Goal: Feedback & Contribution: Submit feedback/report problem

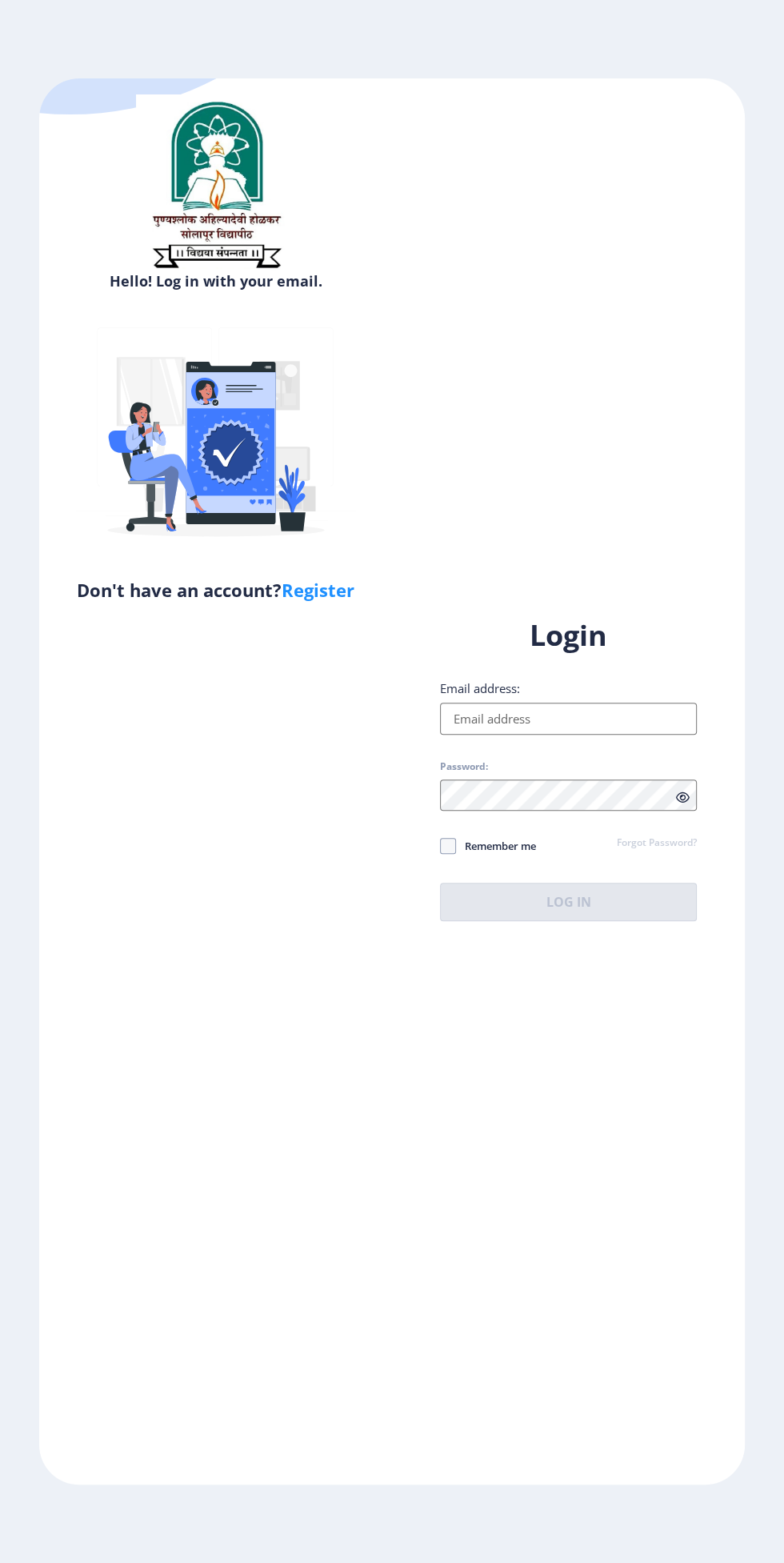
click at [596, 735] on input "Email address:" at bounding box center [569, 719] width 257 height 32
type input "[EMAIL_ADDRESS][DOMAIN_NAME]"
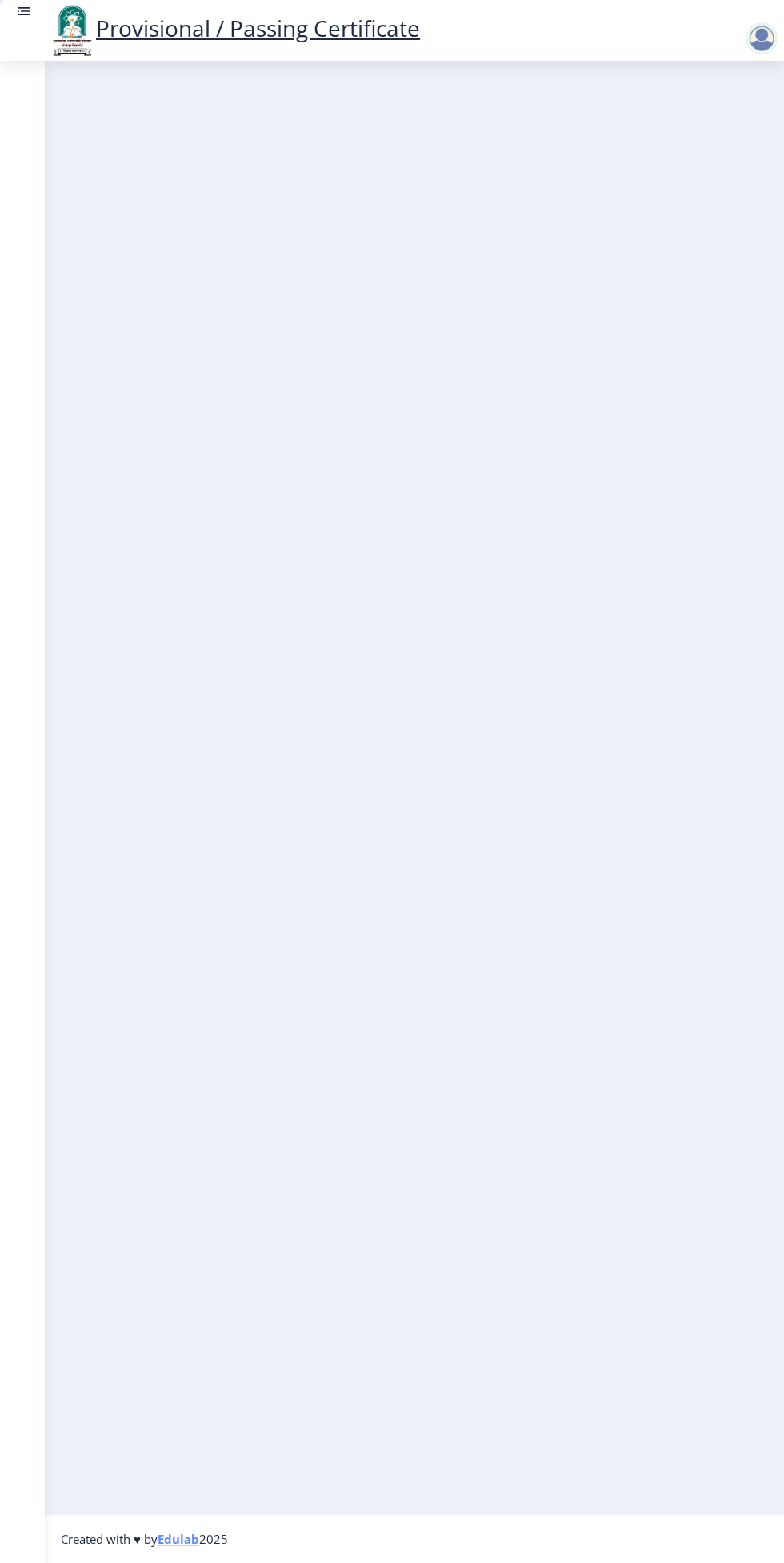
click at [627, 1006] on nb-layout-column at bounding box center [415, 787] width 739 height 1453
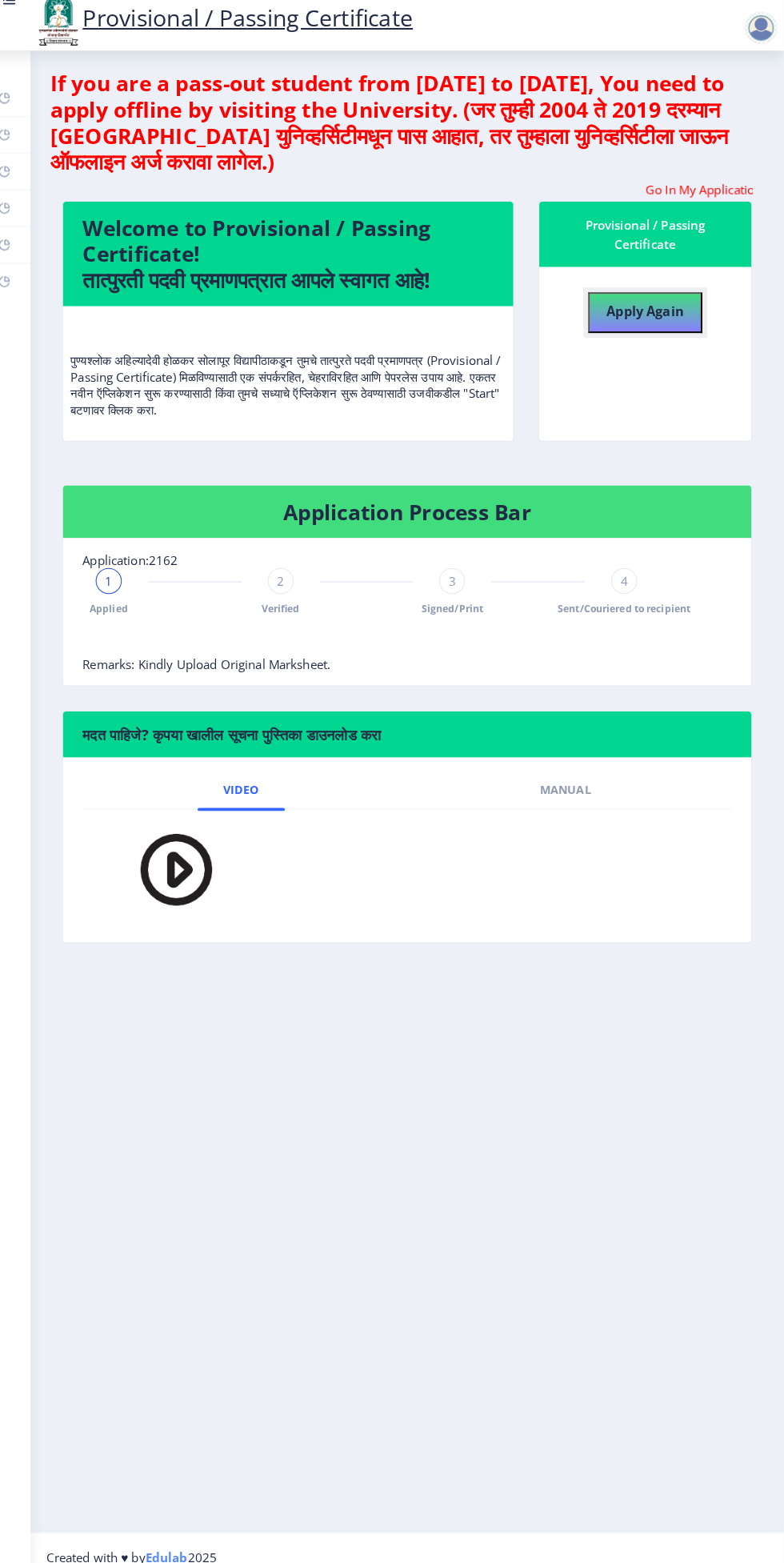
click at [618, 336] on button "Apply Again" at bounding box center [648, 318] width 112 height 40
select select
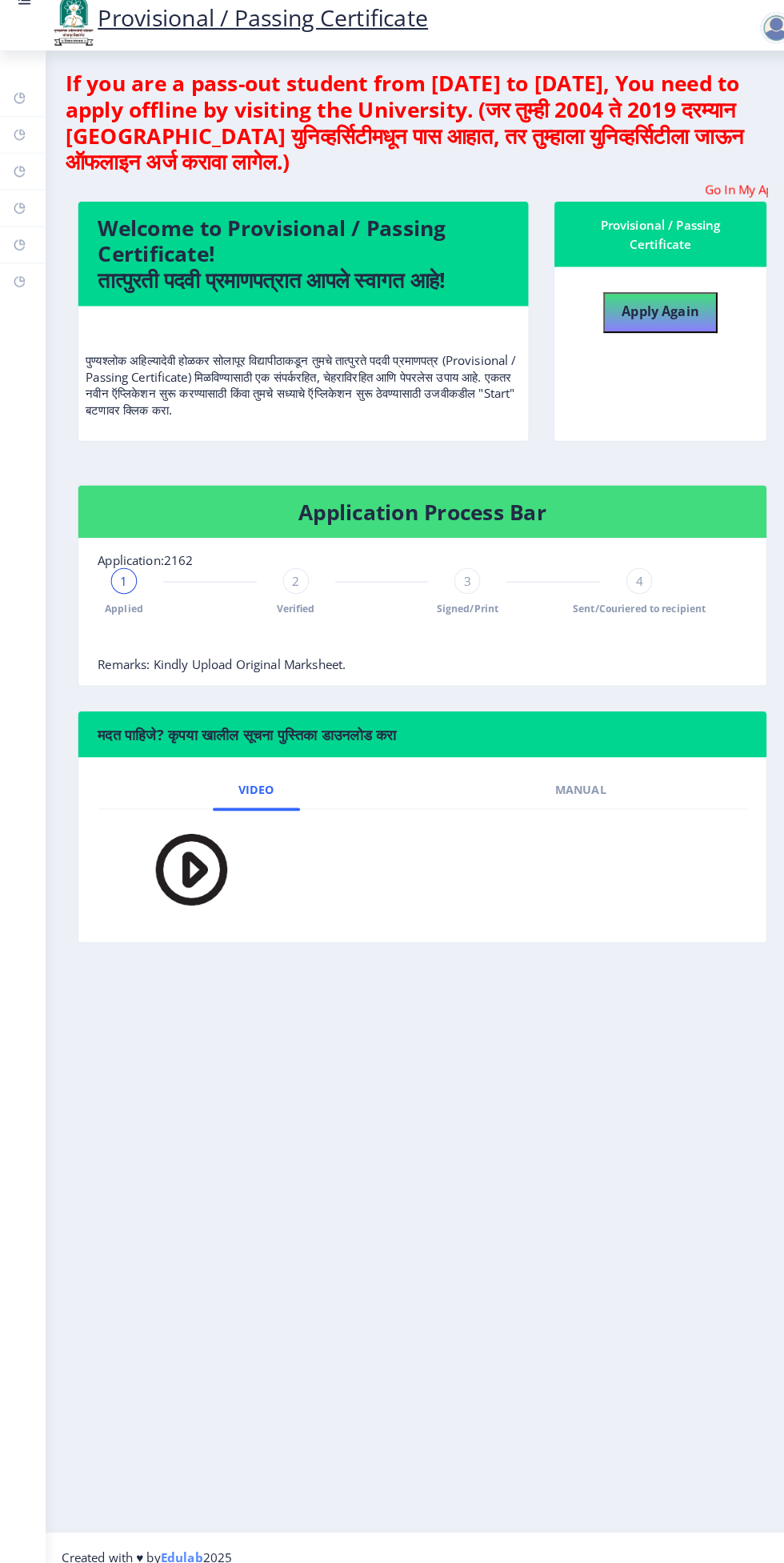
click at [123, 580] on span "1" at bounding box center [122, 581] width 7 height 16
click at [19, 107] on rect at bounding box center [19, 106] width 13 height 13
click at [24, 145] on rect at bounding box center [19, 143] width 13 height 13
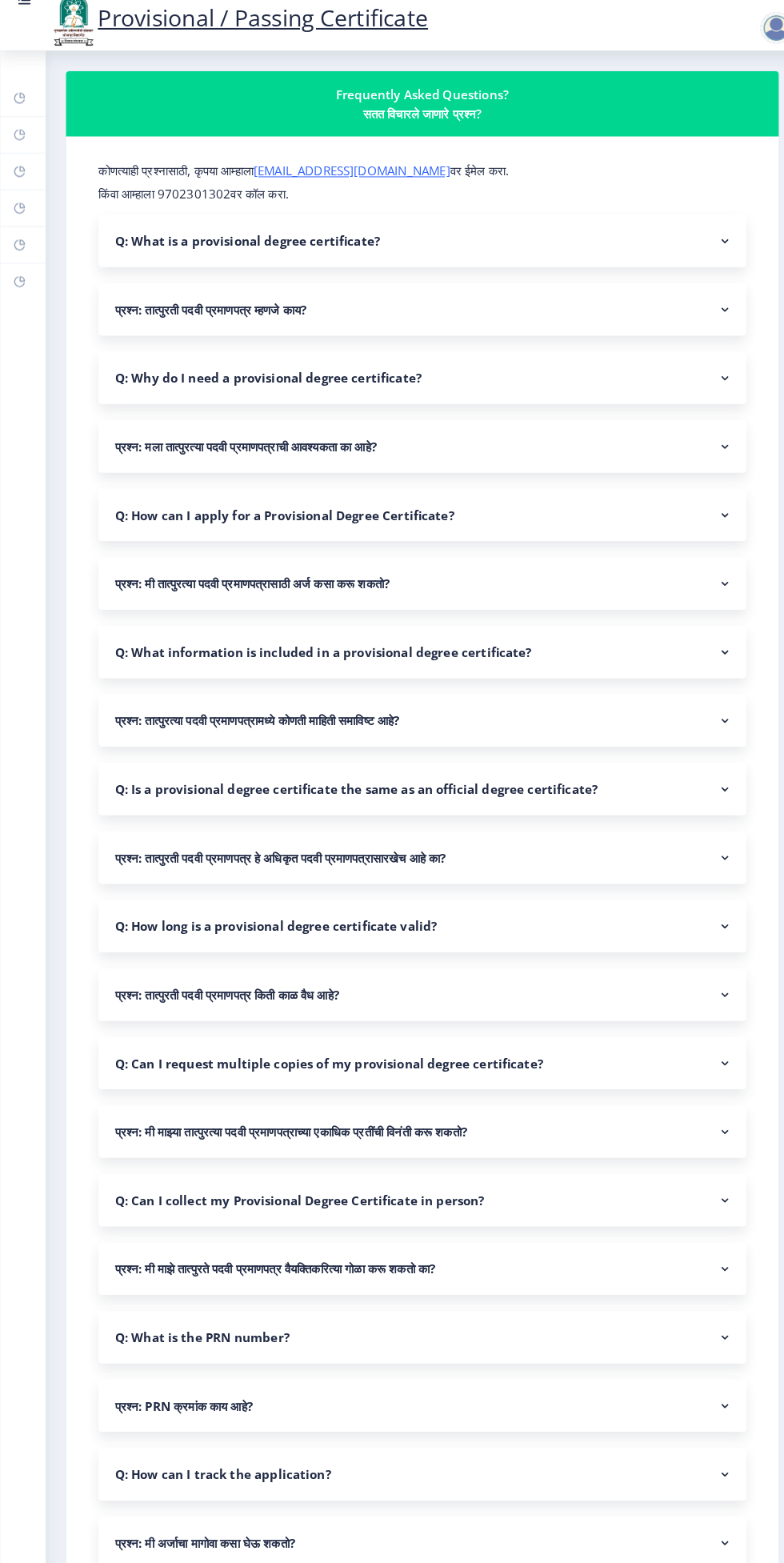
click at [20, 181] on rect at bounding box center [19, 179] width 13 height 13
select select
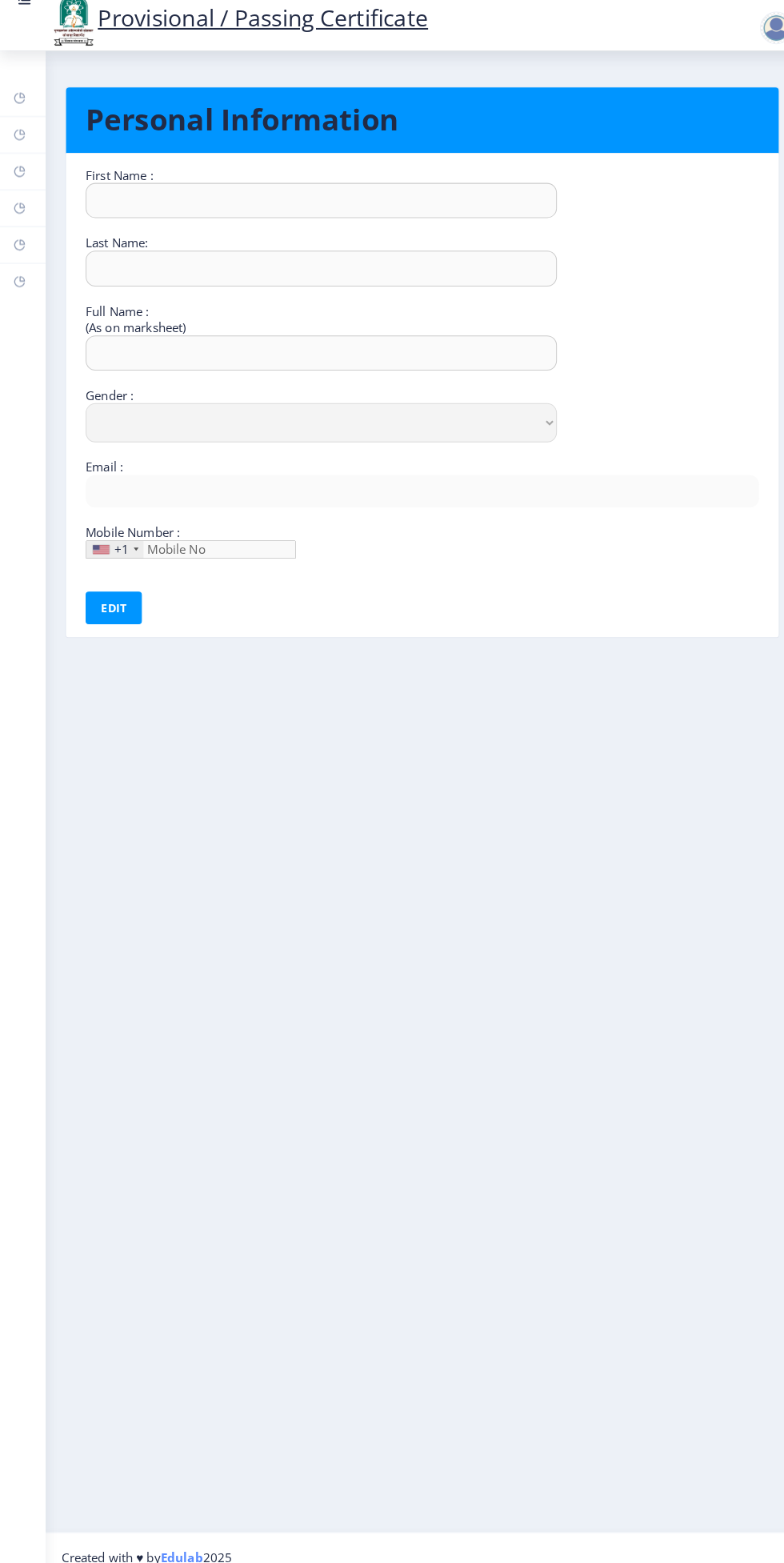
type input "Om"
type input "Nawgire"
type input "Om nilkanth nawgire"
select select "Male"
type input "[EMAIL_ADDRESS][DOMAIN_NAME]"
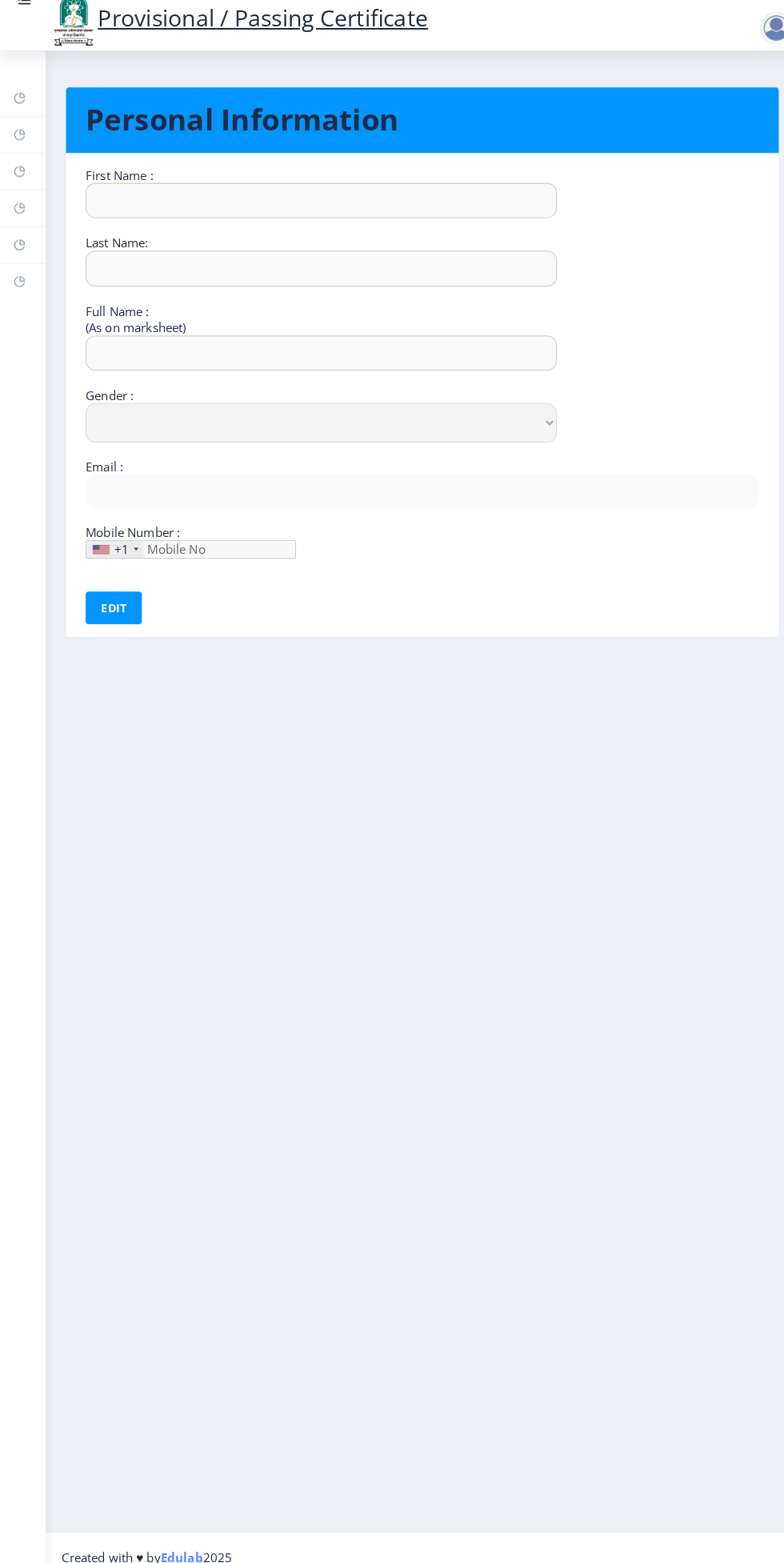
type input "8857883262"
click at [24, 219] on rect at bounding box center [19, 215] width 13 height 13
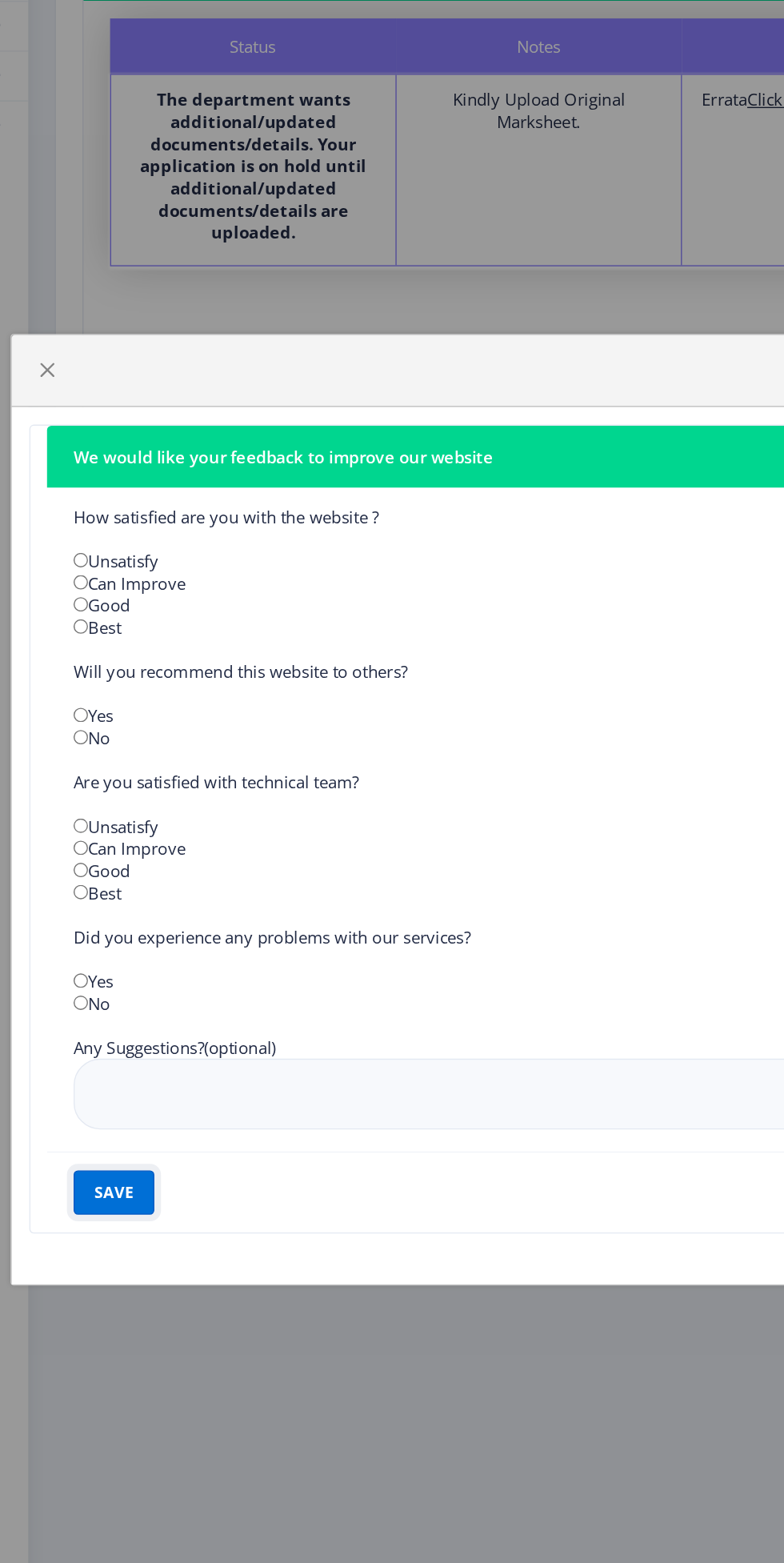
click at [117, 1056] on button "save" at bounding box center [106, 1059] width 59 height 32
click at [59, 462] on span "button" at bounding box center [58, 463] width 13 height 13
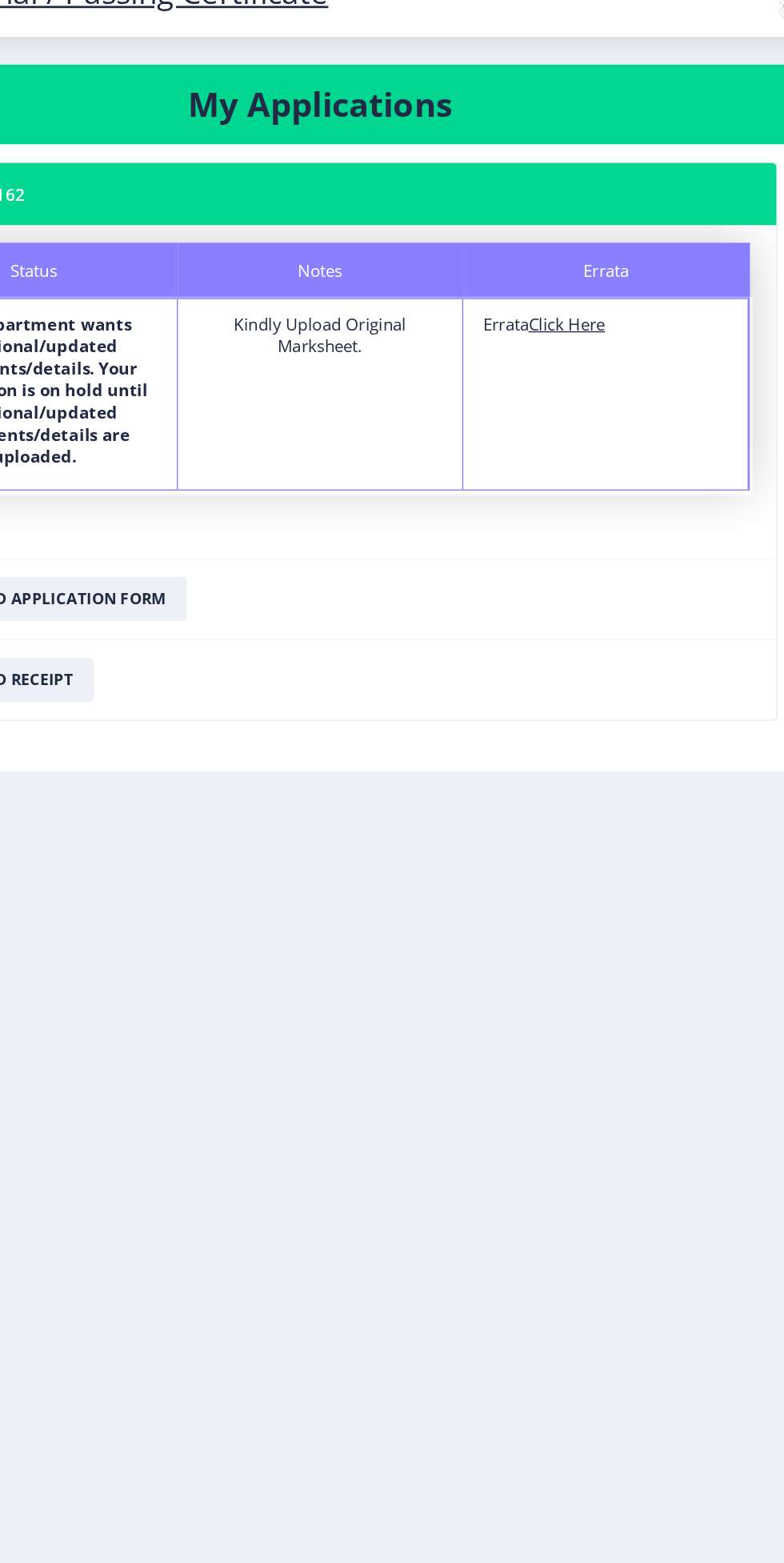
click at [609, 261] on u "Click Here" at bounding box center [592, 267] width 55 height 16
select select
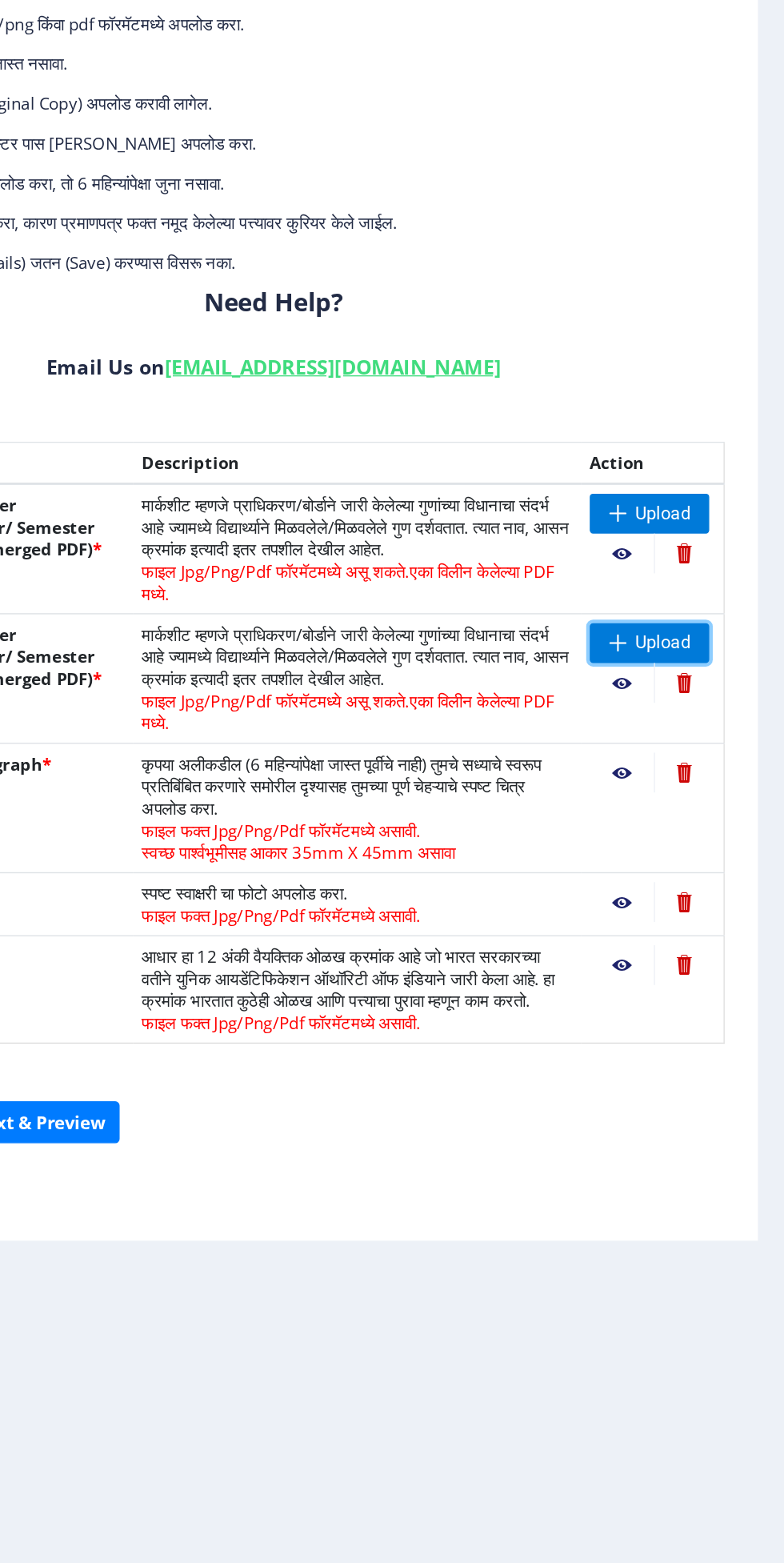
click at [691, 650] on span "Upload" at bounding box center [695, 643] width 40 height 16
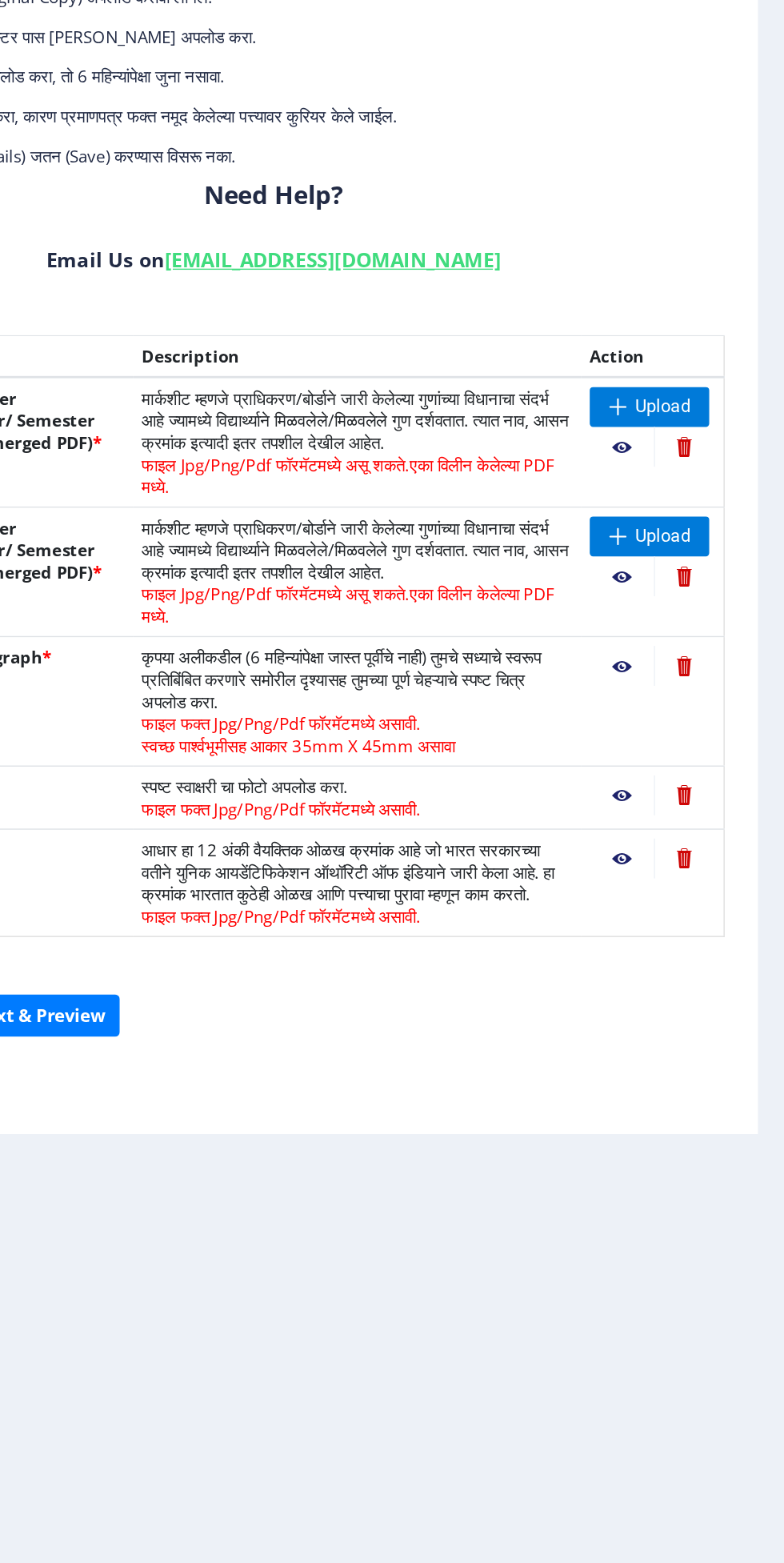
click at [667, 668] on nb-action at bounding box center [666, 672] width 46 height 29
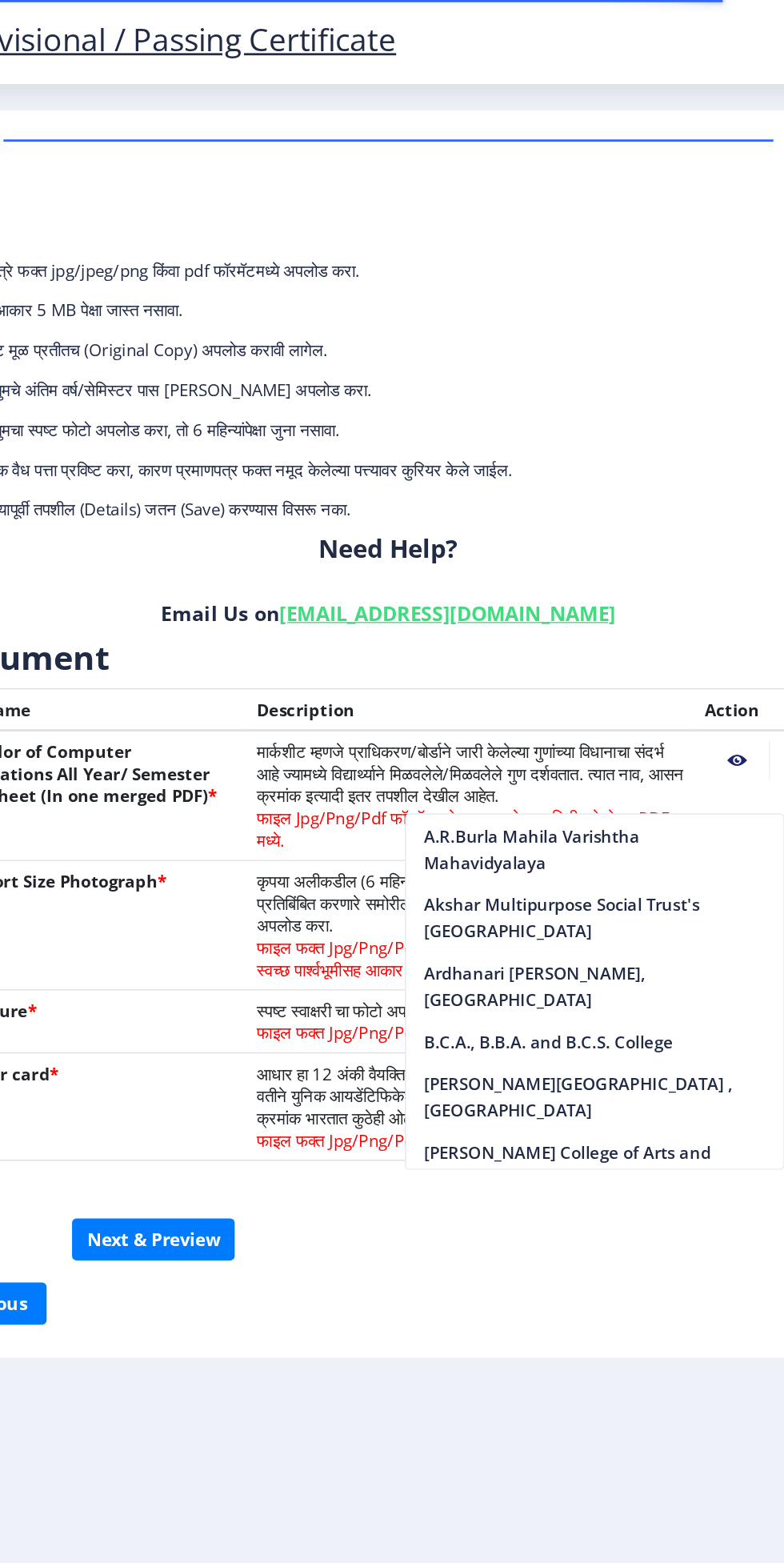
click at [557, 407] on div "Need Help? Email Us on su.sfc@studentscenter.in" at bounding box center [414, 424] width 677 height 71
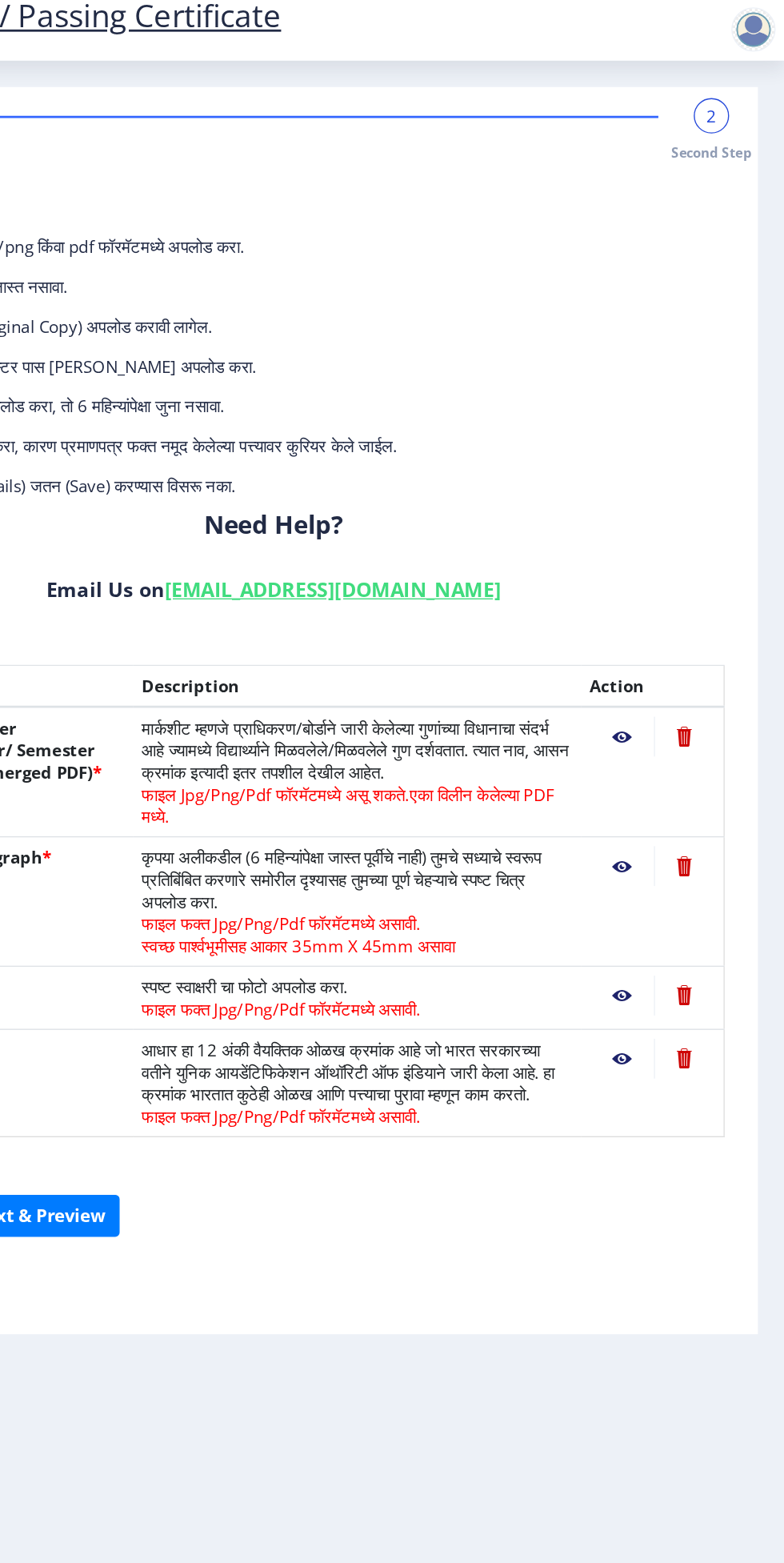
click at [713, 558] on nb-action at bounding box center [712, 550] width 44 height 29
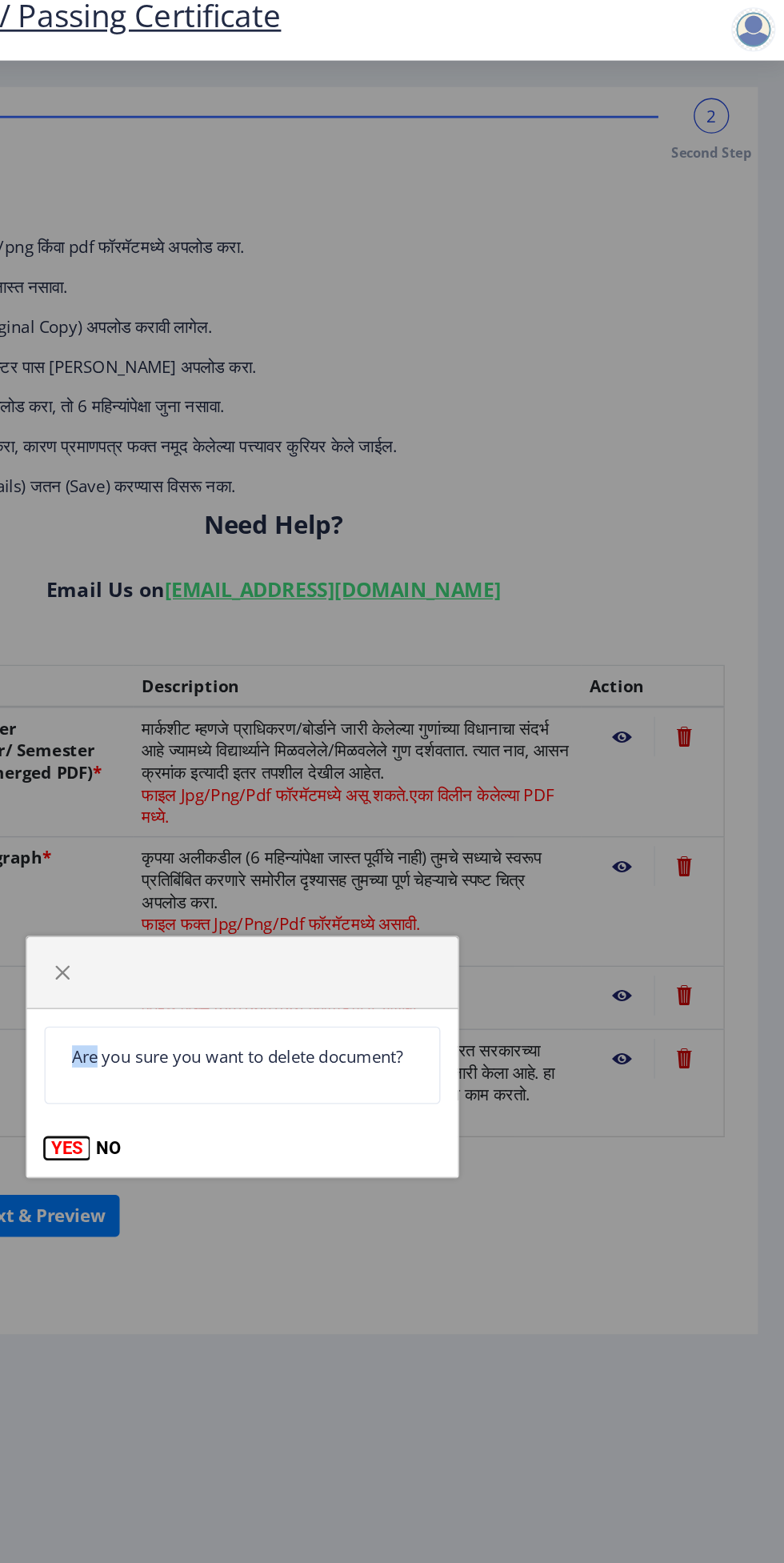
click at [263, 852] on button "YES" at bounding box center [265, 848] width 33 height 16
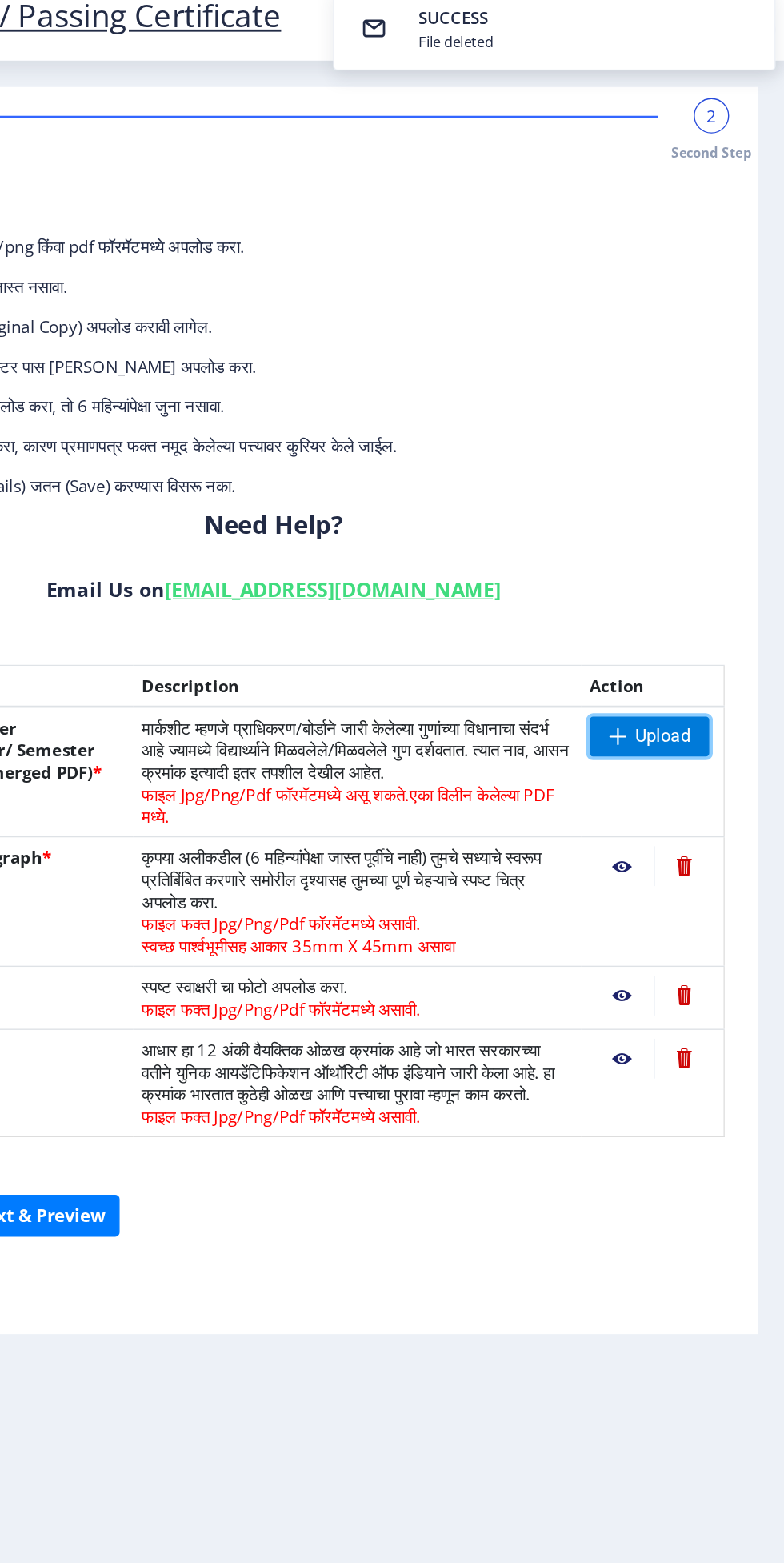
click at [709, 544] on span "Upload" at bounding box center [695, 549] width 40 height 16
click at [690, 553] on span "Upload" at bounding box center [695, 549] width 40 height 16
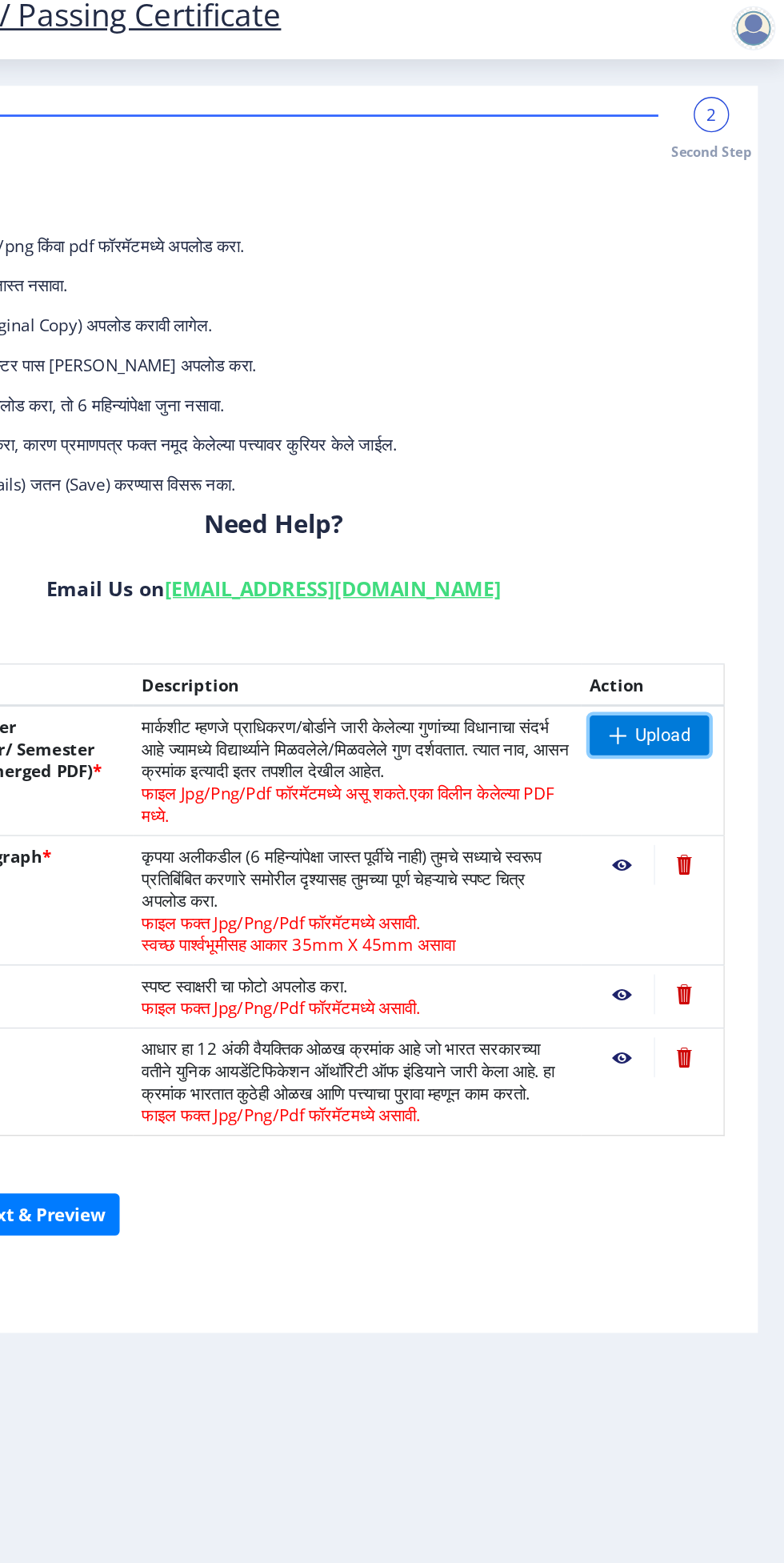
click at [664, 549] on span at bounding box center [662, 549] width 13 height 13
click at [720, 537] on span "Upload" at bounding box center [685, 550] width 86 height 29
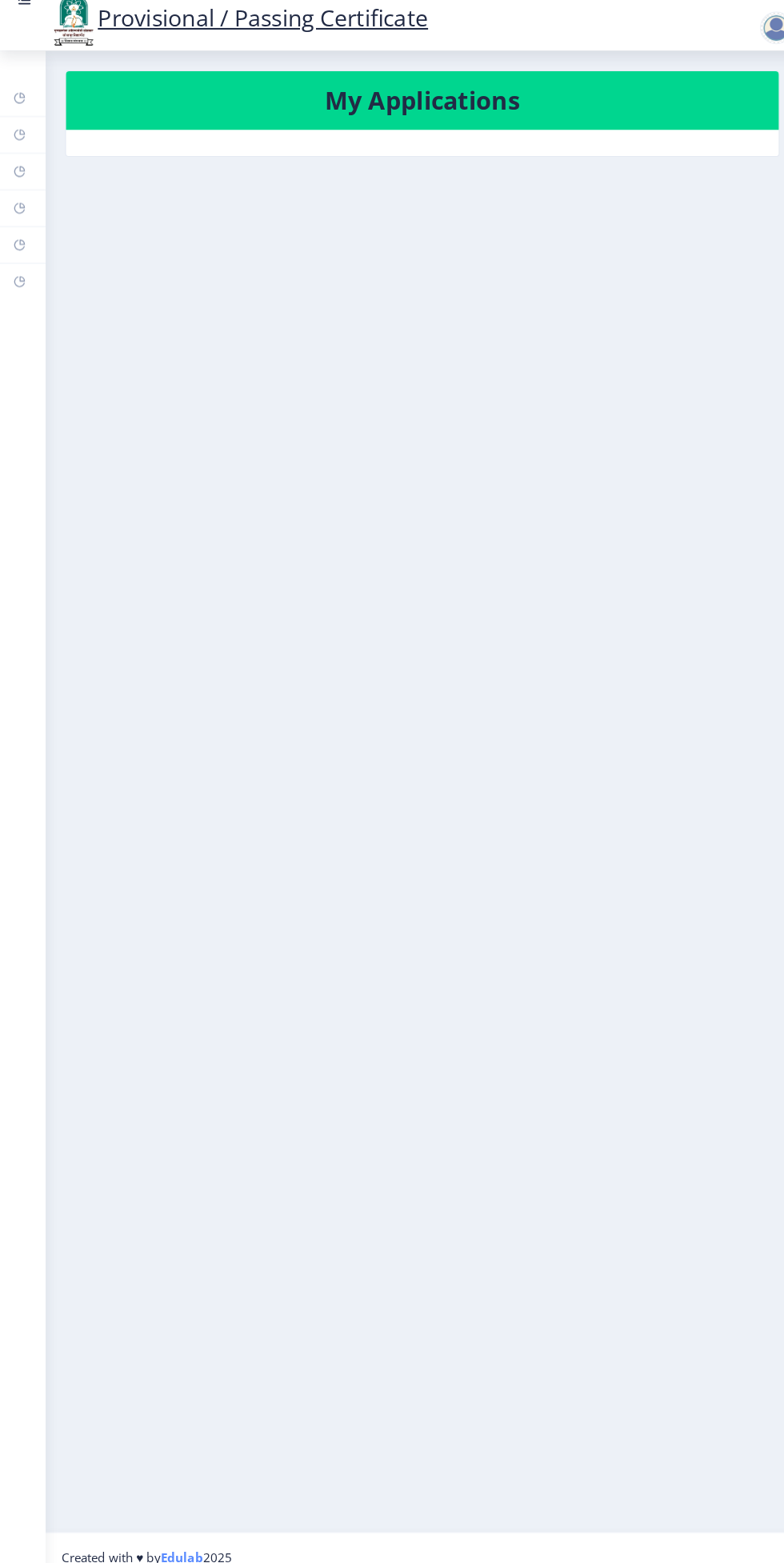
select select
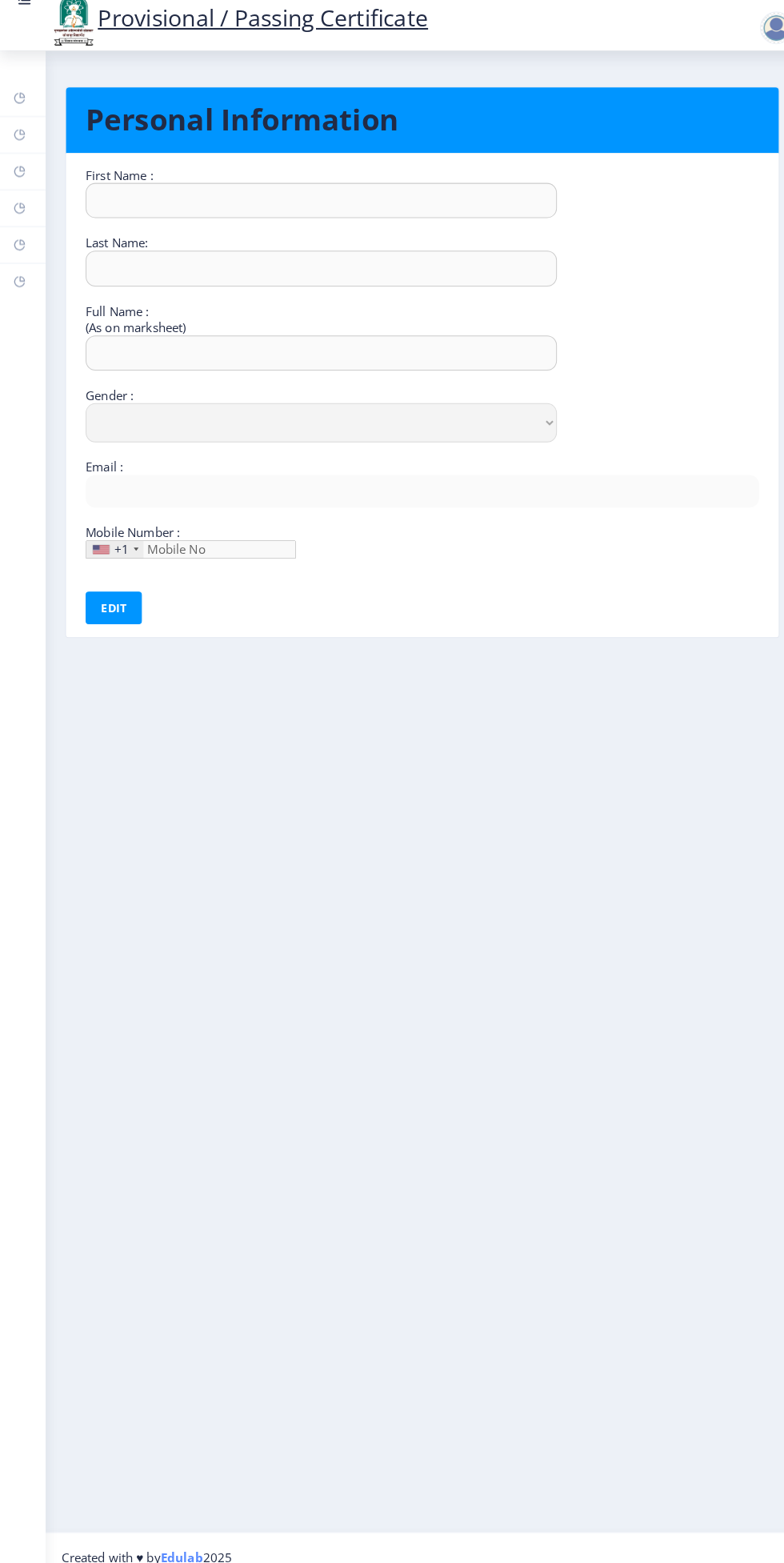
click at [20, 215] on rect at bounding box center [19, 215] width 13 height 13
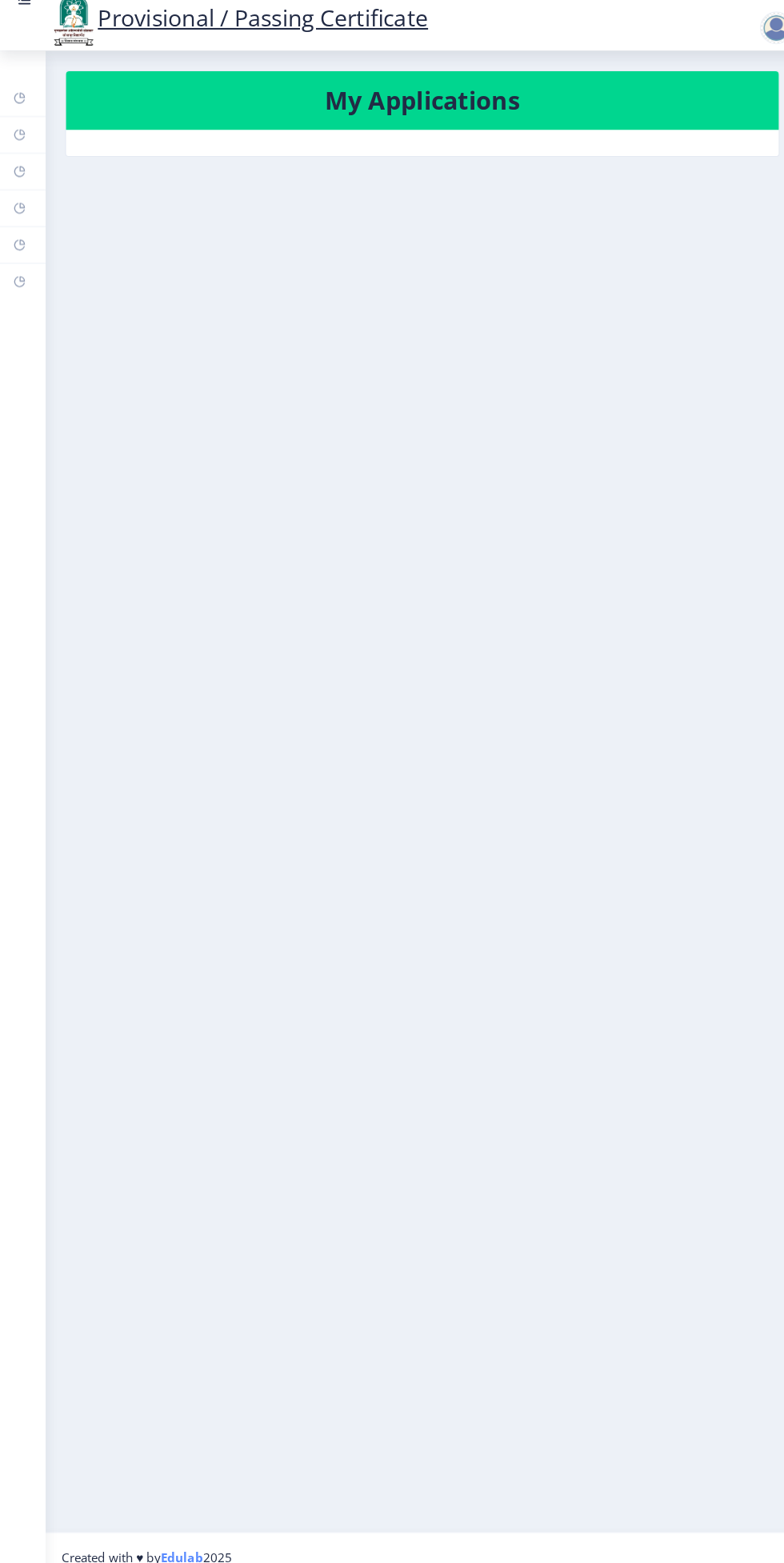
click at [13, 183] on rect at bounding box center [19, 179] width 13 height 13
select select
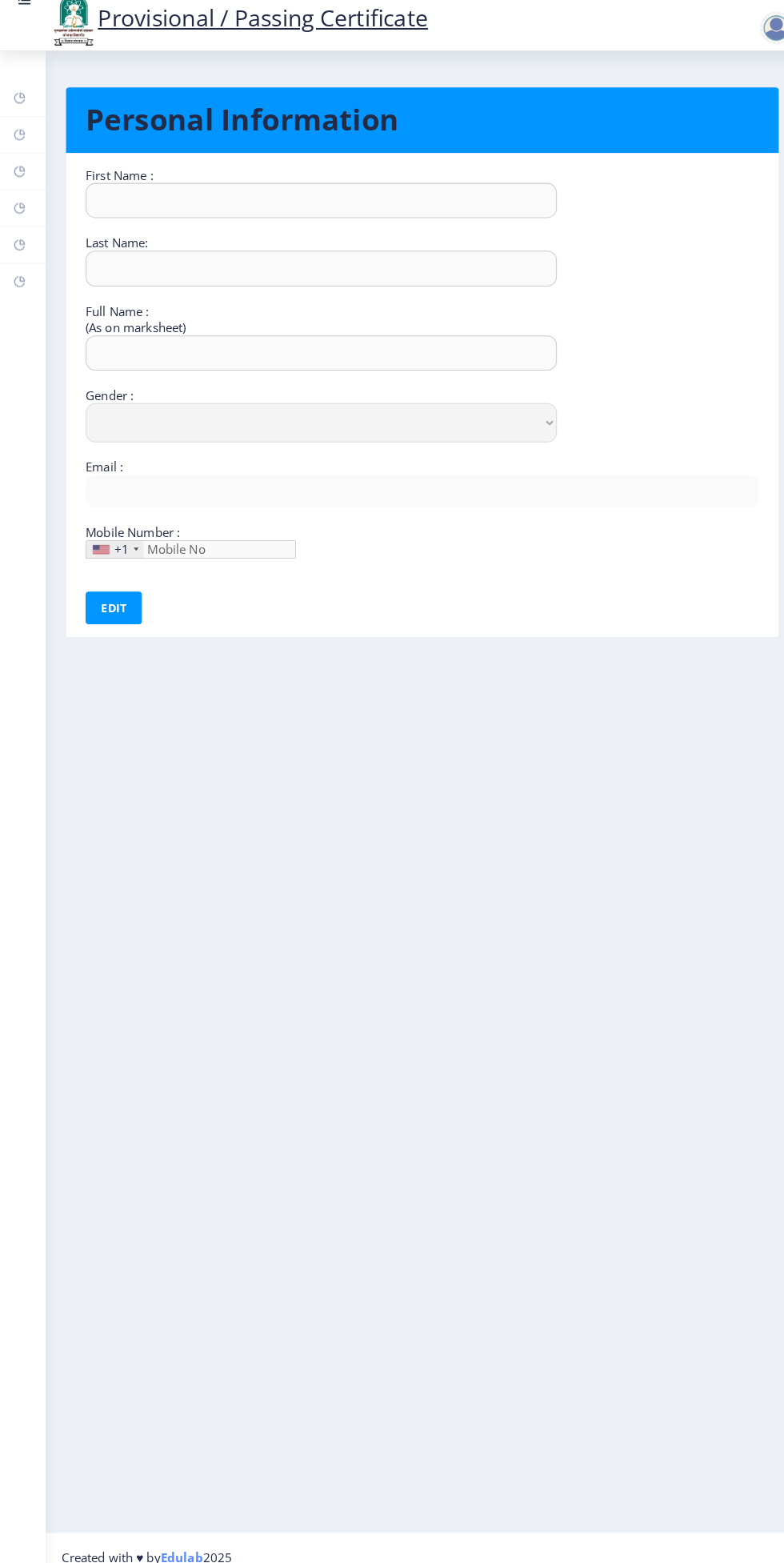
click at [19, 179] on rect at bounding box center [19, 179] width 13 height 13
click at [21, 247] on rect at bounding box center [19, 251] width 13 height 13
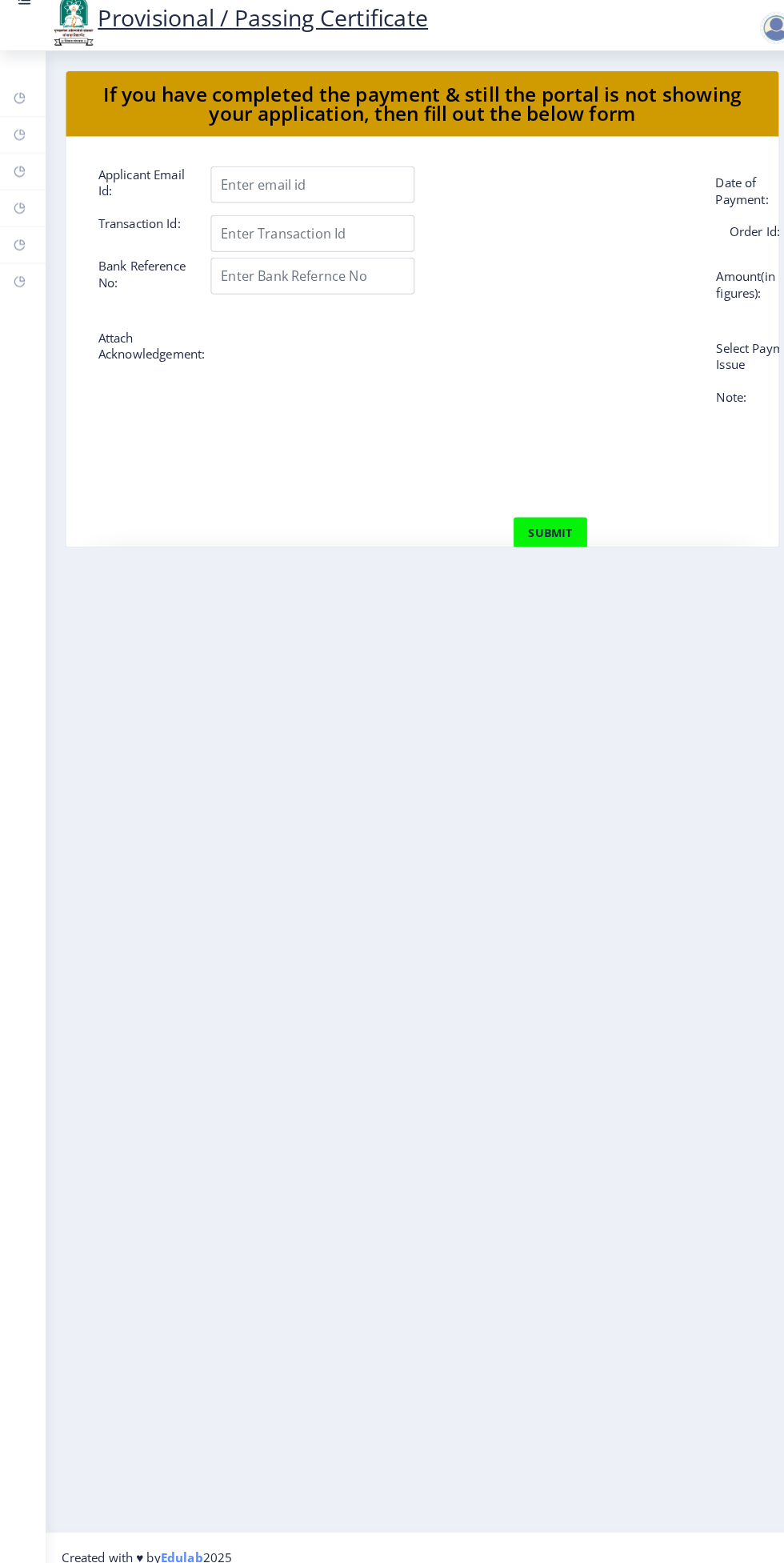
click at [20, 215] on rect at bounding box center [19, 215] width 13 height 13
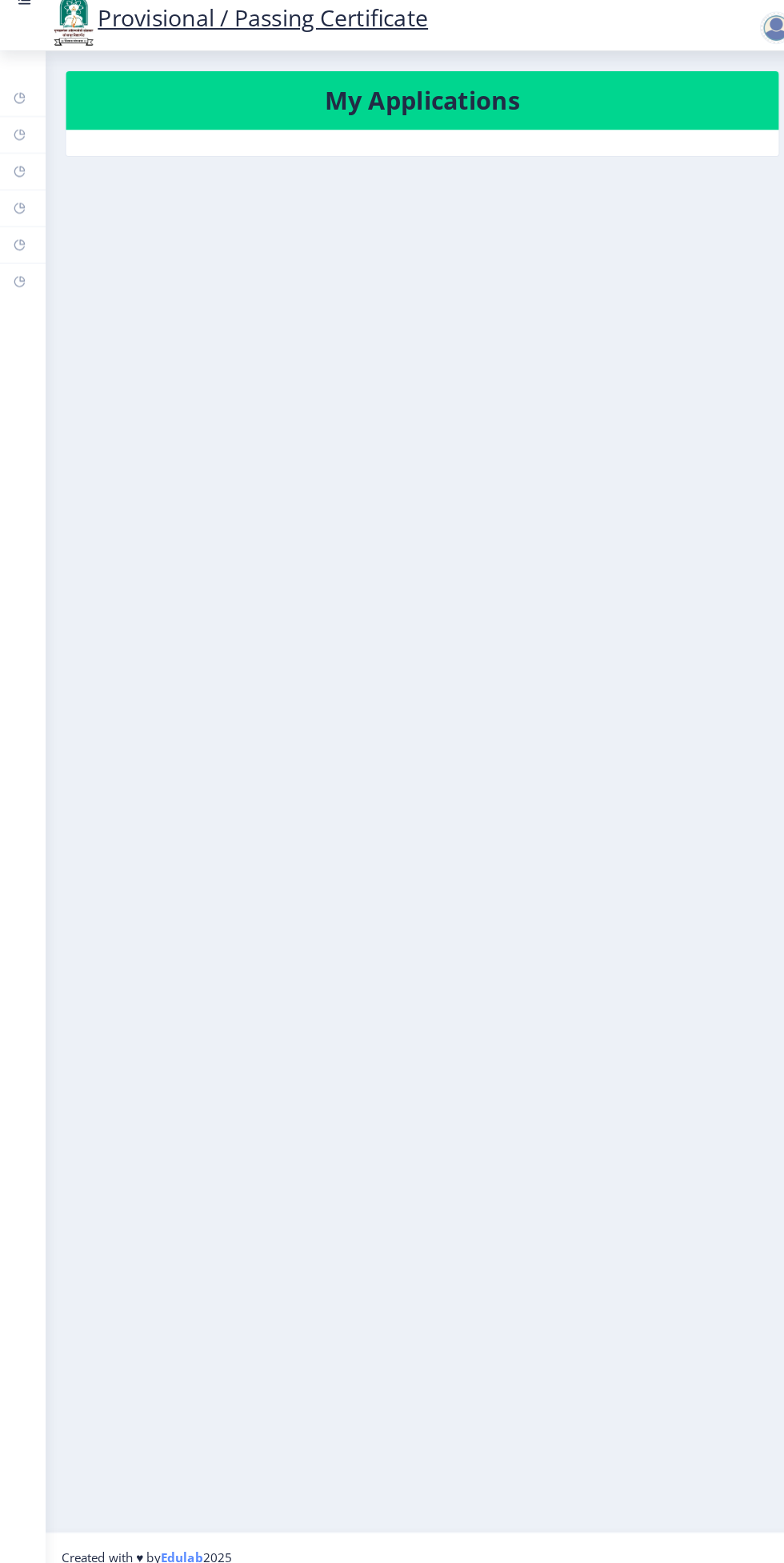
click at [20, 285] on rect at bounding box center [19, 287] width 13 height 13
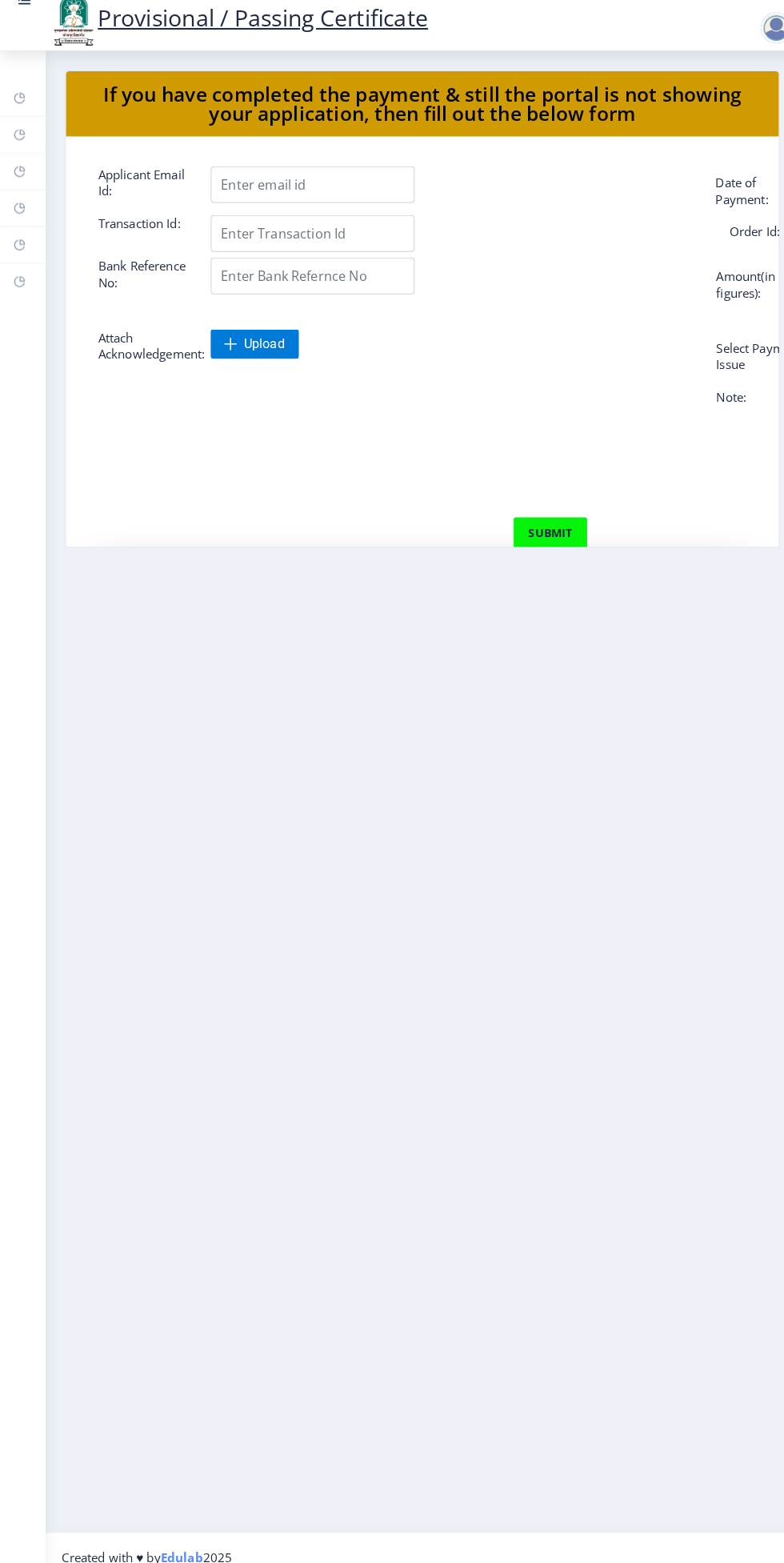
select select
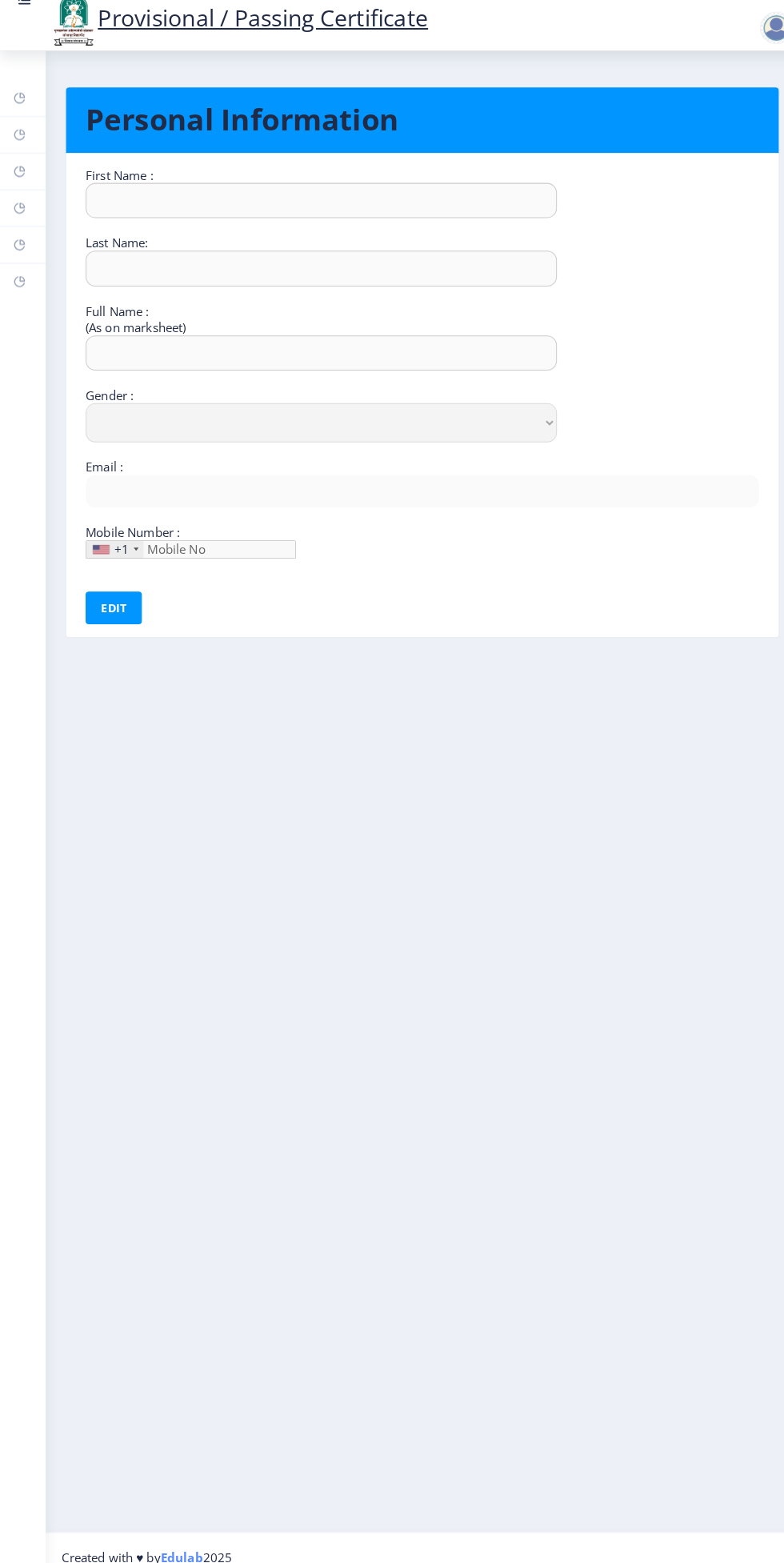
type input "Om"
type input "Nawgire"
type input "Om nilkanth nawgire"
select select "Male"
type input "[EMAIL_ADDRESS][DOMAIN_NAME]"
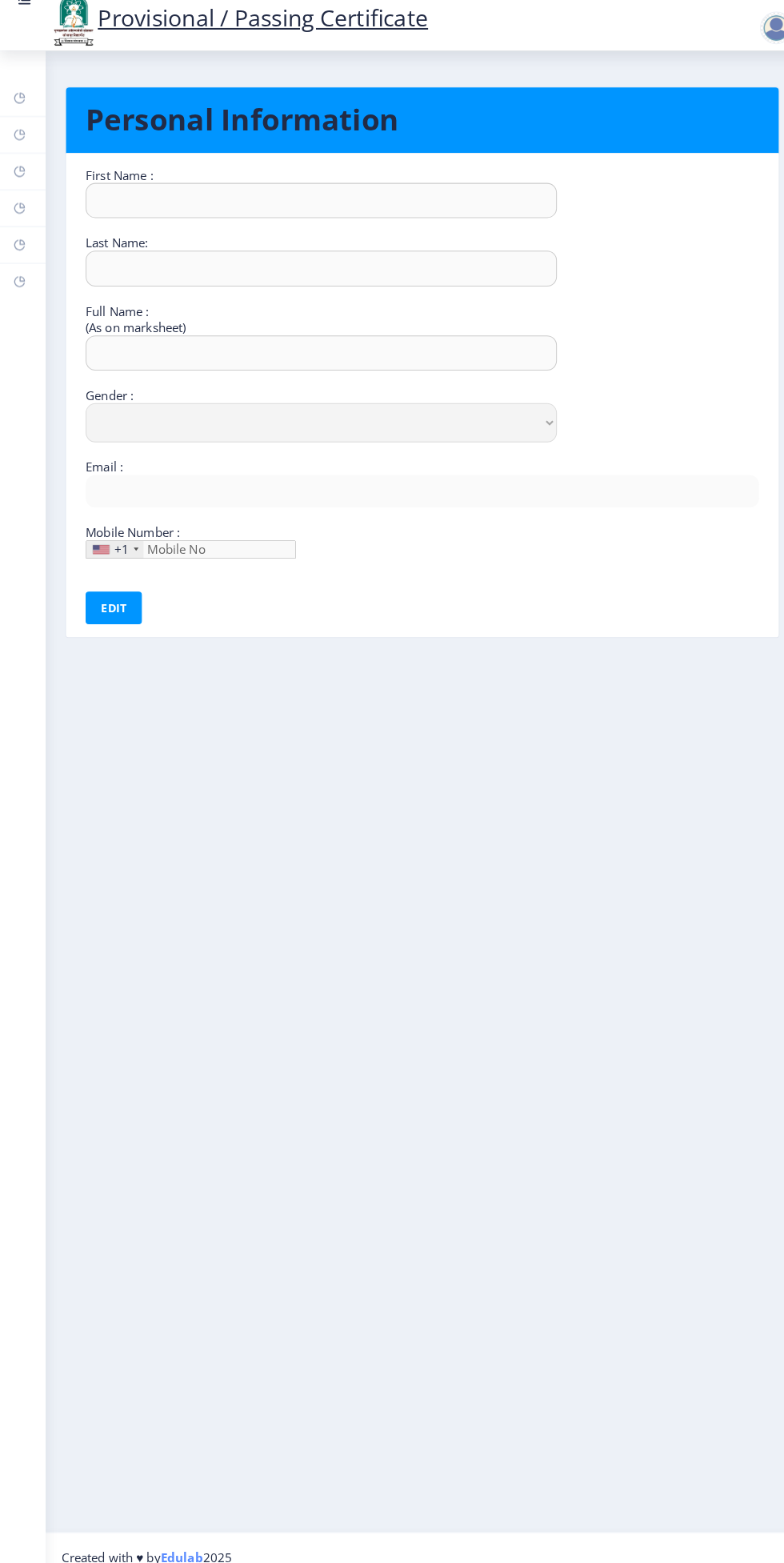
type input "8857883262"
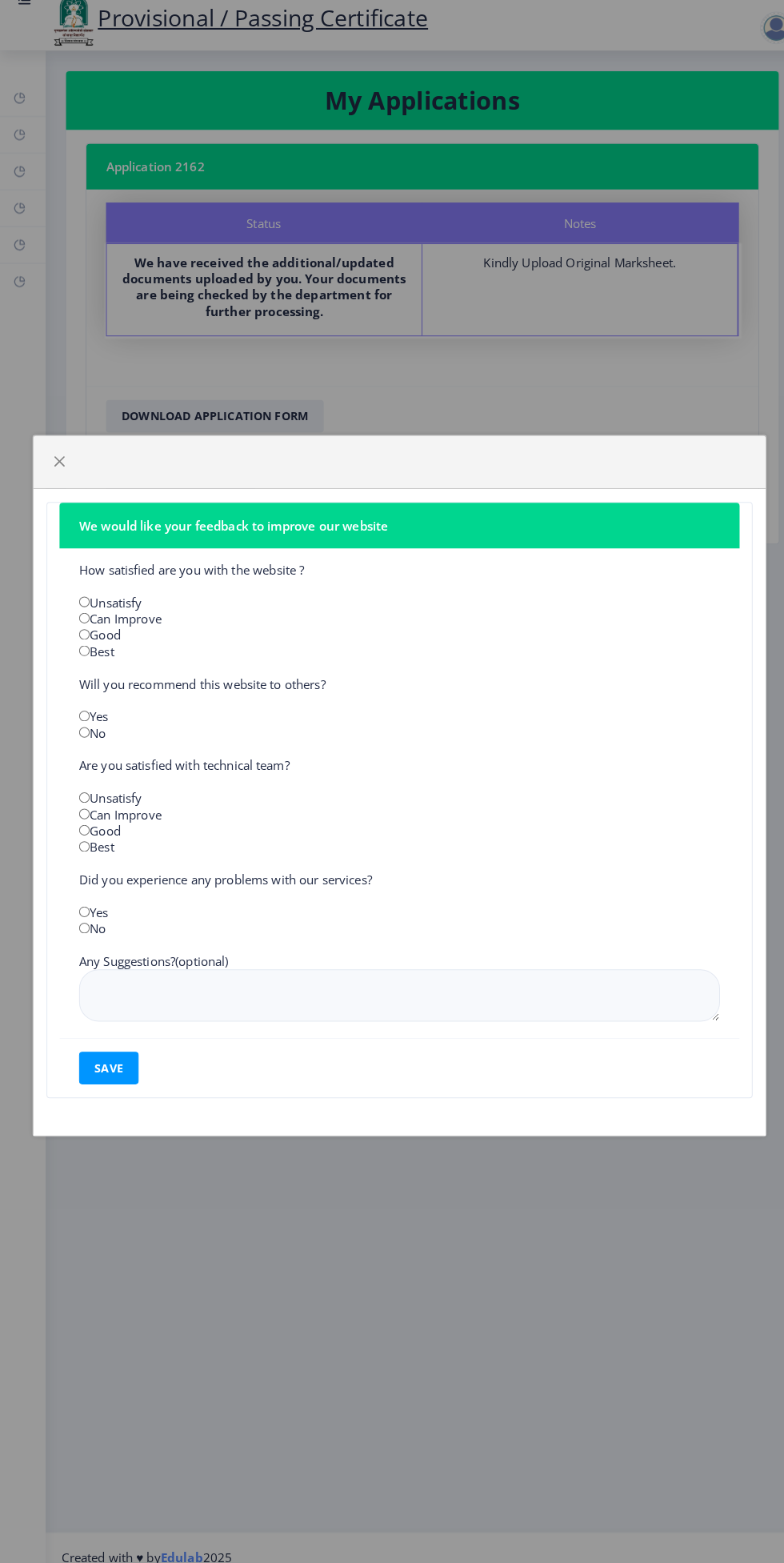
select select
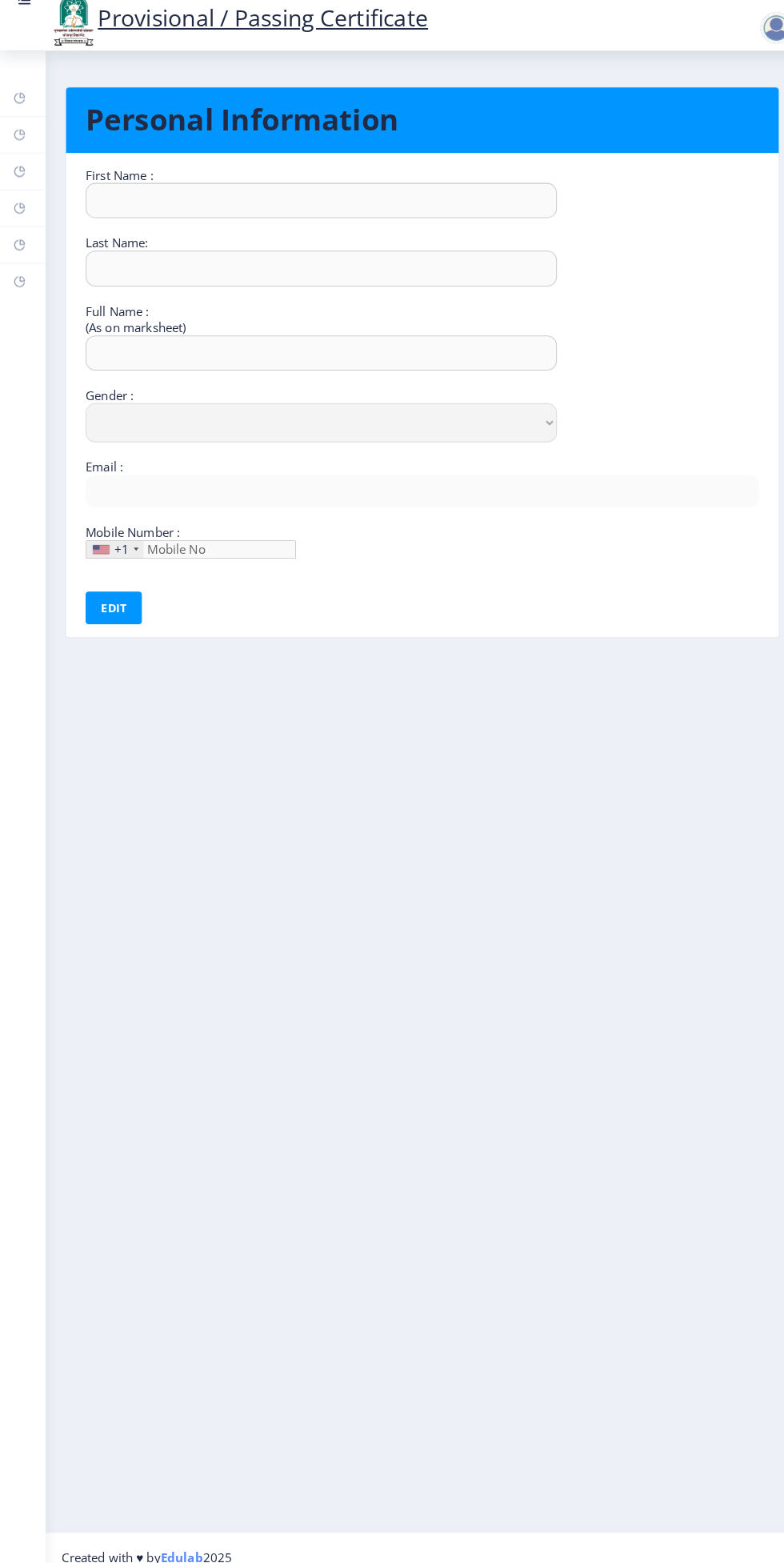
type input "Om"
type input "Nawgire"
type input "Om nilkanth nawgire"
select select "Male"
type input "[EMAIL_ADDRESS][DOMAIN_NAME]"
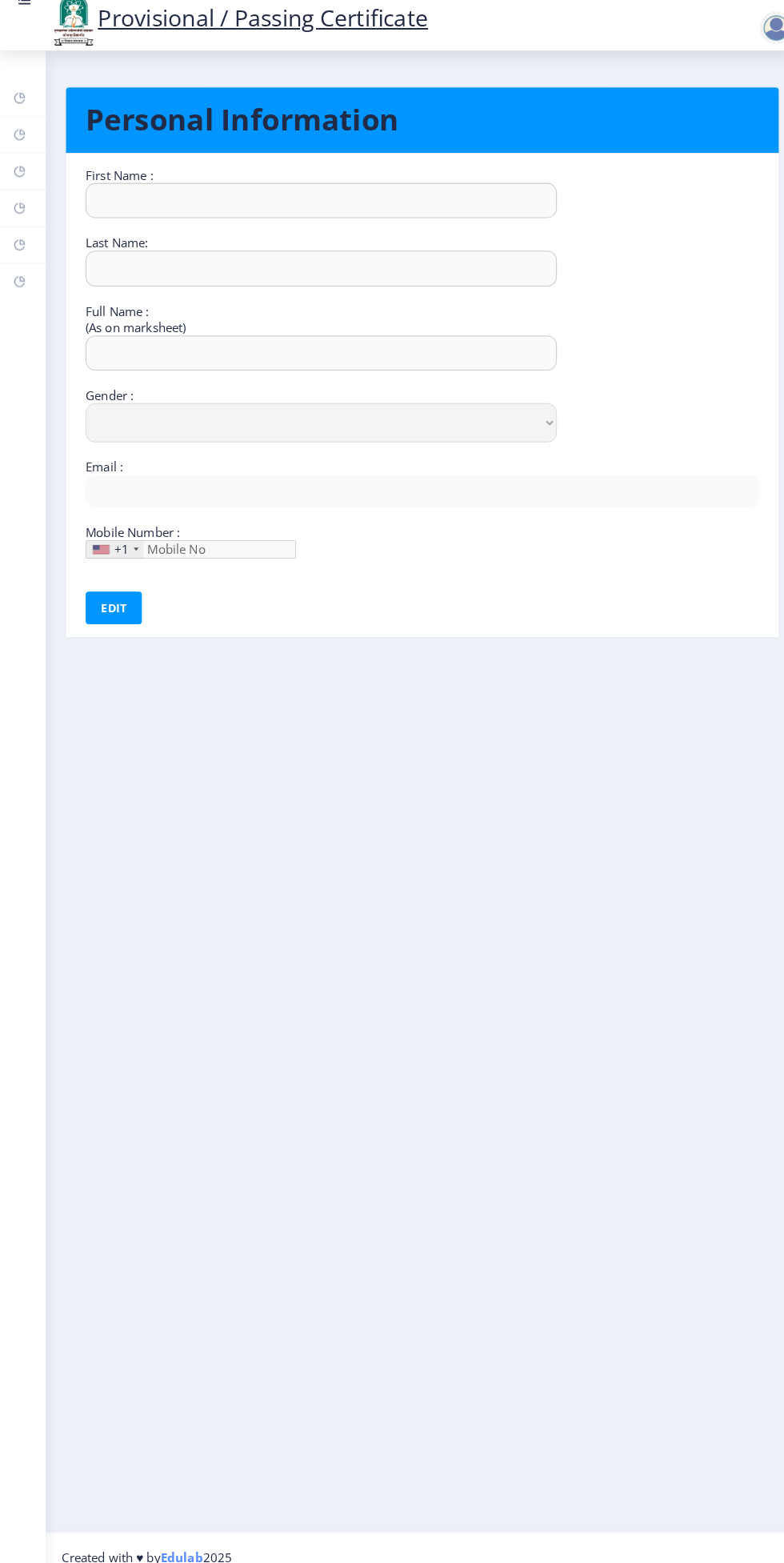
type input "8857883262"
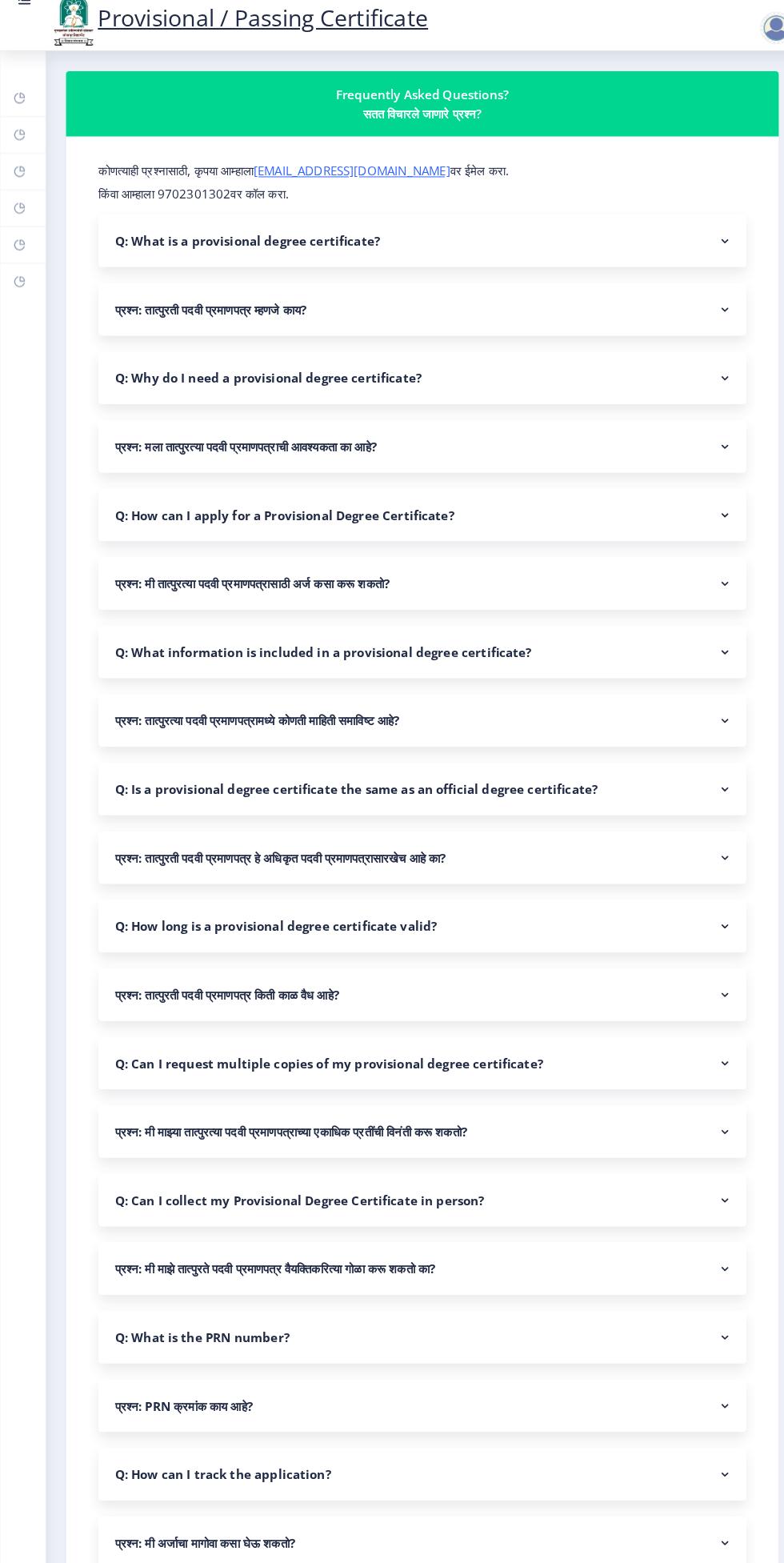
click at [20, 179] on rect at bounding box center [19, 179] width 13 height 13
select select
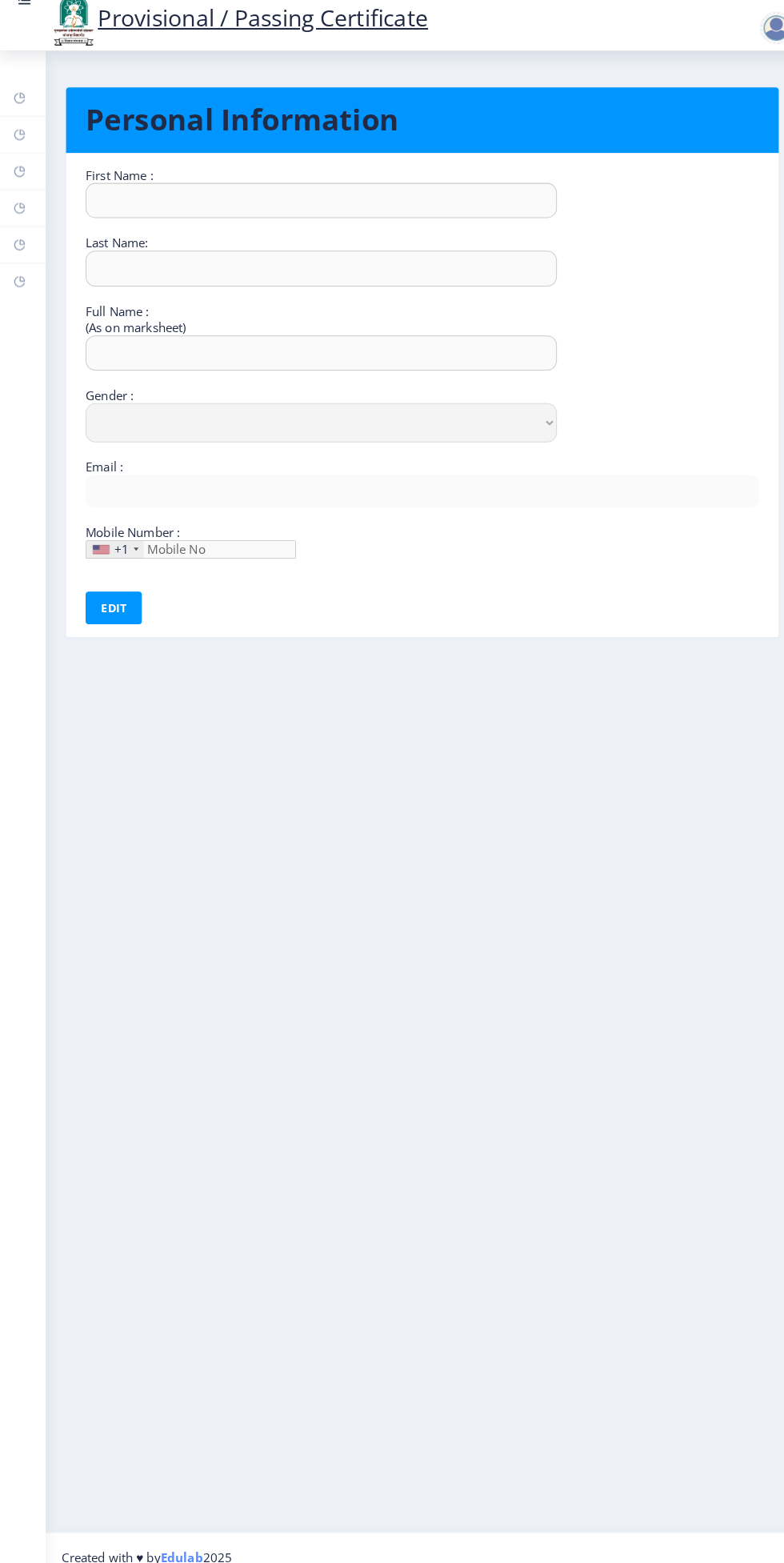
type input "Om"
type input "Nawgire"
type input "Om nilkanth nawgire"
select select "Male"
type input "[EMAIL_ADDRESS][DOMAIN_NAME]"
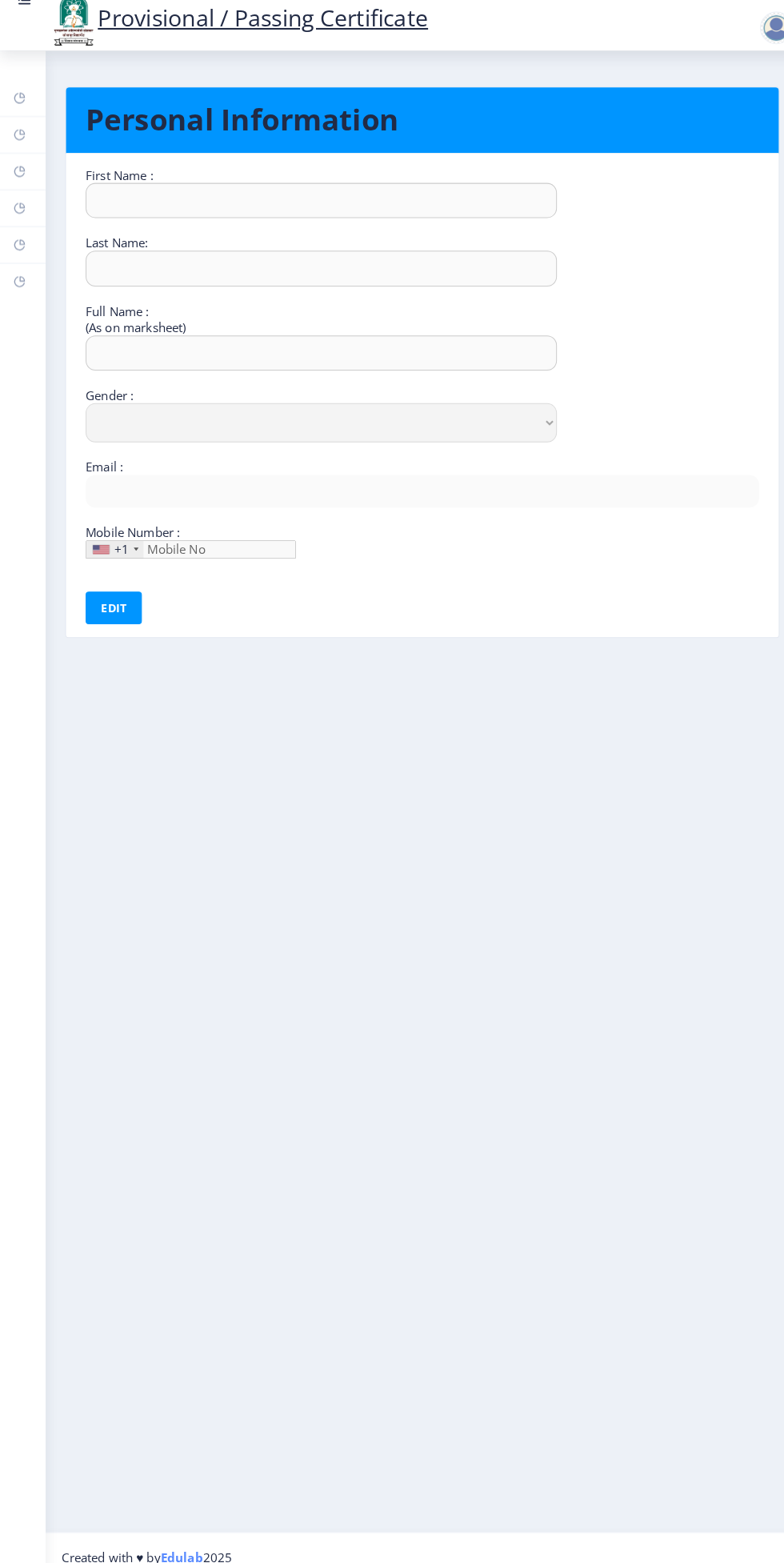
type input "8857883262"
click at [20, 250] on rect at bounding box center [19, 251] width 13 height 13
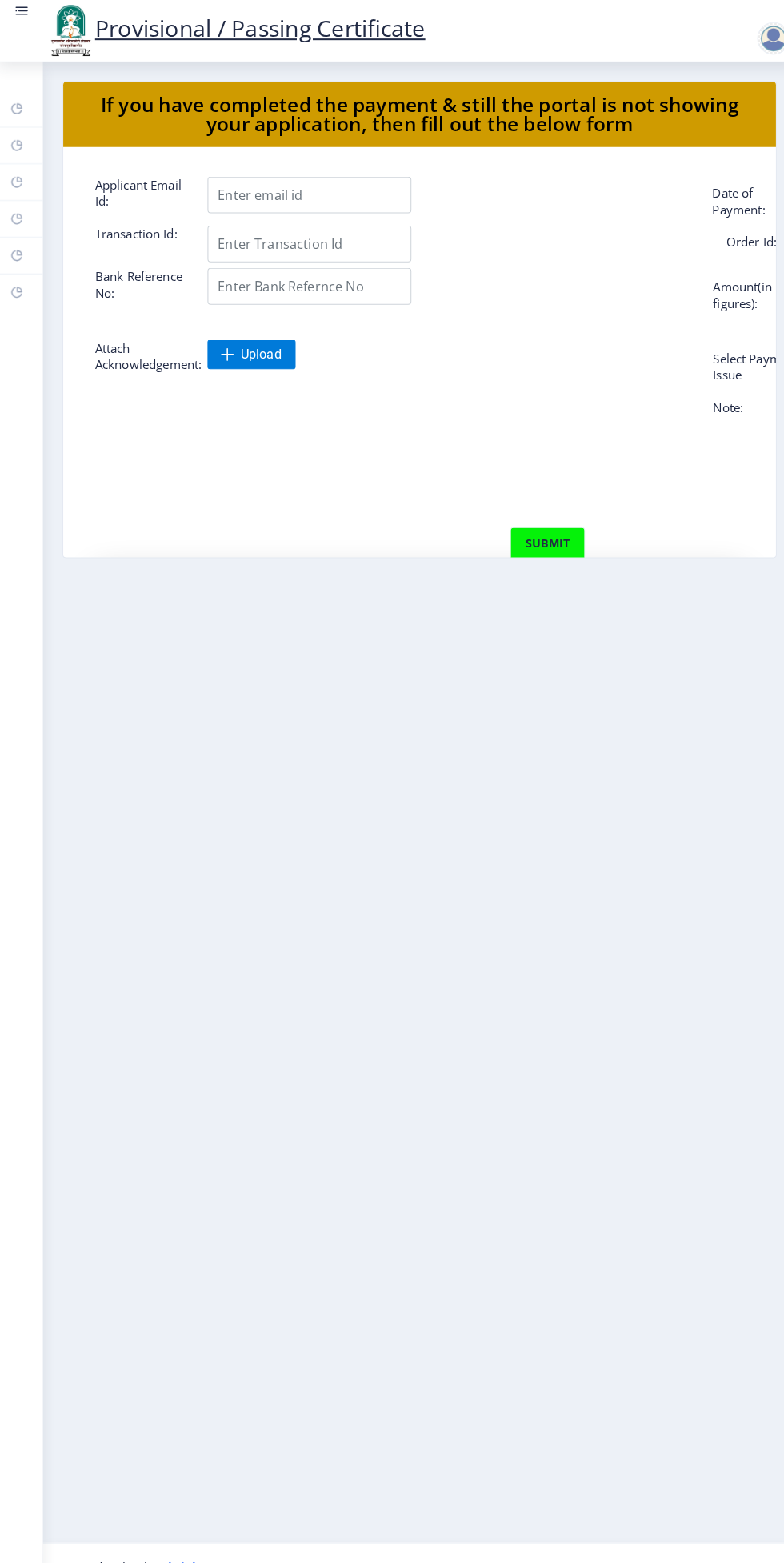
click at [20, 289] on rect at bounding box center [19, 287] width 13 height 13
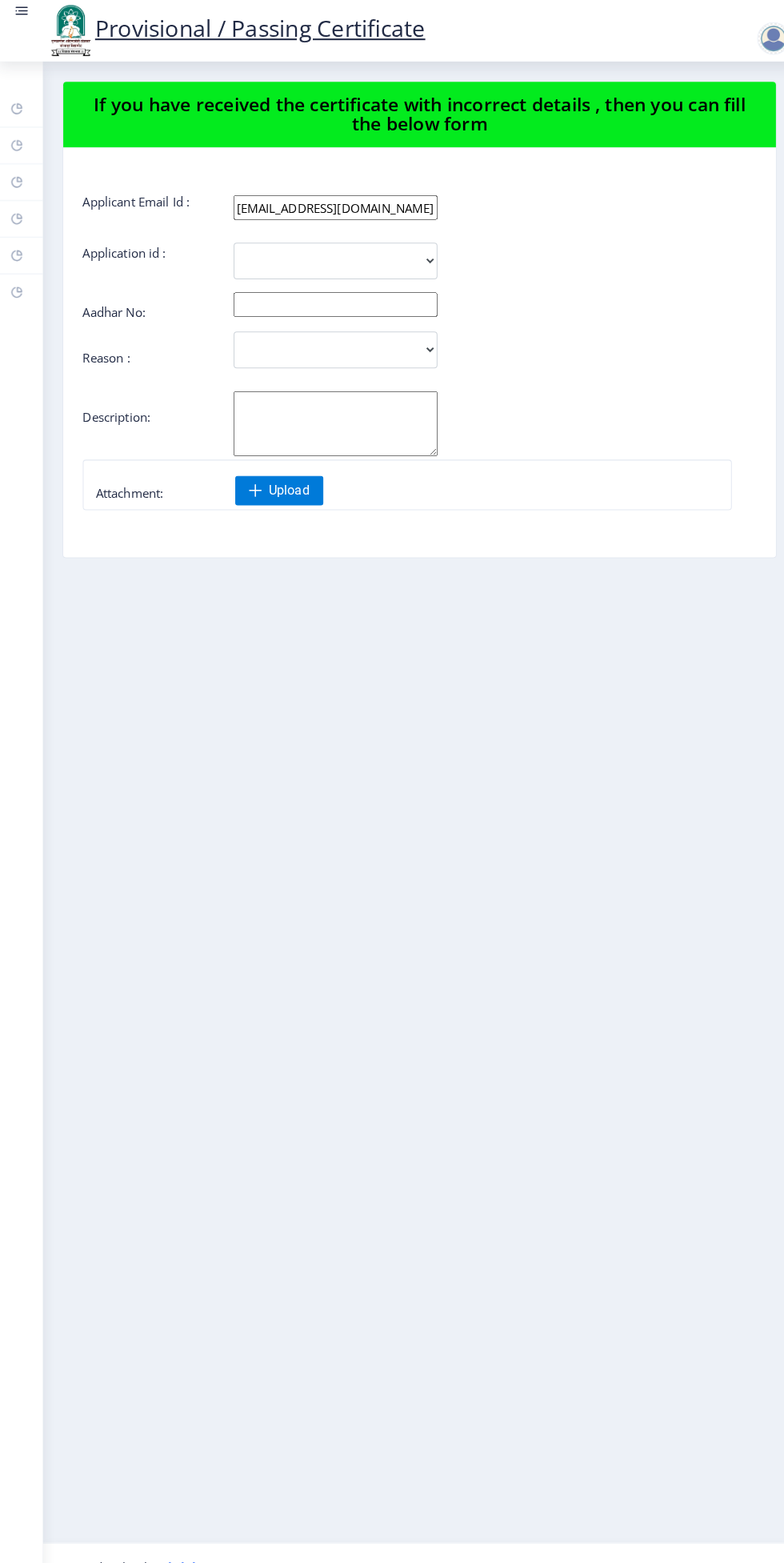
click at [24, 151] on icon at bounding box center [19, 143] width 13 height 16
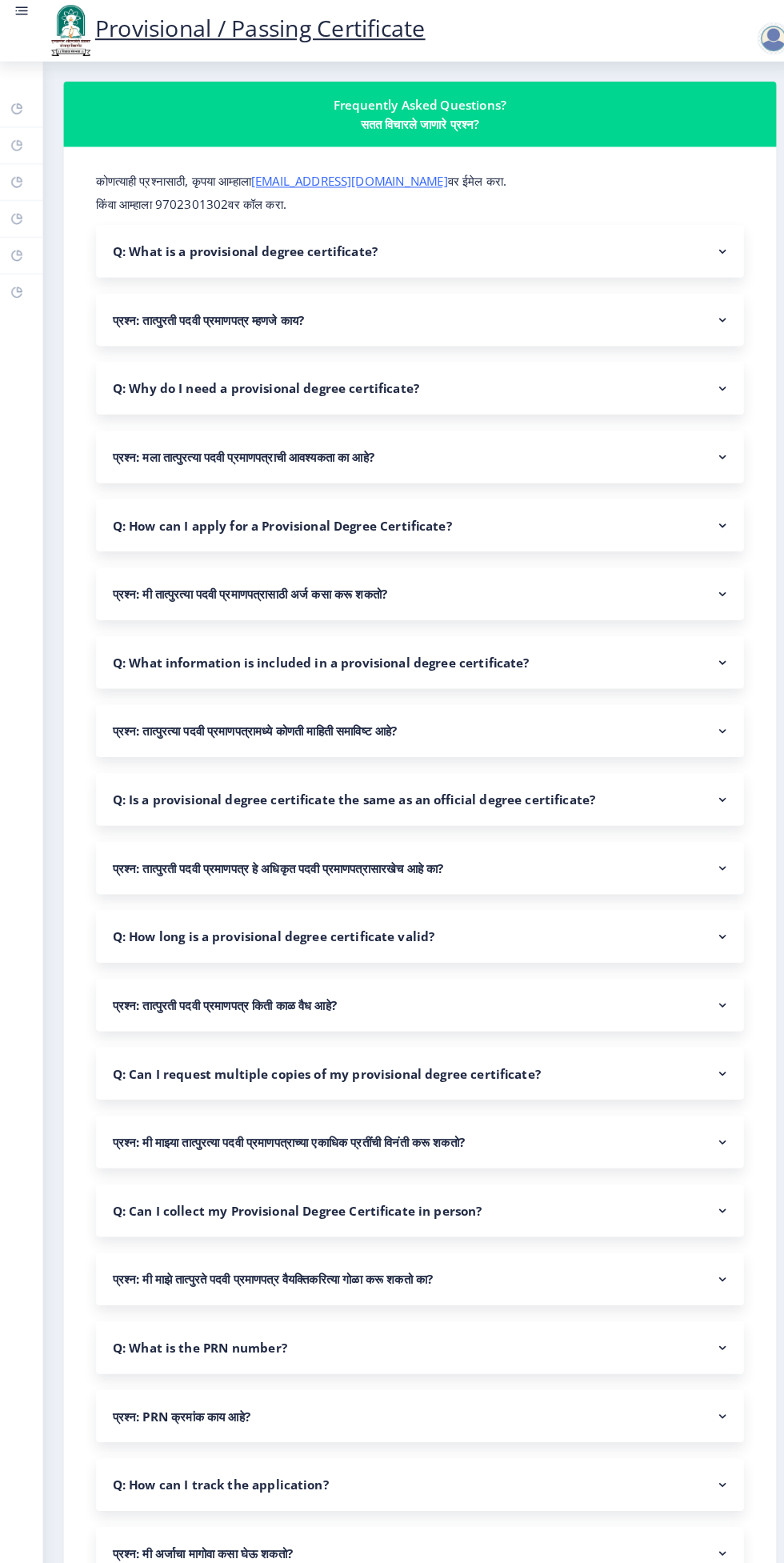
click at [21, 104] on rect at bounding box center [19, 106] width 13 height 13
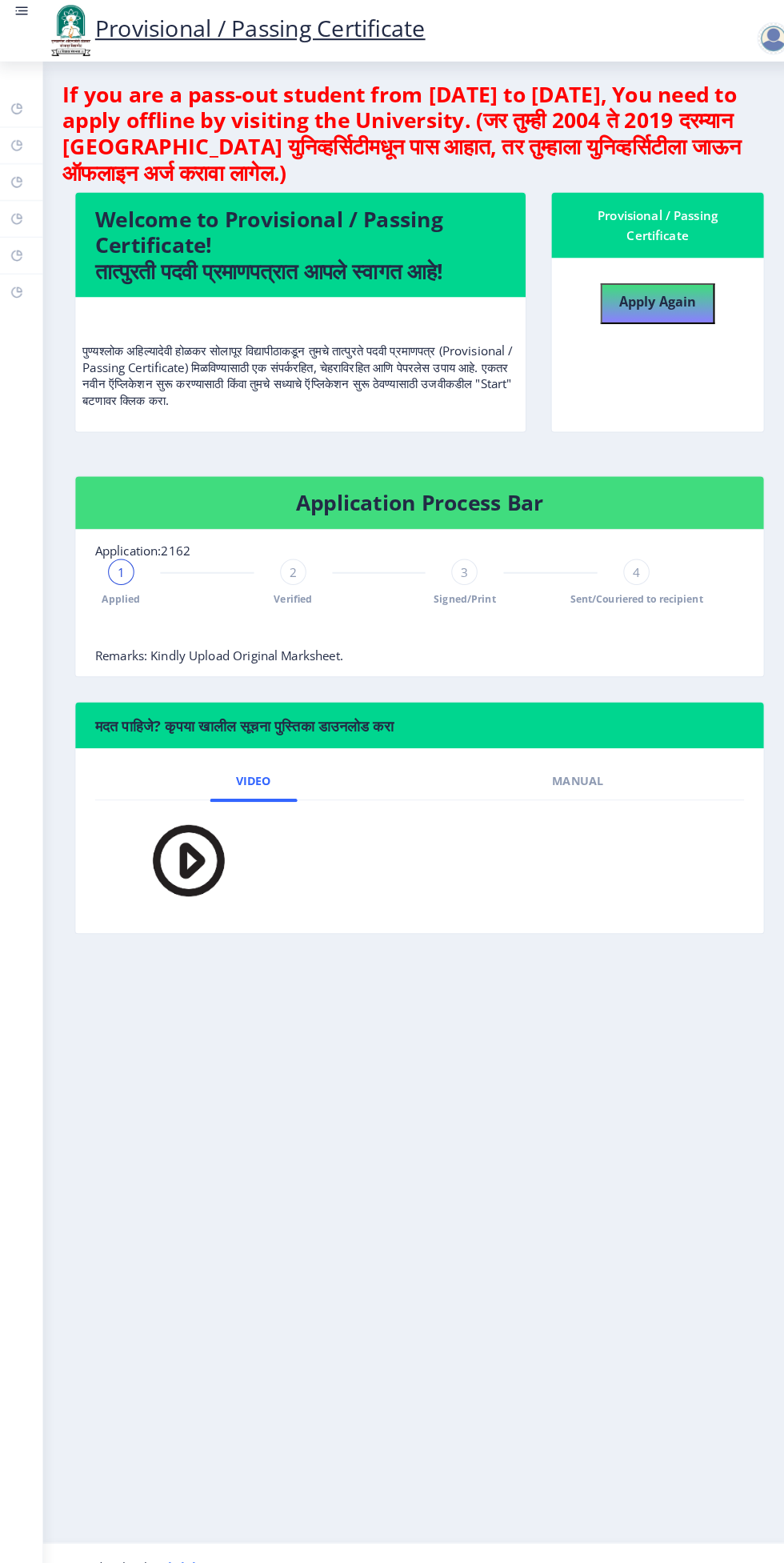
click at [20, 179] on rect at bounding box center [19, 179] width 13 height 13
select select
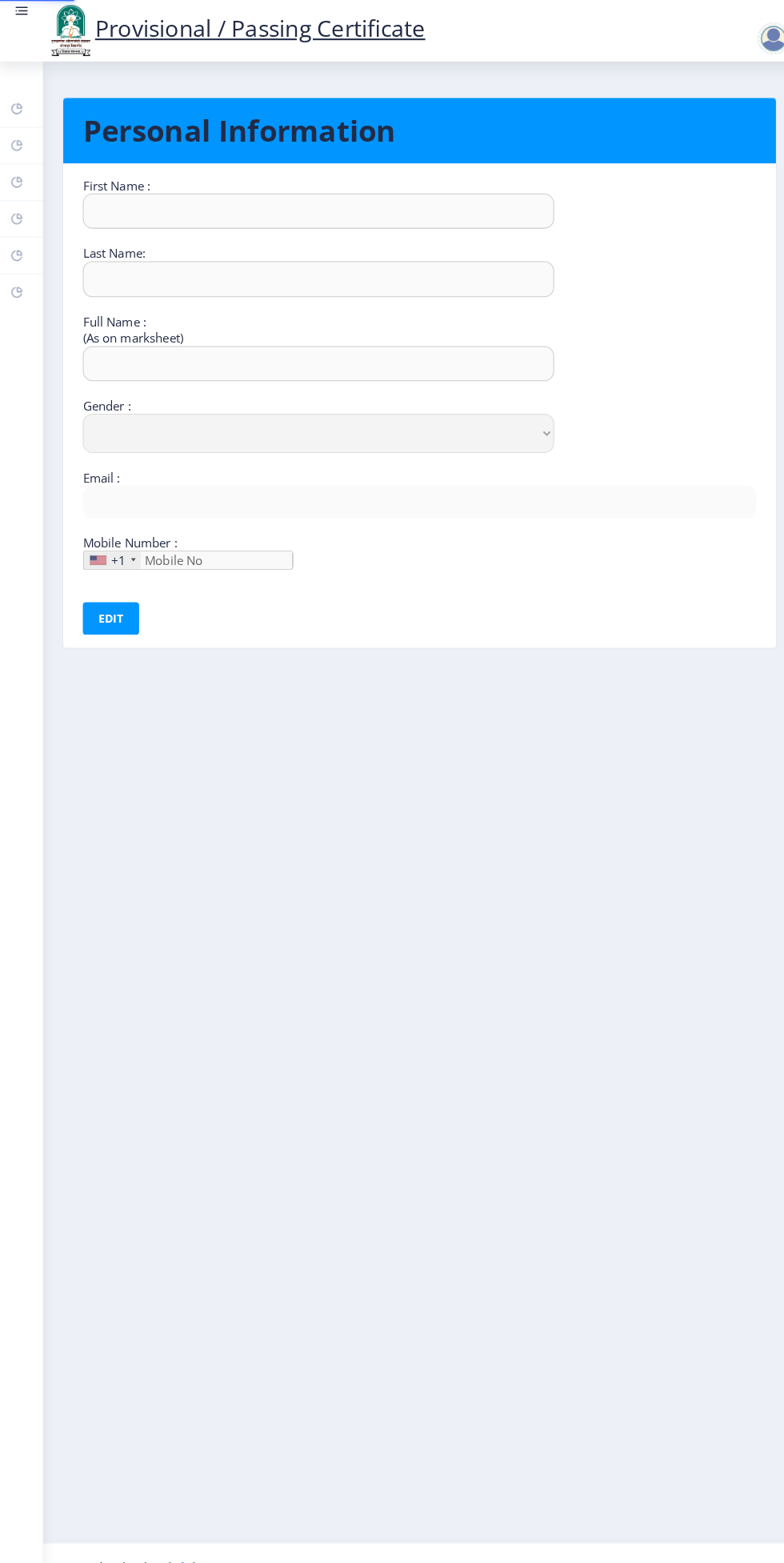
type input "Om"
type input "Nawgire"
type input "Om nilkanth nawgire"
select select "Male"
type input "[EMAIL_ADDRESS][DOMAIN_NAME]"
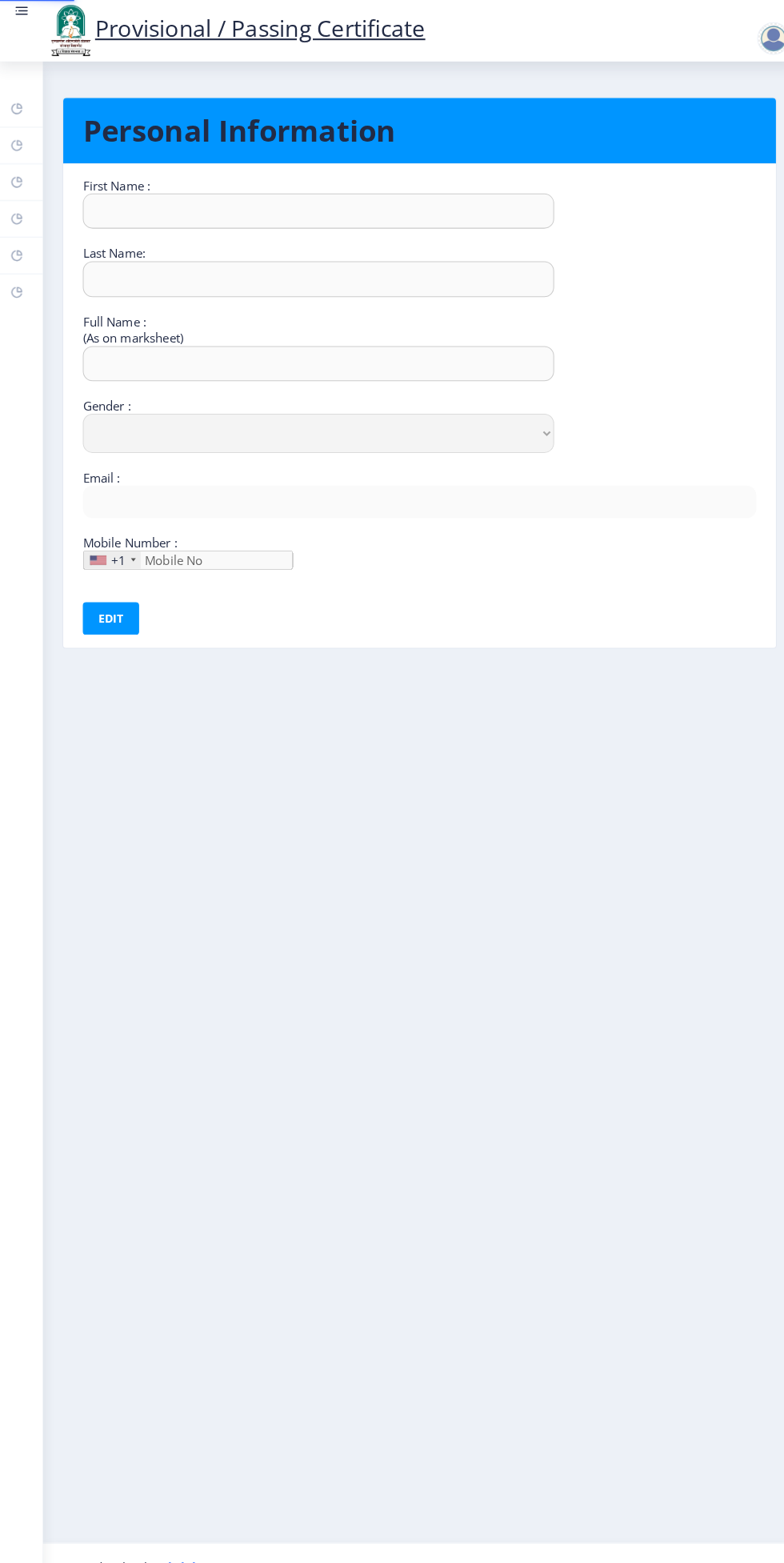
type input "8857883262"
click at [20, 250] on rect at bounding box center [19, 251] width 13 height 13
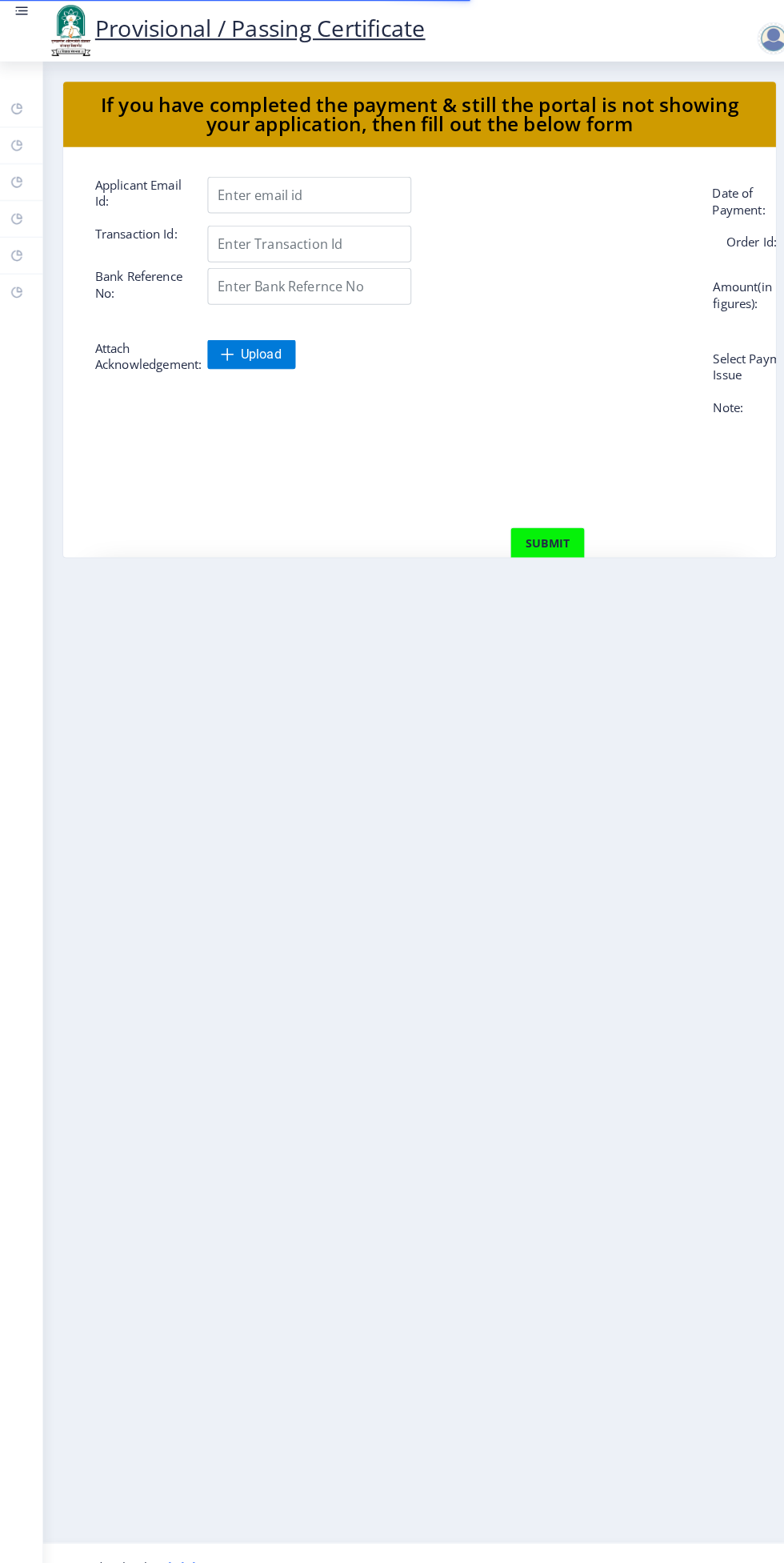
select select
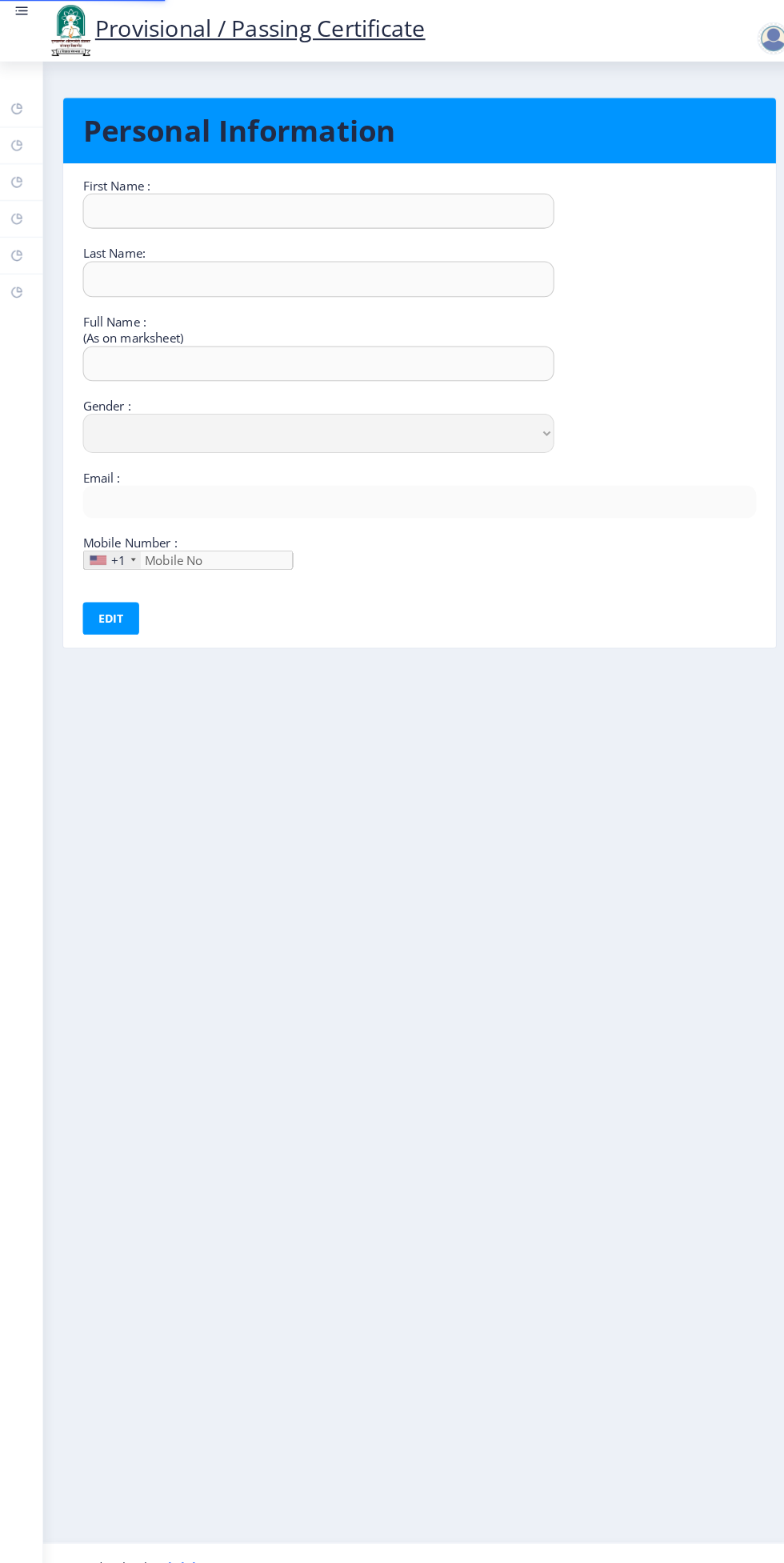
type input "Om"
type input "Nawgire"
type input "Om nilkanth nawgire"
select select "Male"
type input "[EMAIL_ADDRESS][DOMAIN_NAME]"
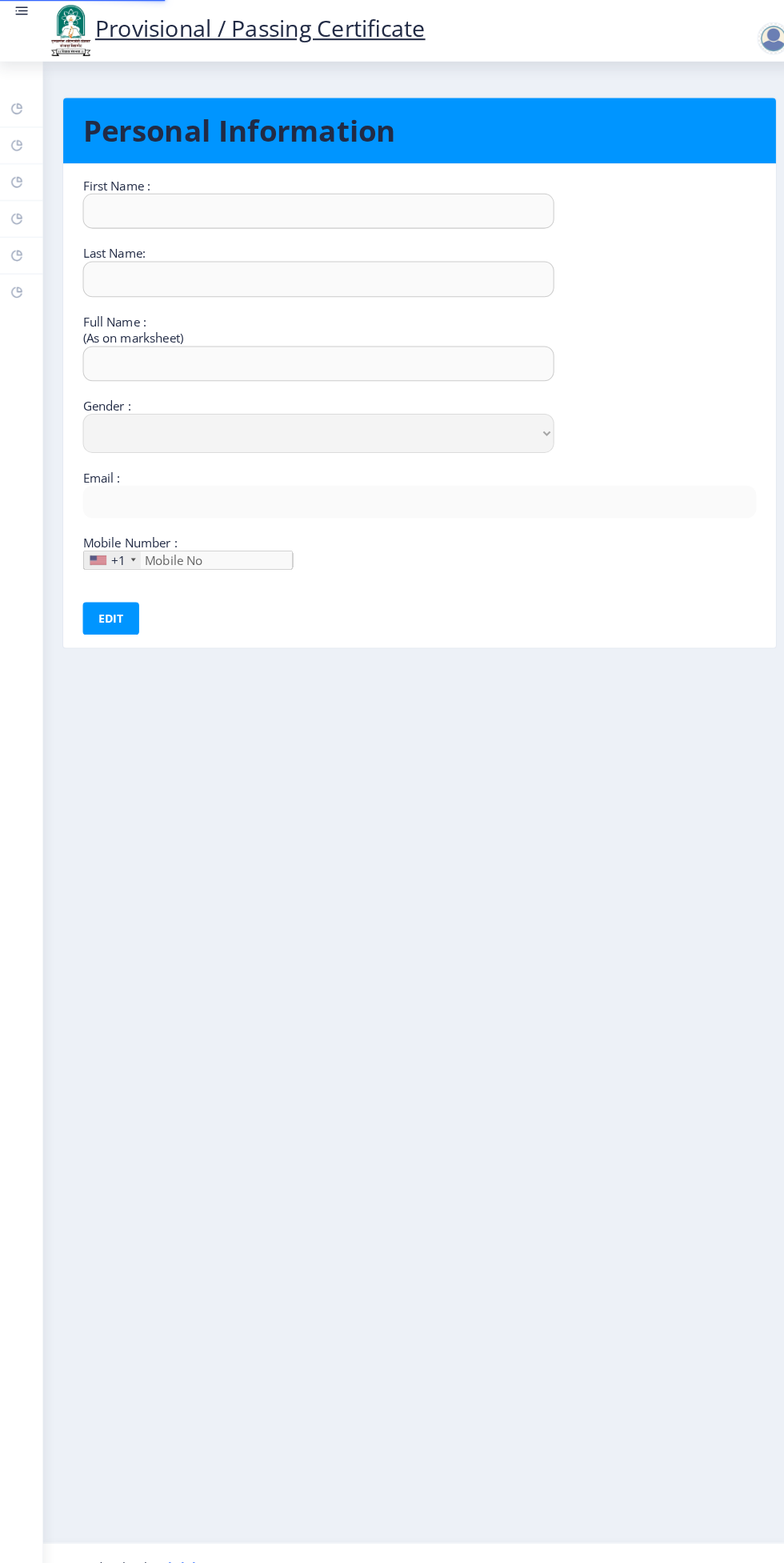
type input "8857883262"
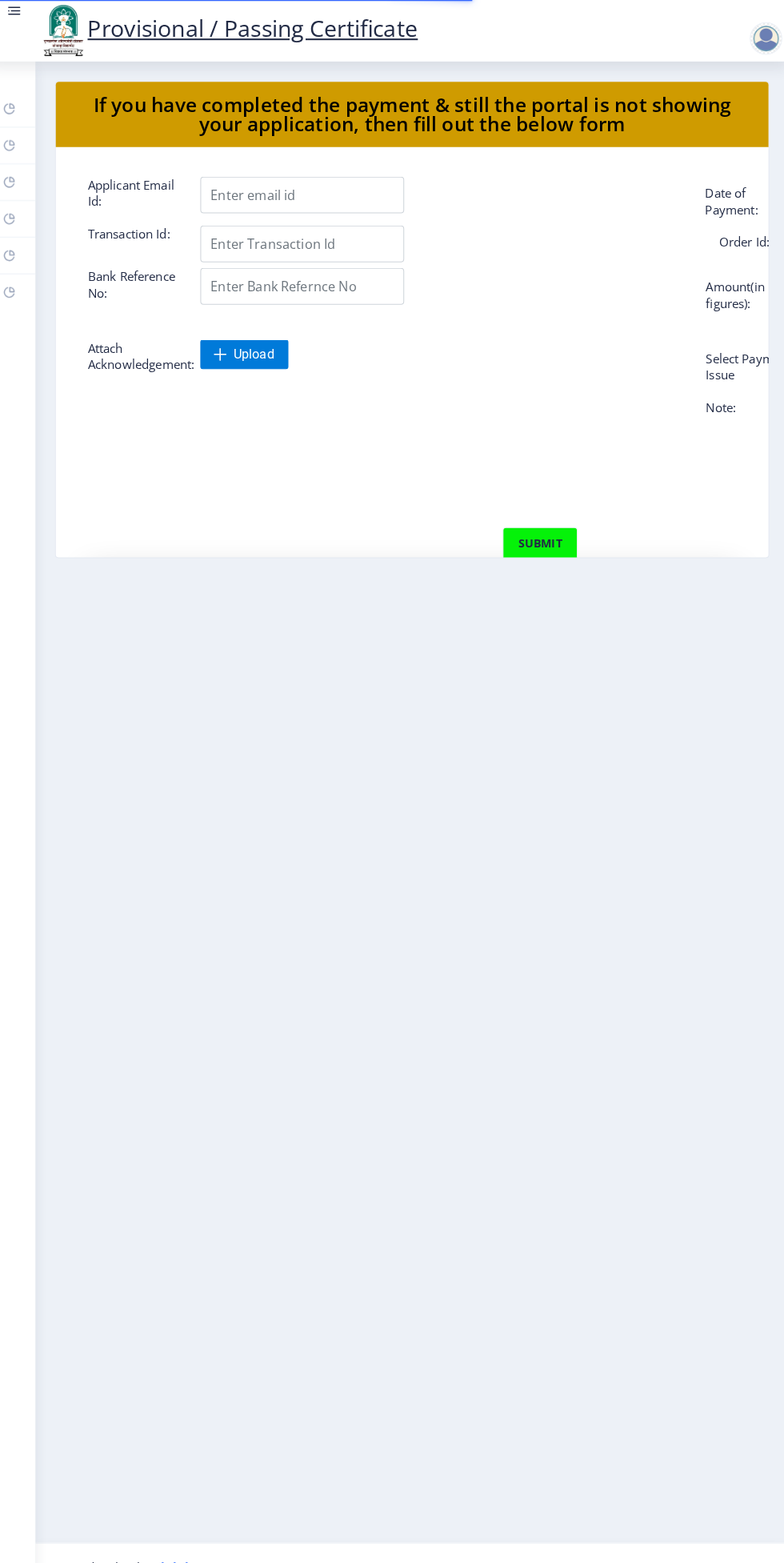
select select
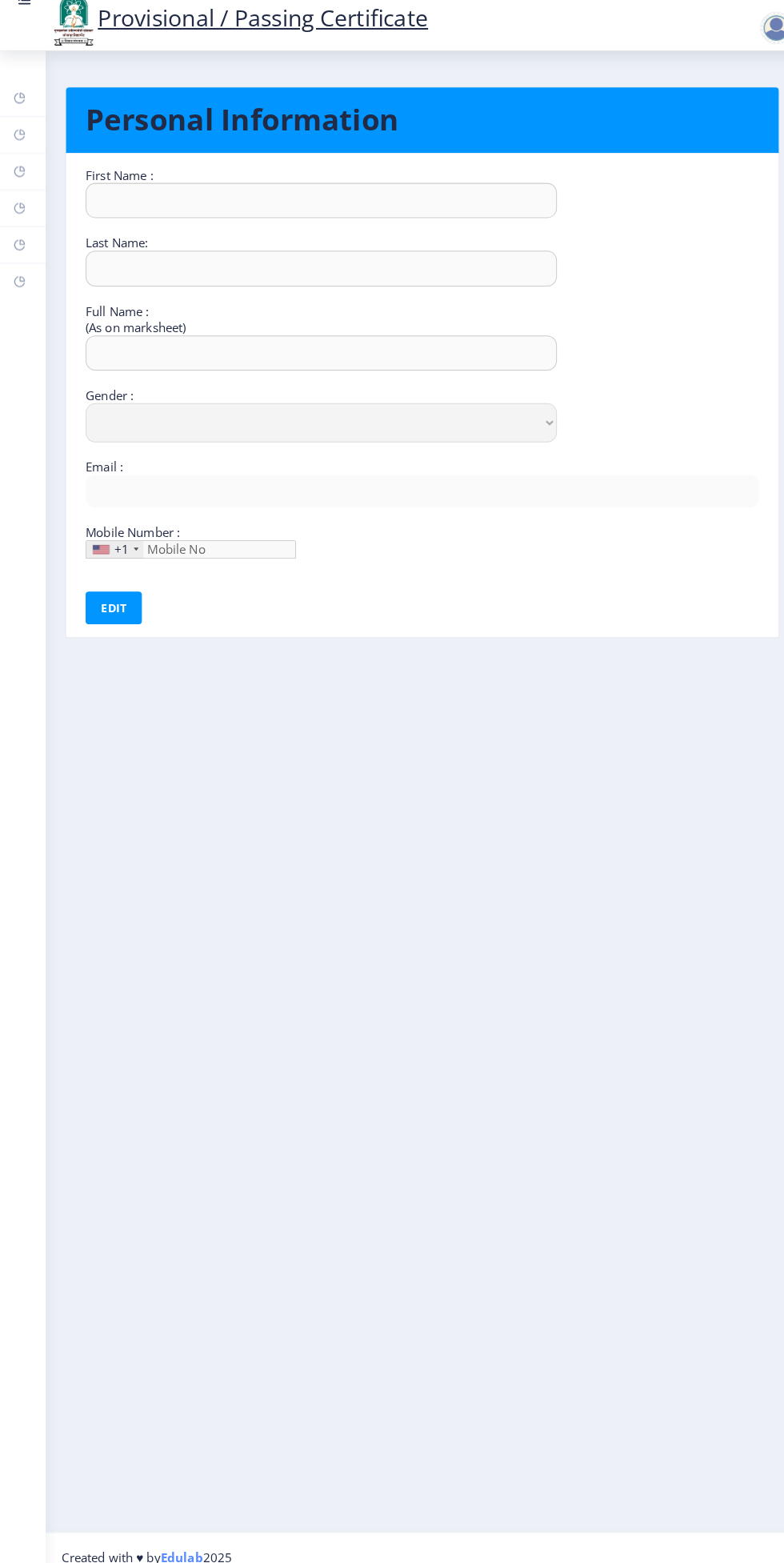
type input "Om"
type input "Nawgire"
type input "Om nilkanth nawgire"
select select "Male"
type input "[EMAIL_ADDRESS][DOMAIN_NAME]"
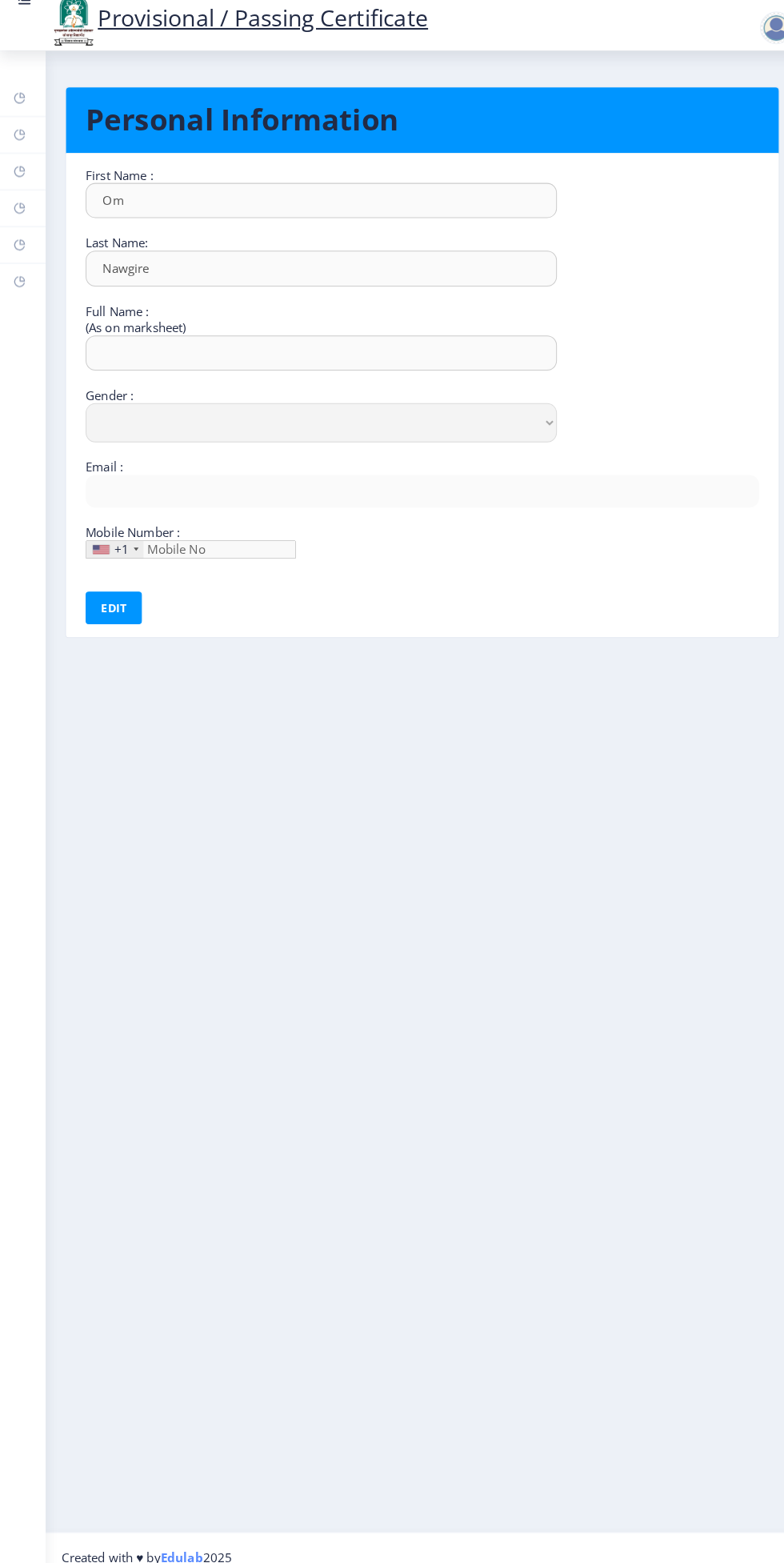
type input "8857883262"
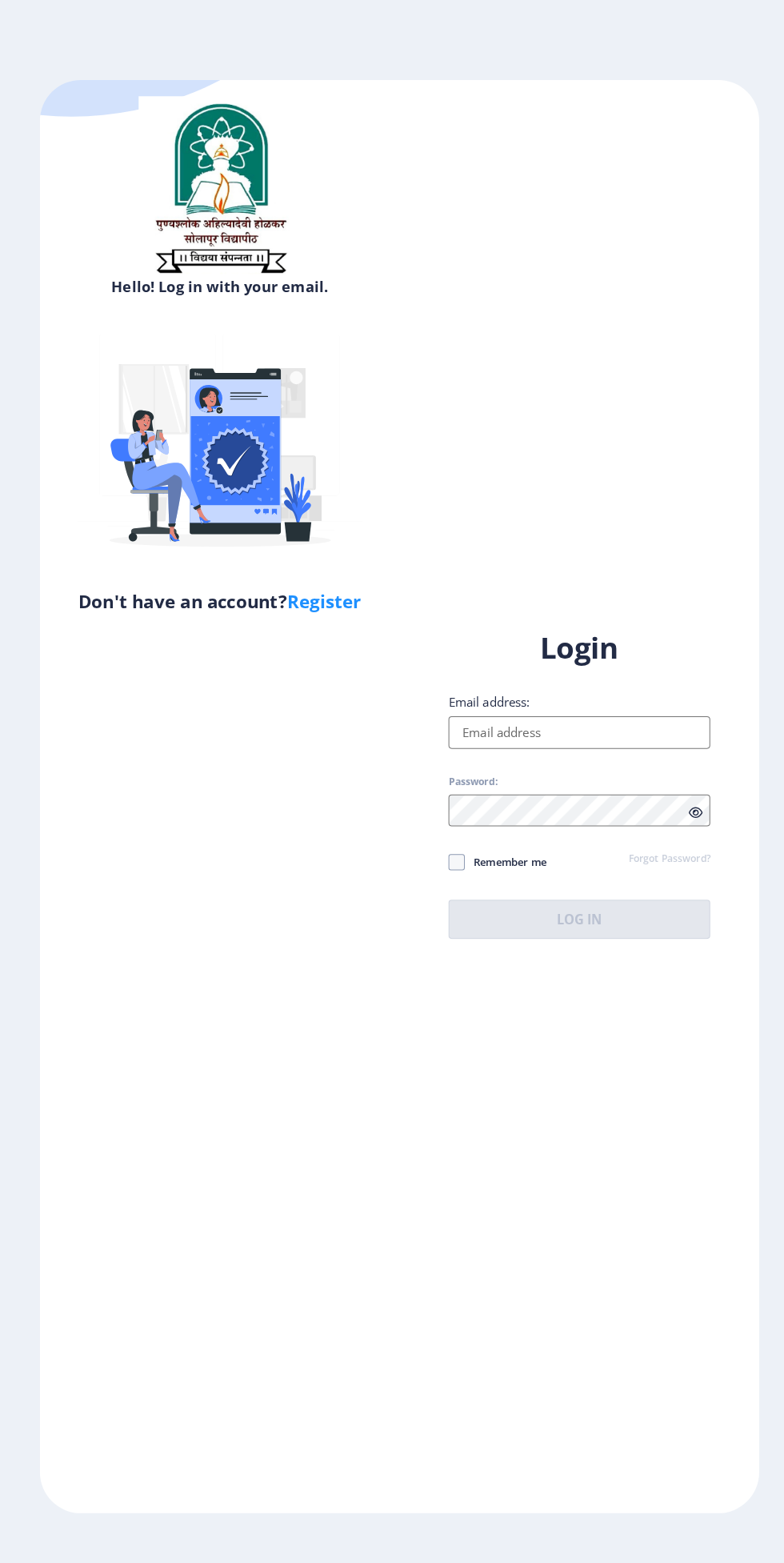
click at [611, 735] on input "Email address:" at bounding box center [569, 719] width 257 height 32
type input "[EMAIL_ADDRESS][DOMAIN_NAME]"
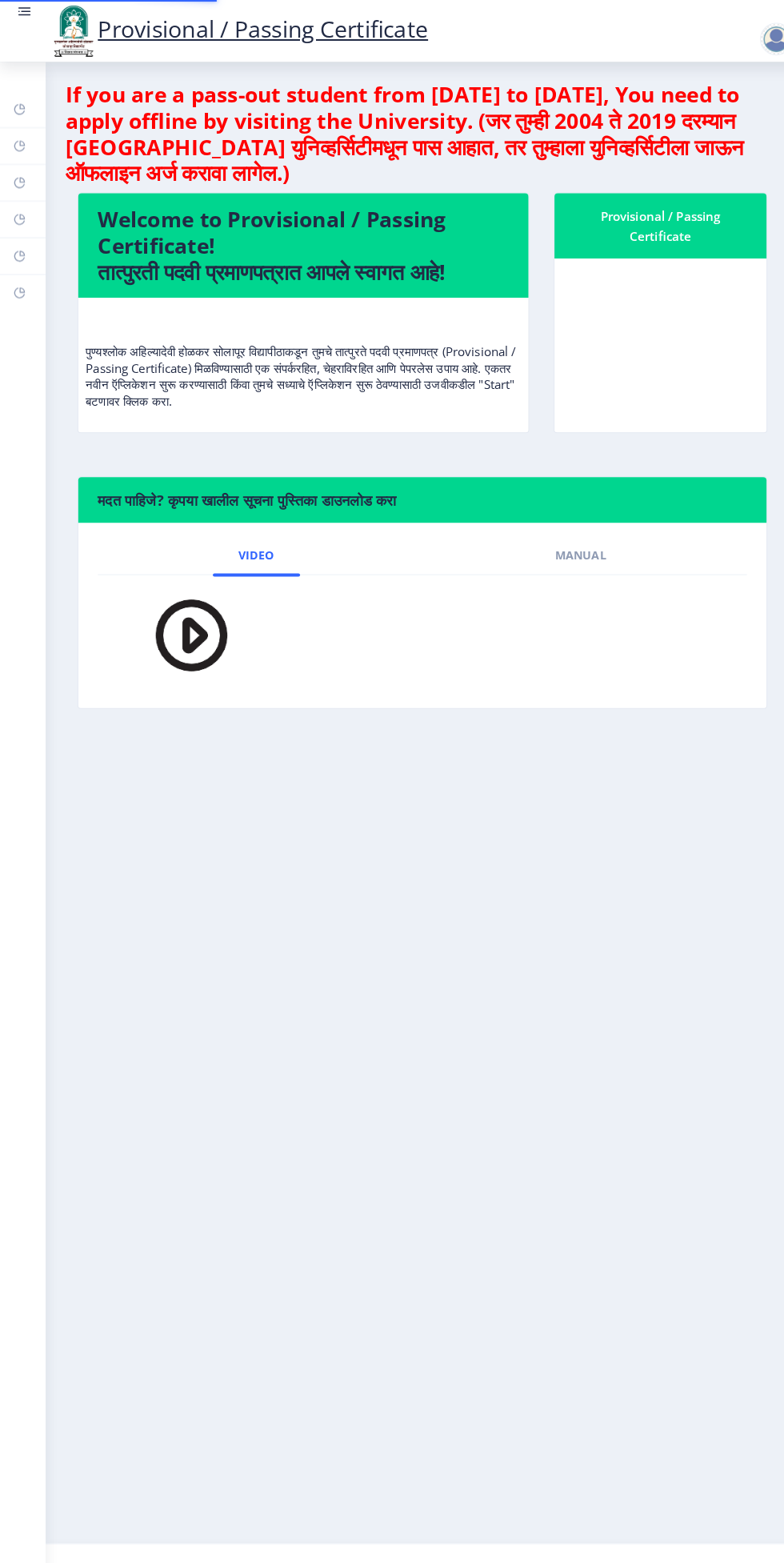
click at [604, 1001] on nb-layout-column "If you are a pass-out student from 2004 to 2019, You need to apply offline by v…" at bounding box center [415, 787] width 739 height 1453
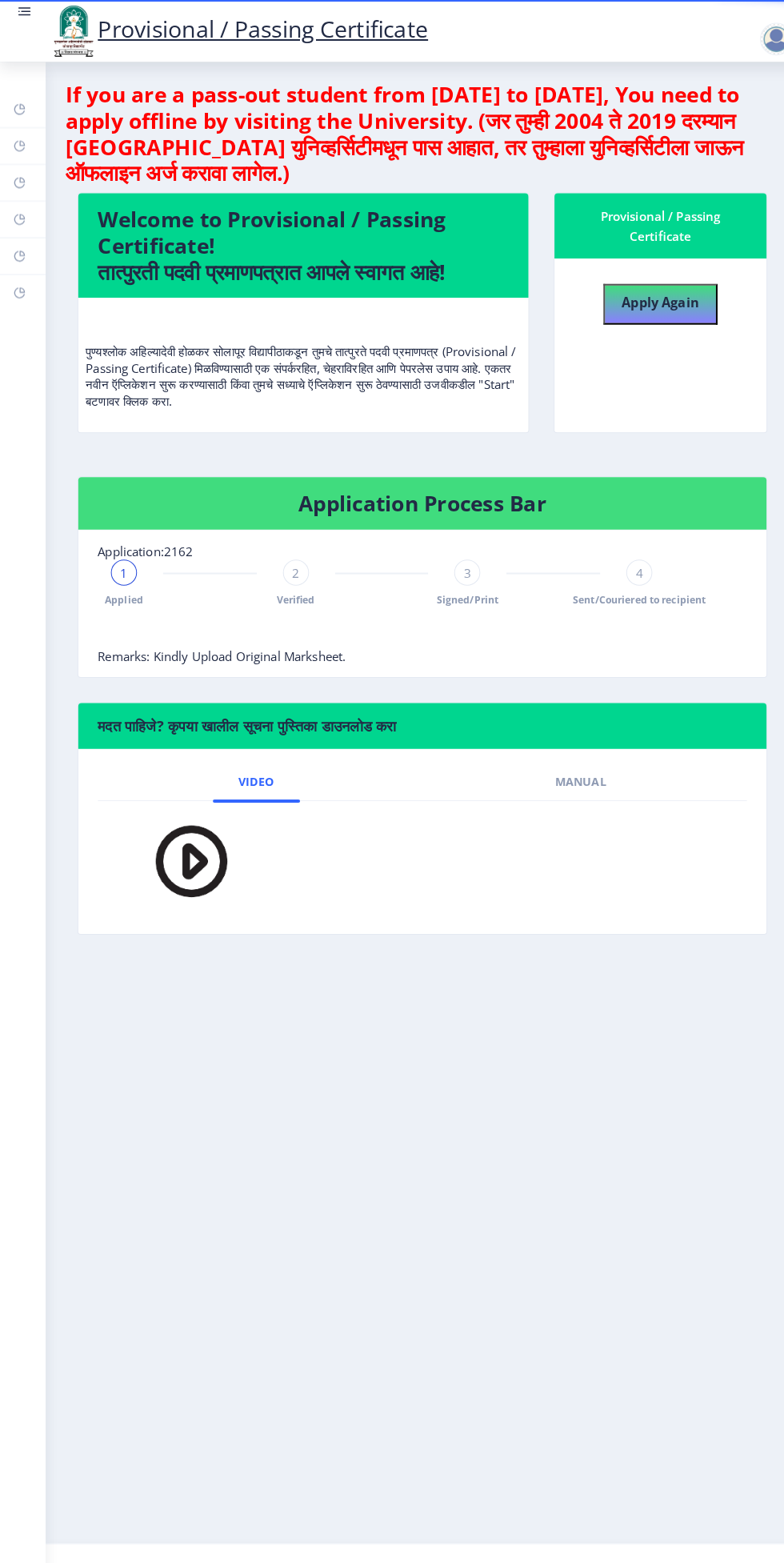
click at [20, 106] on rect at bounding box center [19, 106] width 13 height 13
click at [16, 141] on rect at bounding box center [19, 143] width 13 height 13
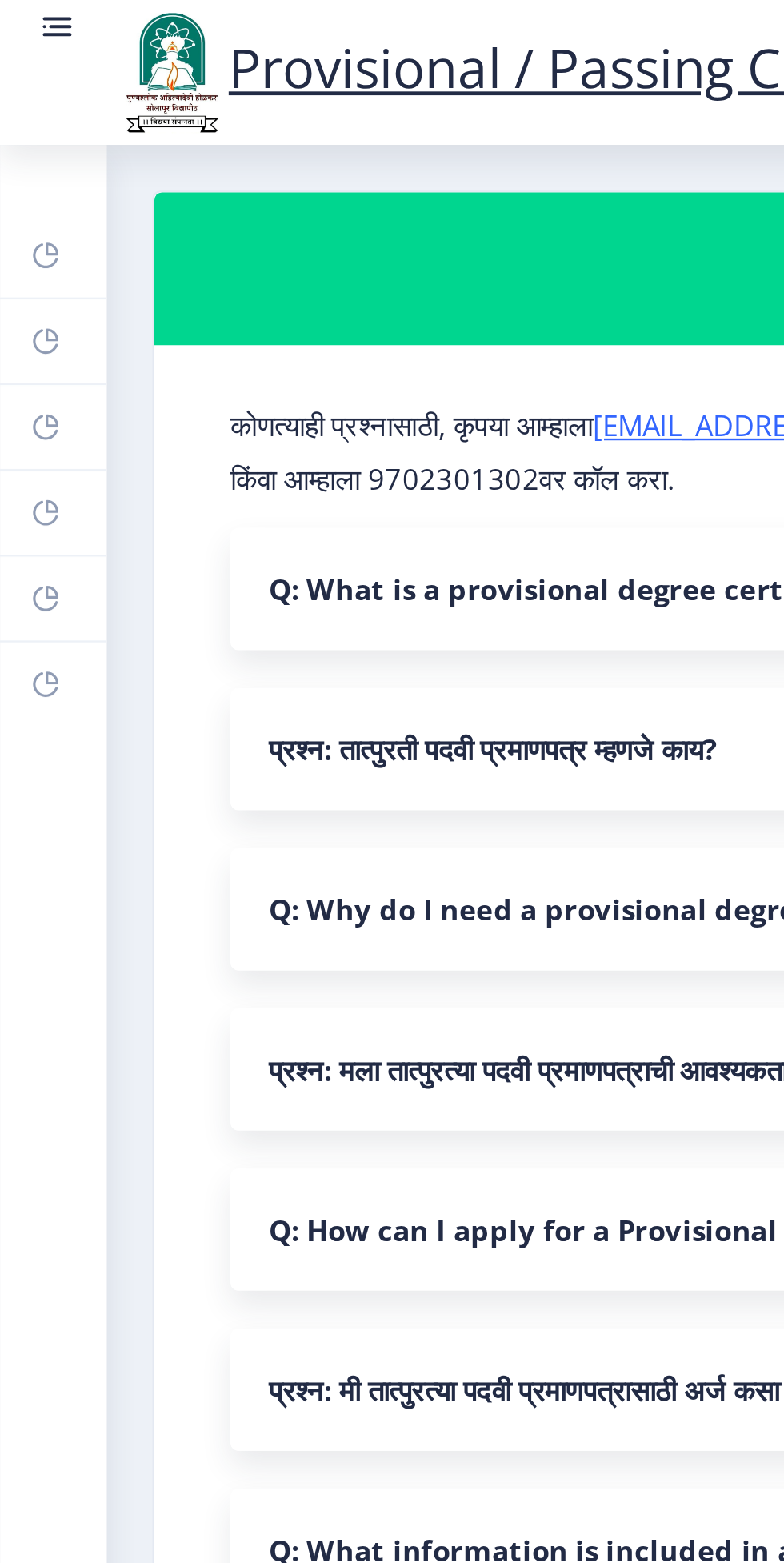
click at [12, 141] on link "Help/FAQ" at bounding box center [22, 143] width 45 height 35
click at [27, 181] on link "Profile" at bounding box center [22, 179] width 45 height 35
select select
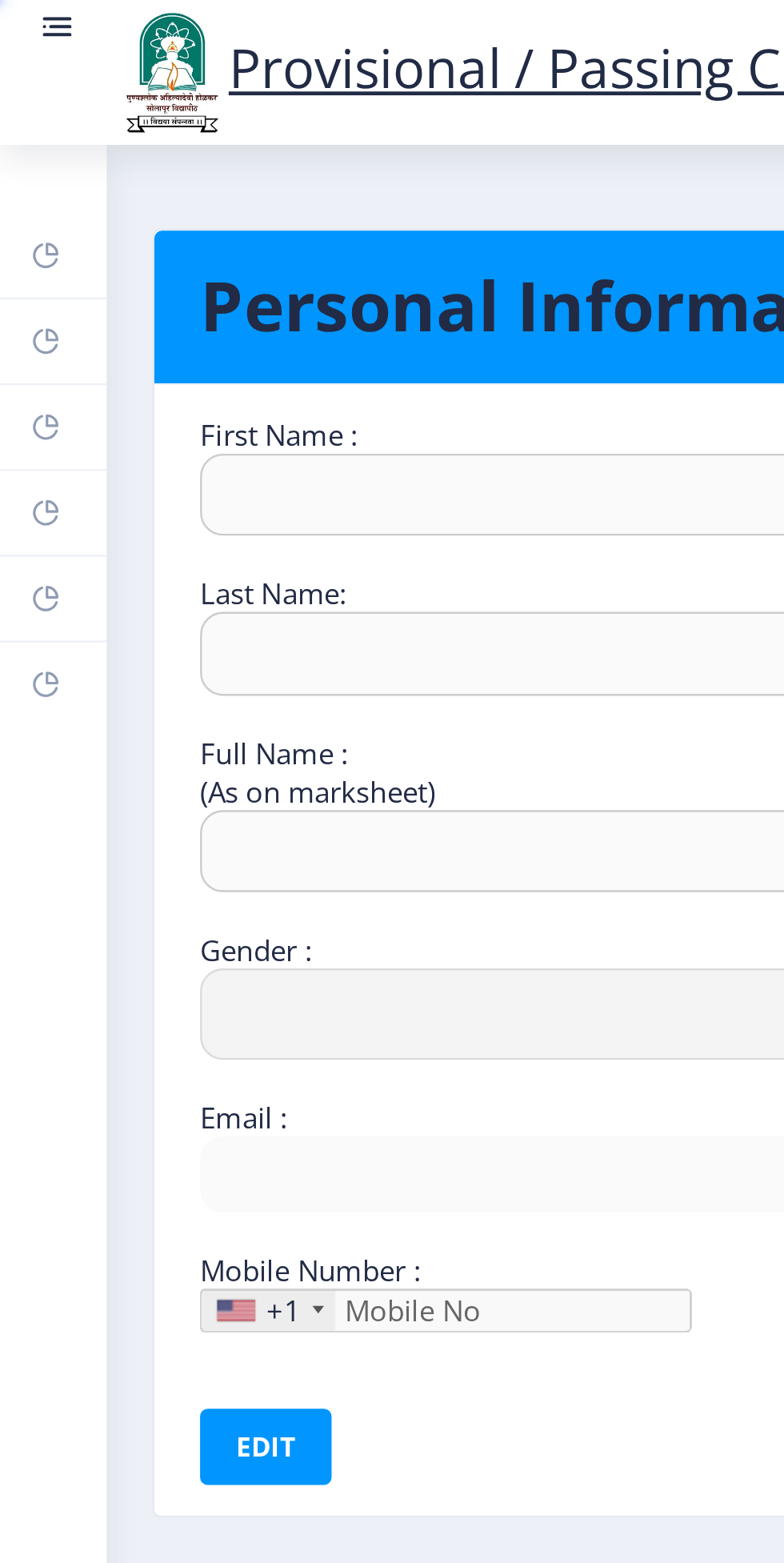
type input "Om"
type input "Nawgire"
type input "Om nilkanth nawgire"
select select "Male"
type input "[EMAIL_ADDRESS][DOMAIN_NAME]"
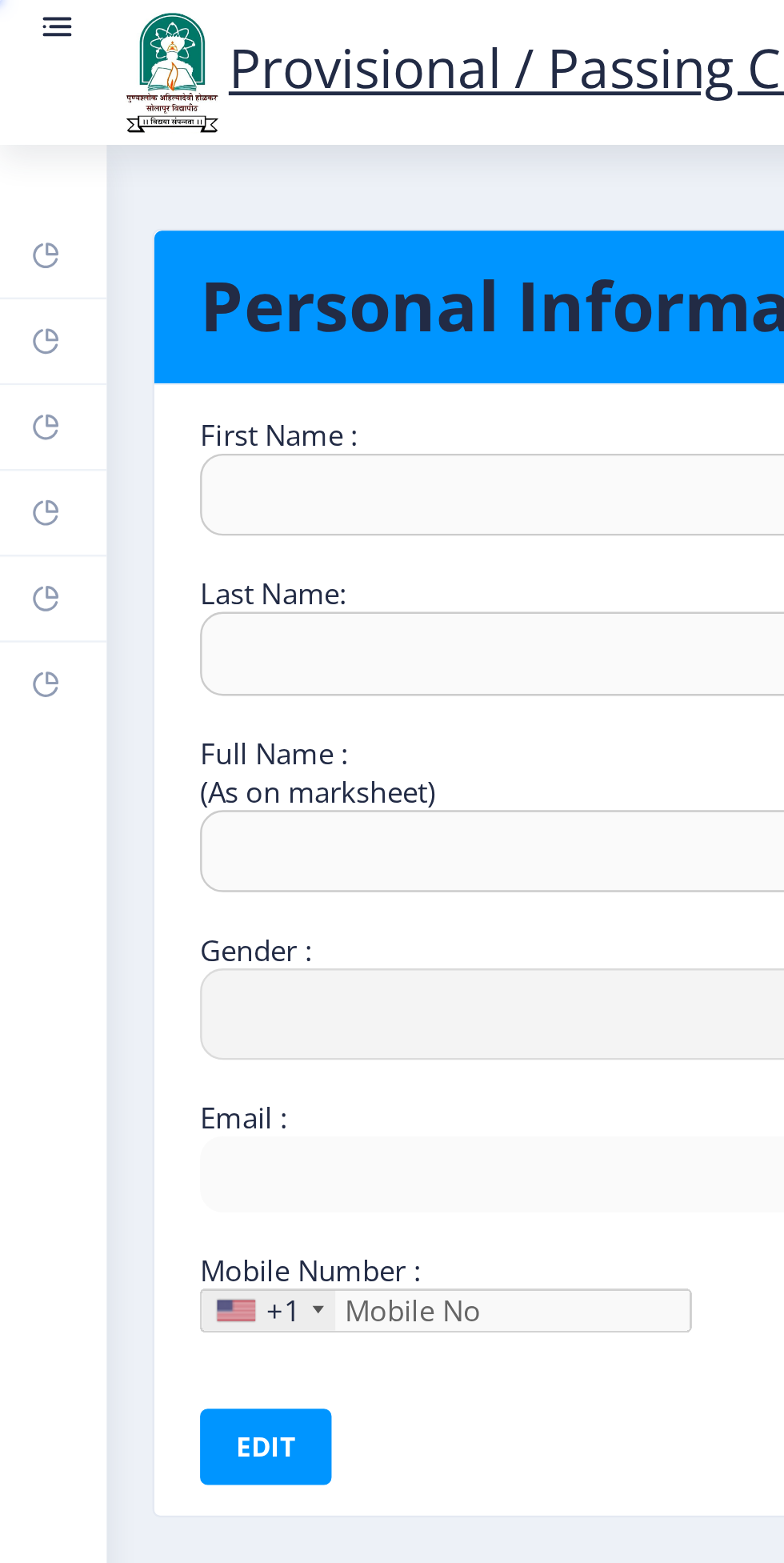
type input "8857883262"
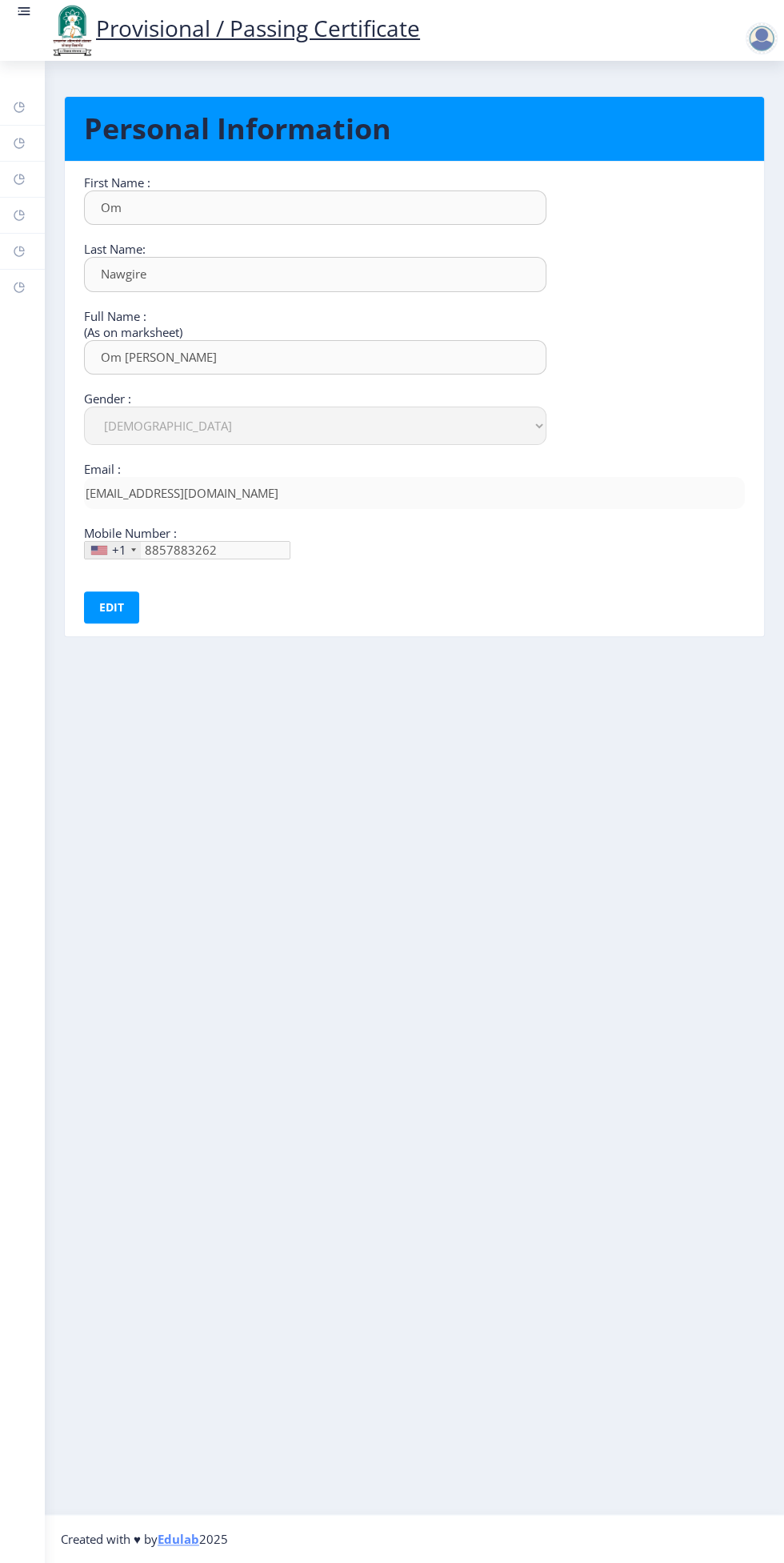
click at [19, 250] on rect at bounding box center [19, 251] width 13 height 13
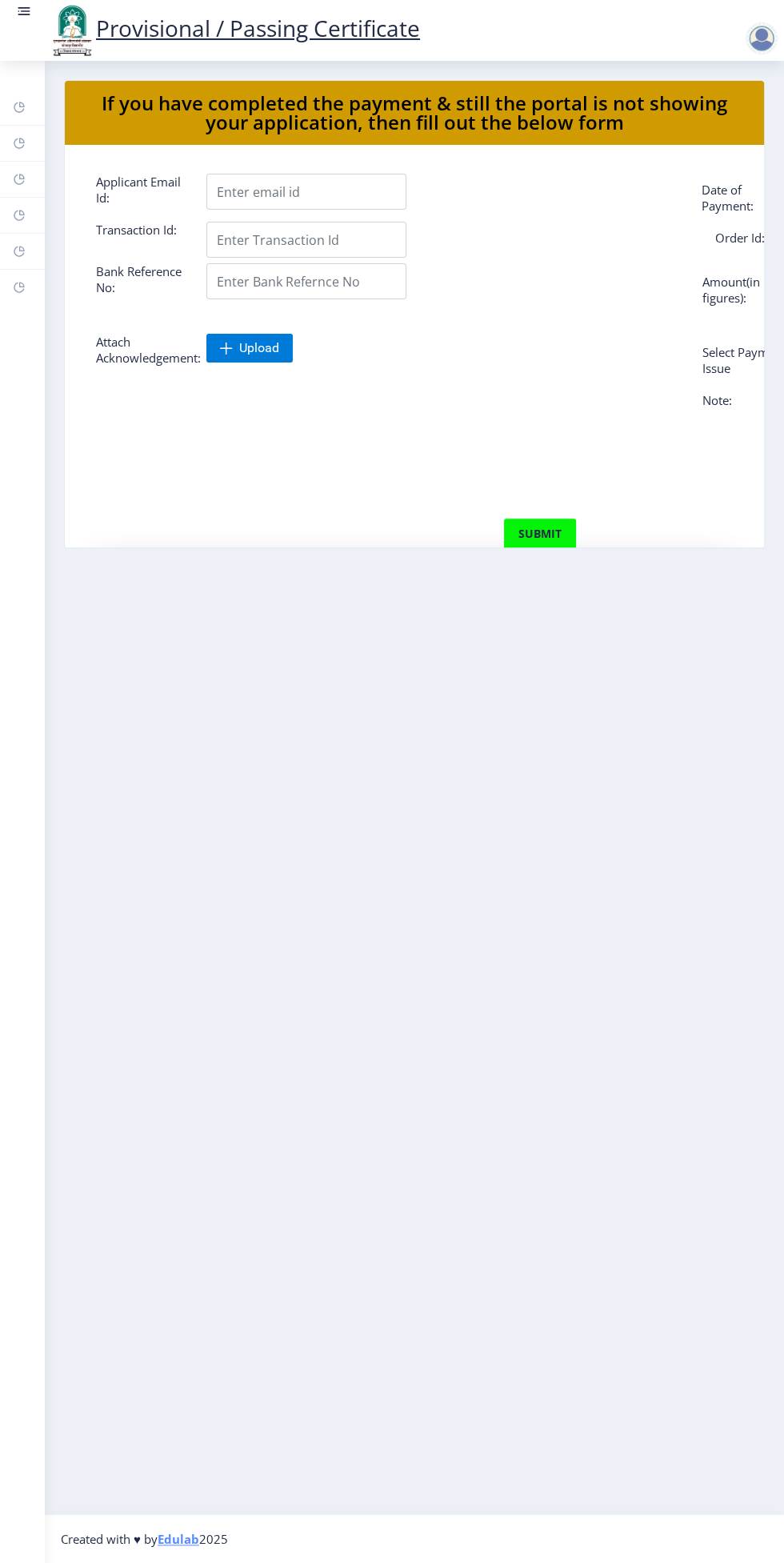
click at [21, 104] on rect at bounding box center [19, 106] width 13 height 13
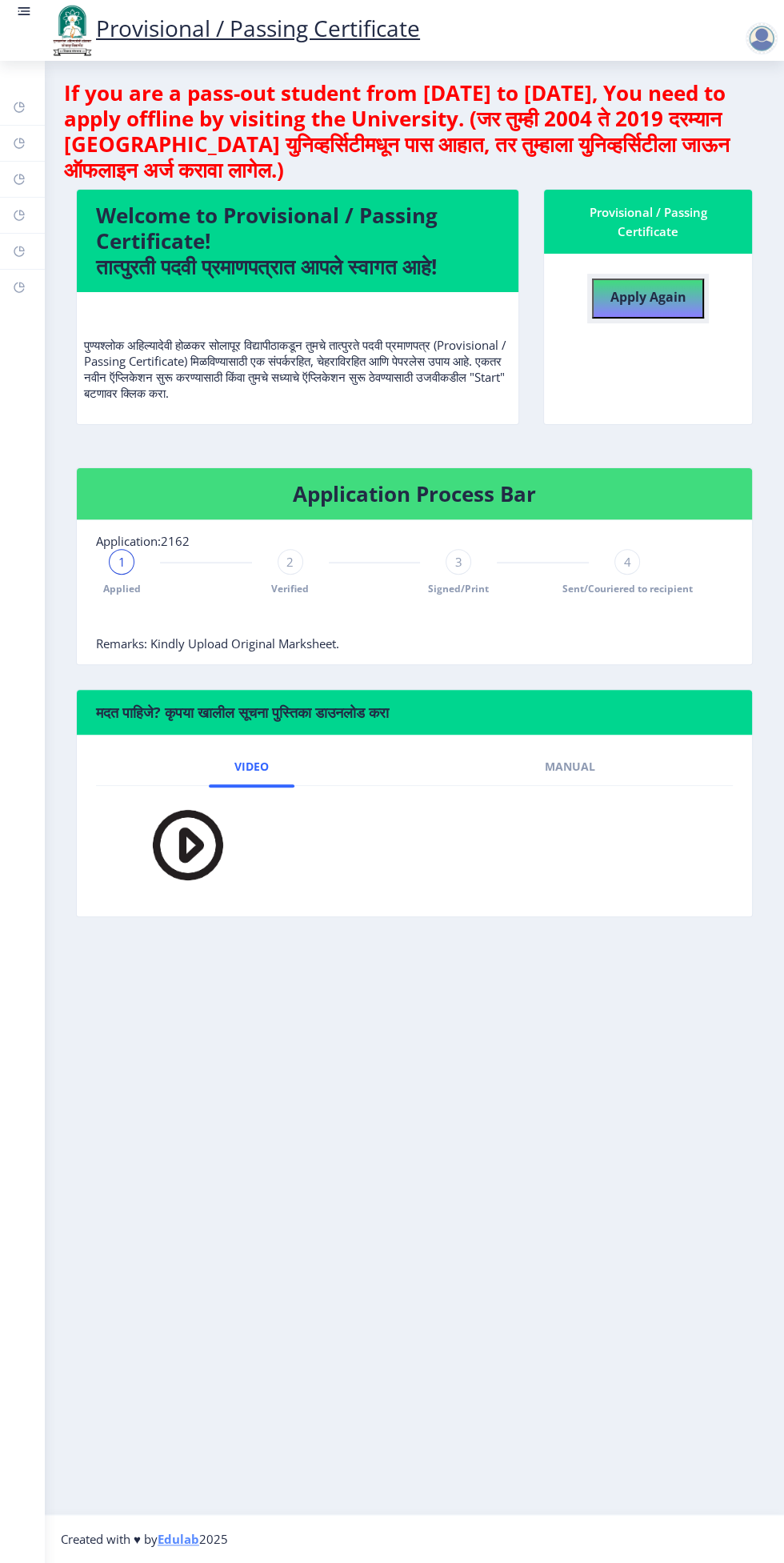
click at [642, 283] on h4 "Apply Again" at bounding box center [647, 296] width 76 height 29
select select
click at [112, 588] on span "Applied" at bounding box center [122, 589] width 37 height 14
click at [165, 546] on span "Application:2162" at bounding box center [143, 541] width 94 height 16
click at [23, 11] on rect at bounding box center [25, 11] width 9 height 2
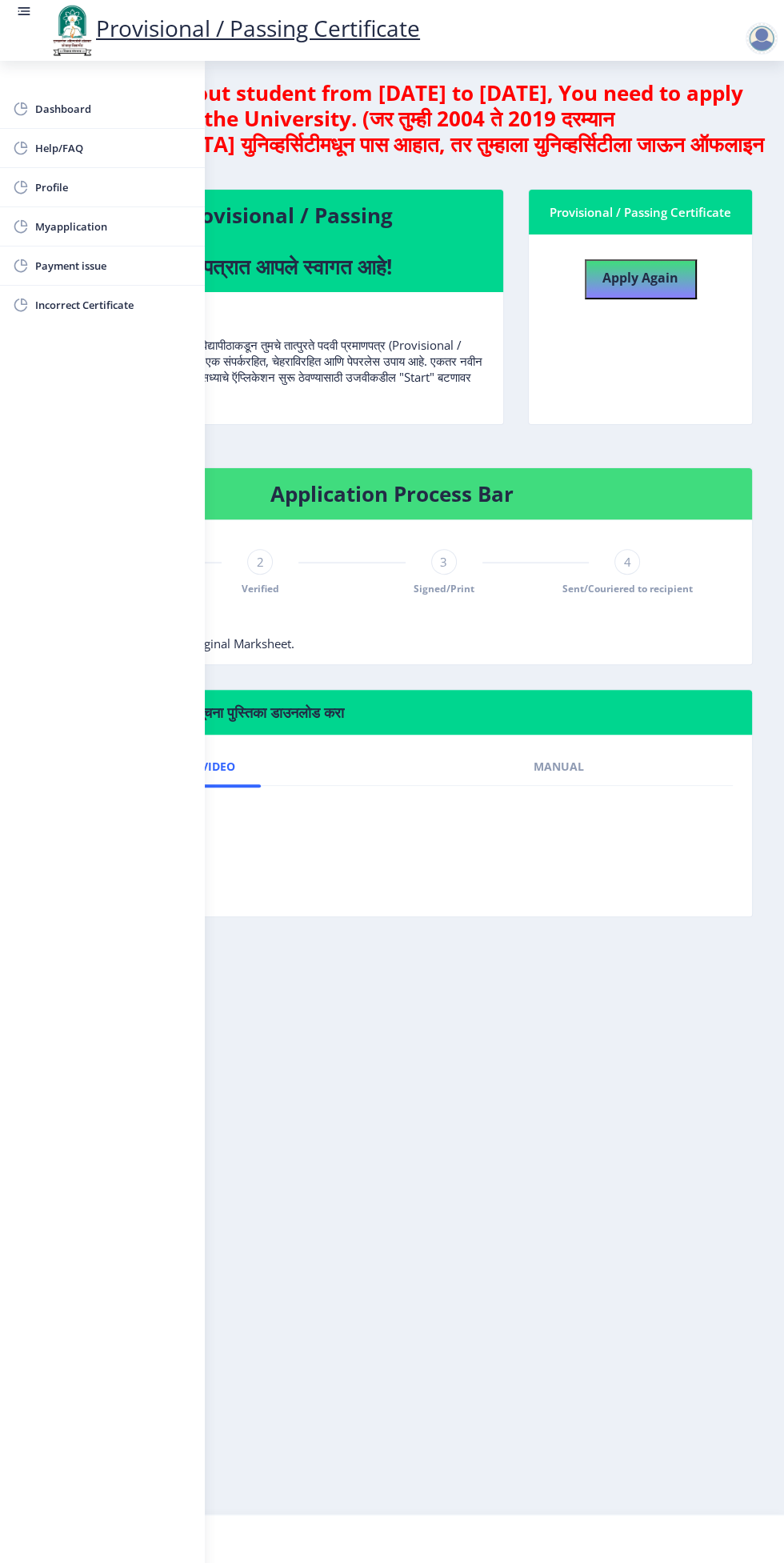
click at [77, 314] on link "Incorrect Certificate" at bounding box center [102, 304] width 205 height 38
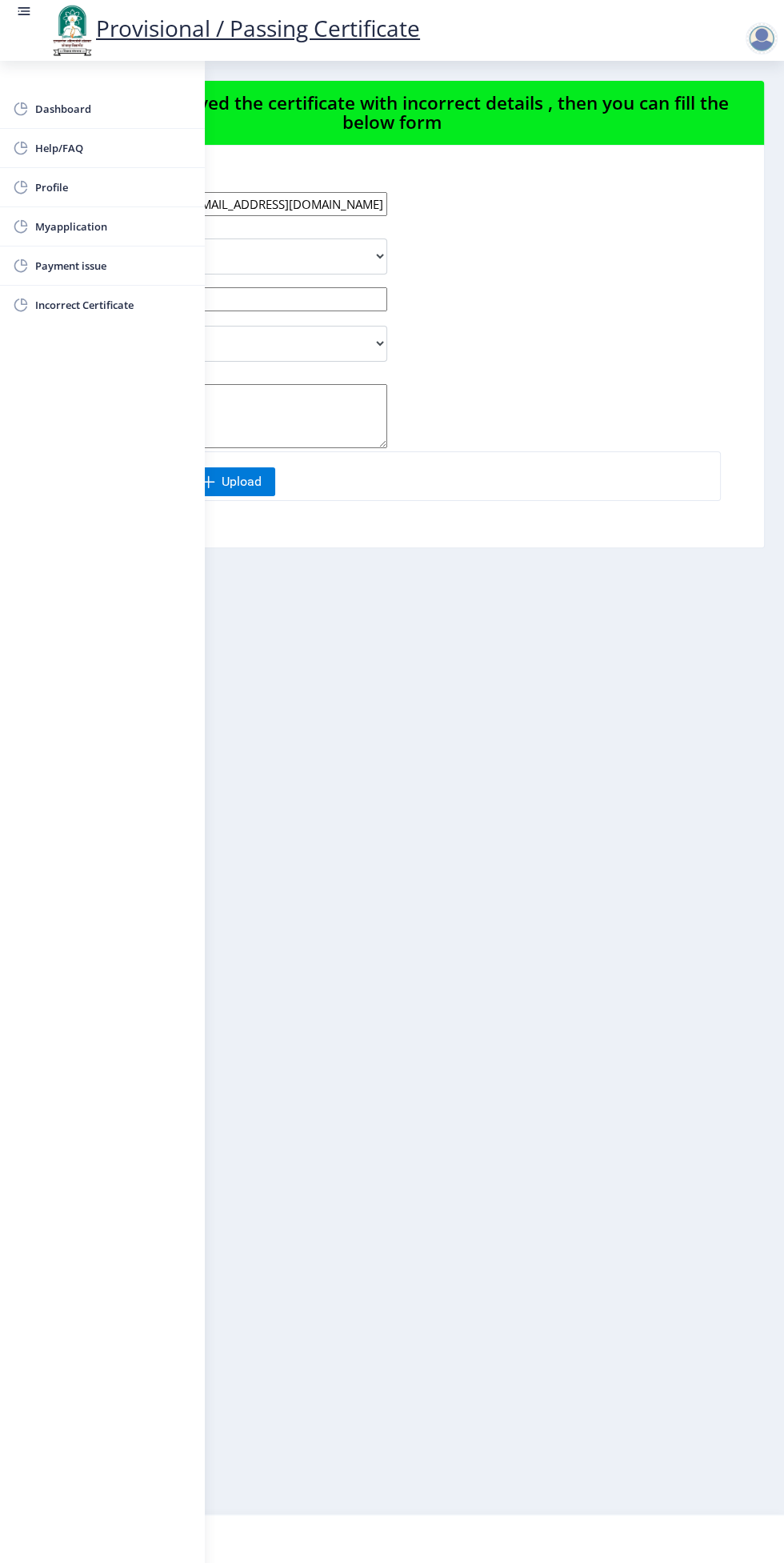
click at [475, 767] on nb-layout-column "If you have received the certificate with incorrect details , then you can fill…" at bounding box center [392, 787] width 784 height 1453
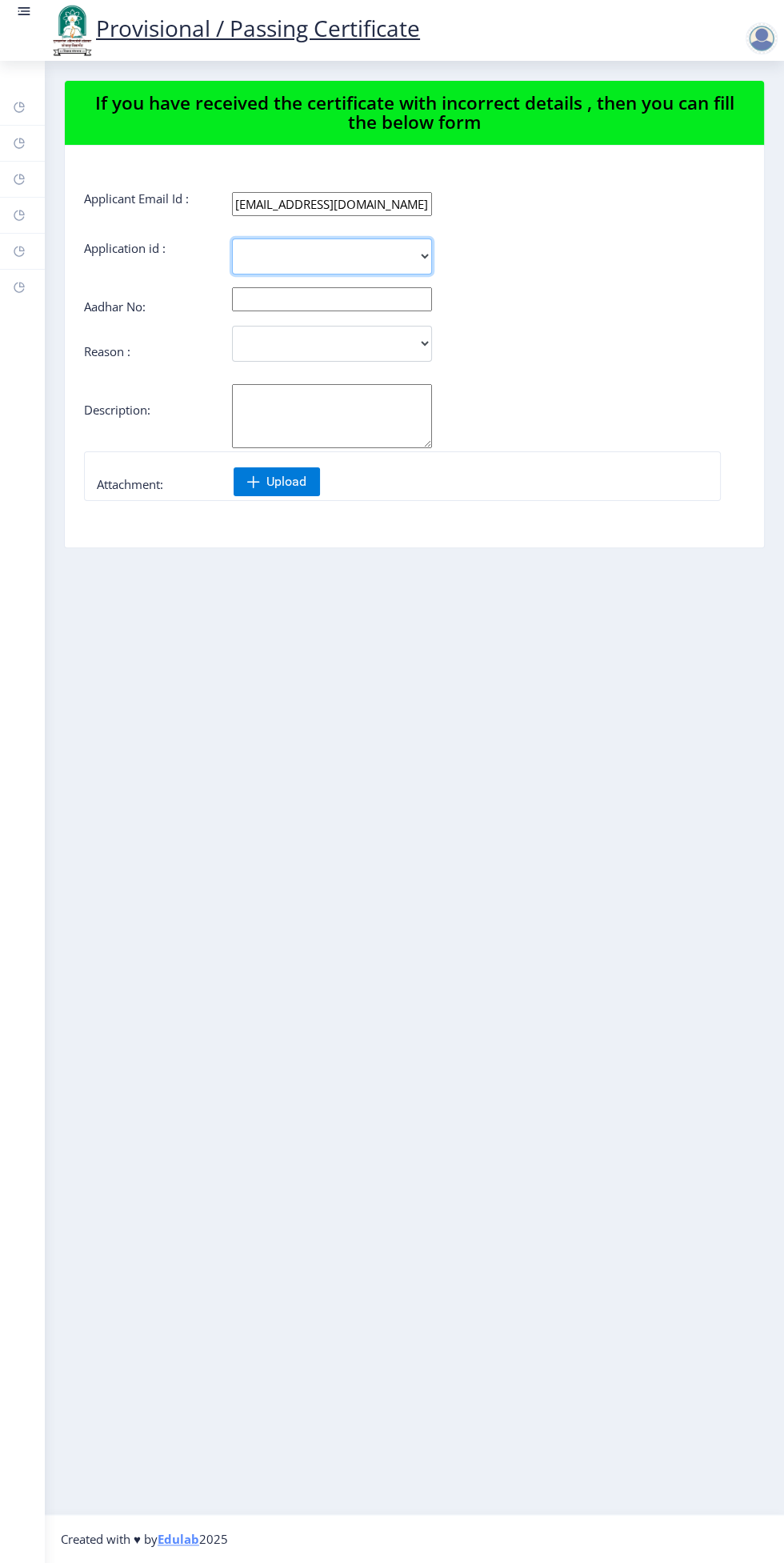
click at [272, 273] on select "2162" at bounding box center [331, 256] width 200 height 36
select select "2162"
click at [232, 238] on select "2162" at bounding box center [331, 256] width 200 height 36
click at [260, 298] on input "text" at bounding box center [331, 299] width 200 height 24
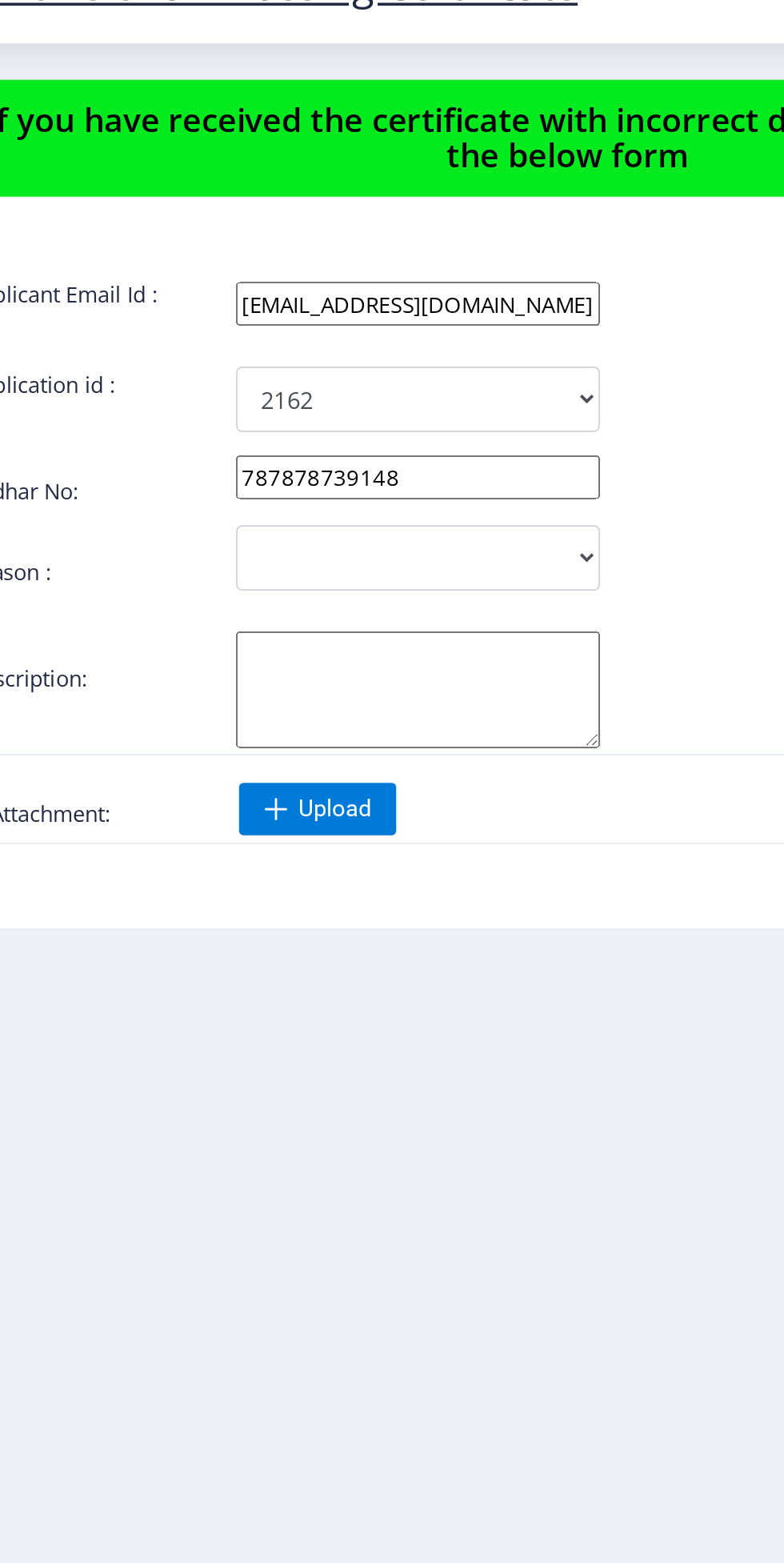
type input "787878739148"
click at [364, 342] on select "Incorrect Course Name Incorrect Name/ Fathers Name Others" at bounding box center [331, 343] width 200 height 36
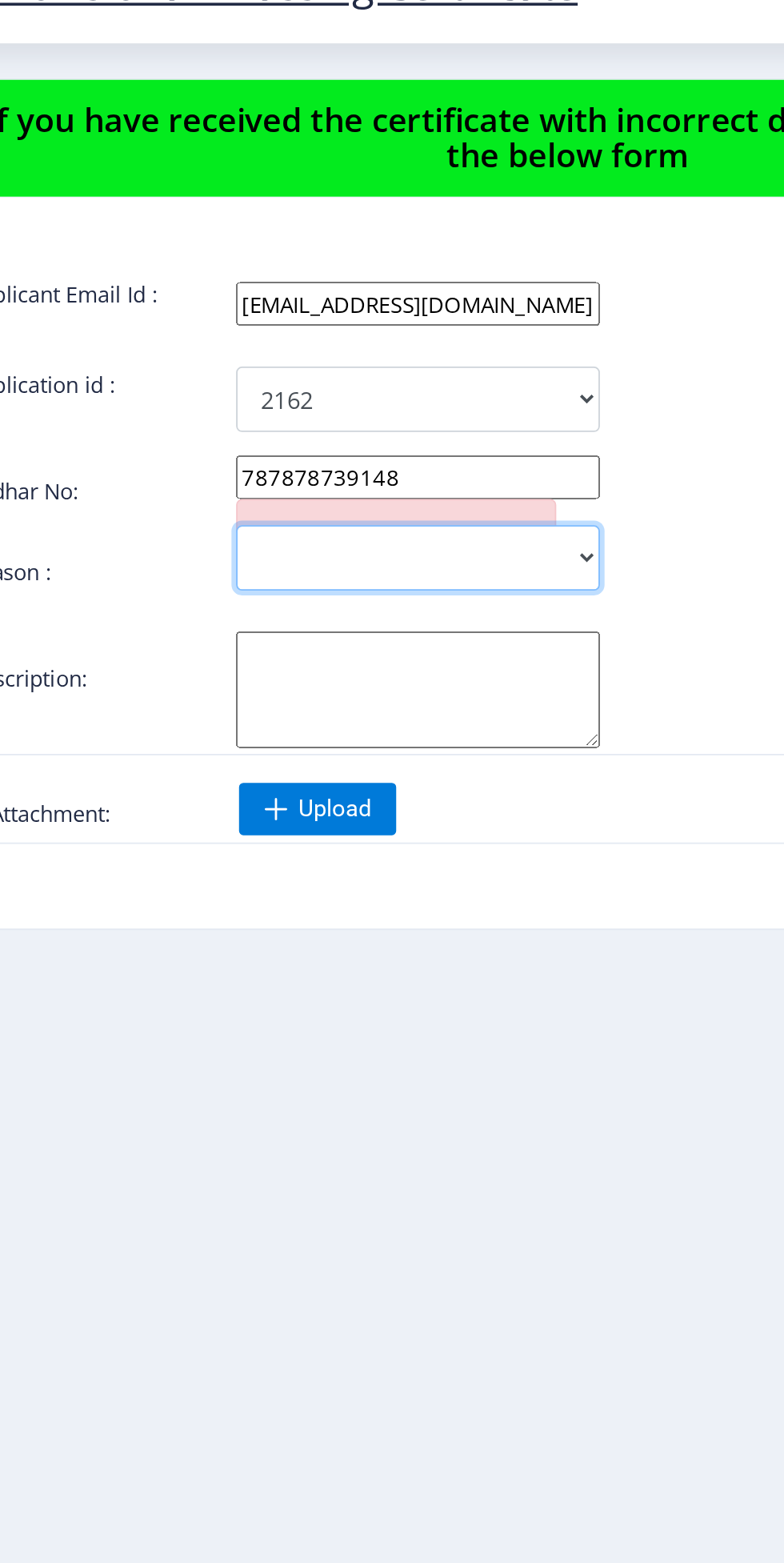
select select "Others"
click at [232, 325] on select "Incorrect Course Name Incorrect Name/ Fathers Name Others" at bounding box center [331, 343] width 200 height 36
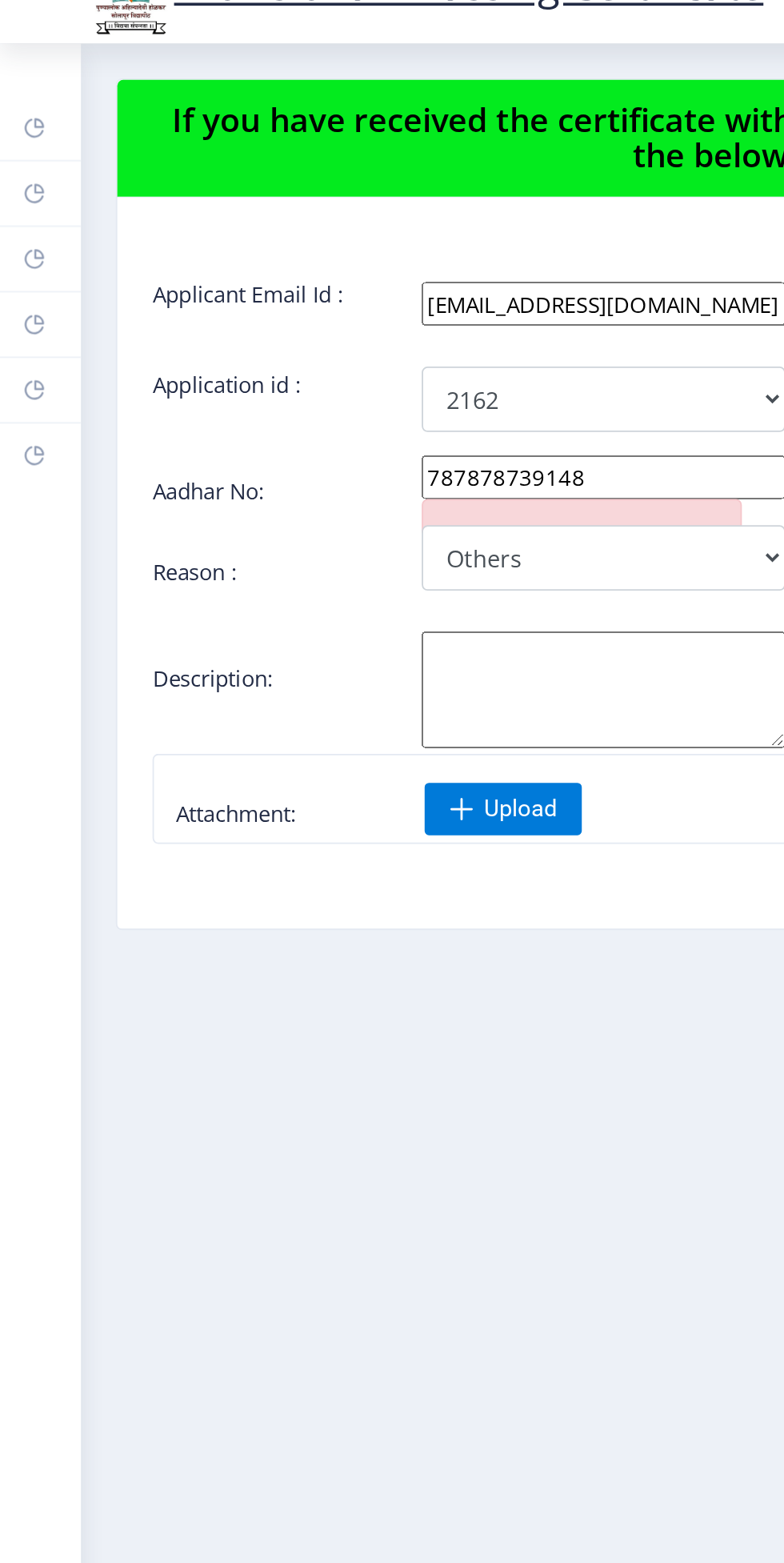
click at [342, 398] on textarea "Aadhar No:" at bounding box center [331, 416] width 200 height 64
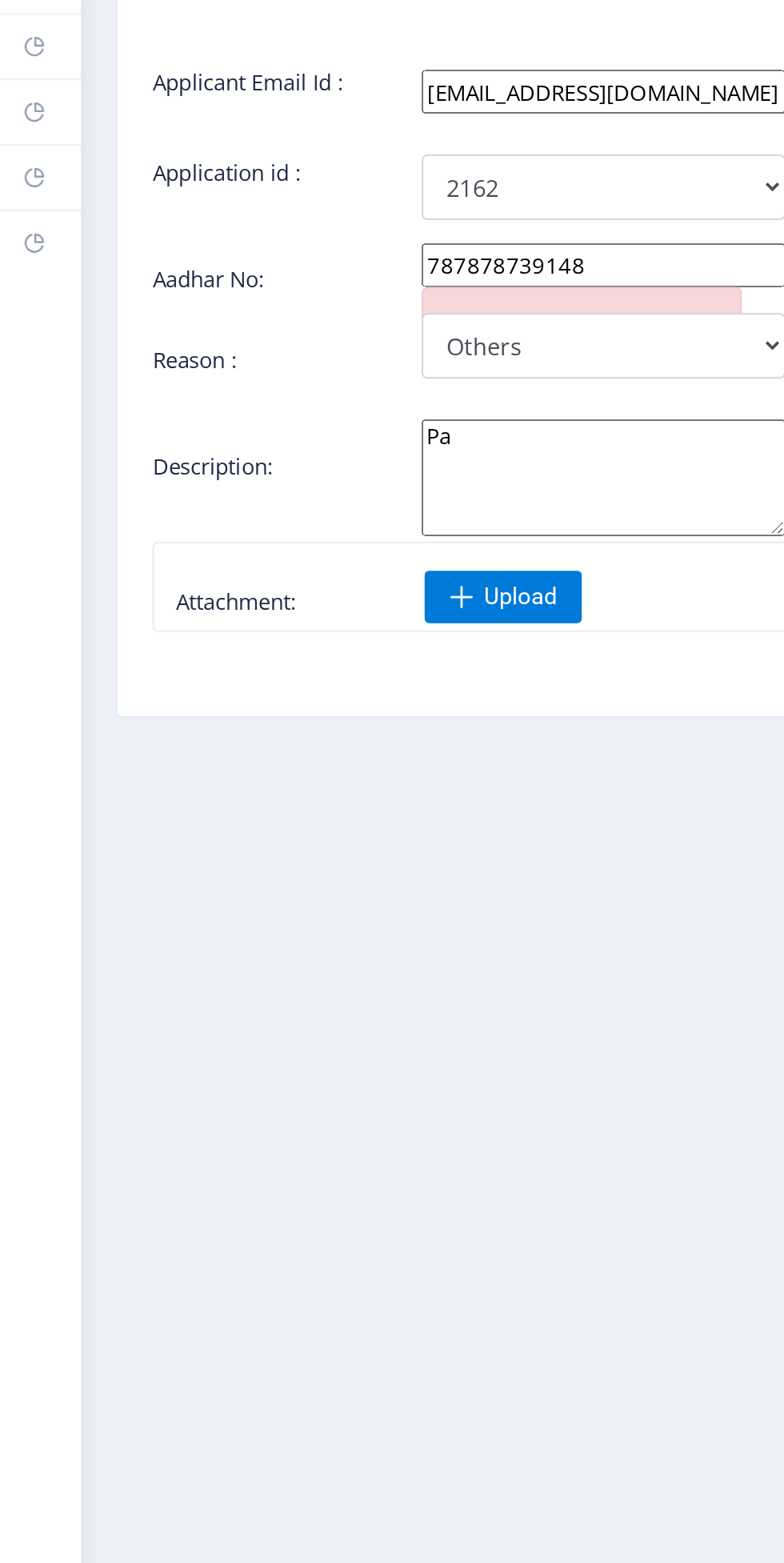
type textarea "P"
type textarea "Semester marks list"
click at [286, 490] on span "Upload" at bounding box center [276, 482] width 86 height 29
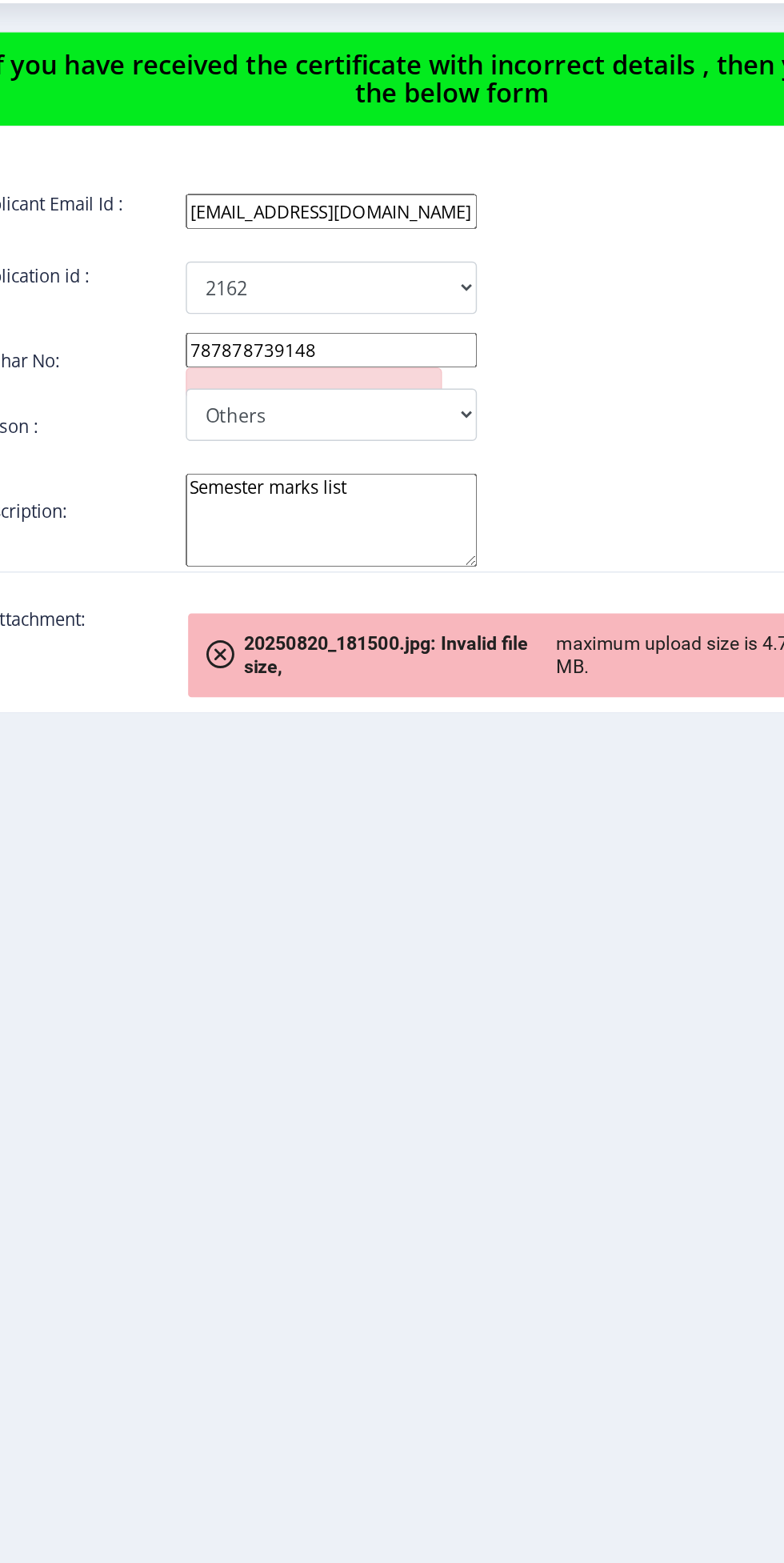
click at [386, 841] on nb-layout-column "If you have received the certificate with incorrect details , then you can fill…" at bounding box center [415, 787] width 739 height 1453
click at [255, 509] on span at bounding box center [255, 509] width 20 height 20
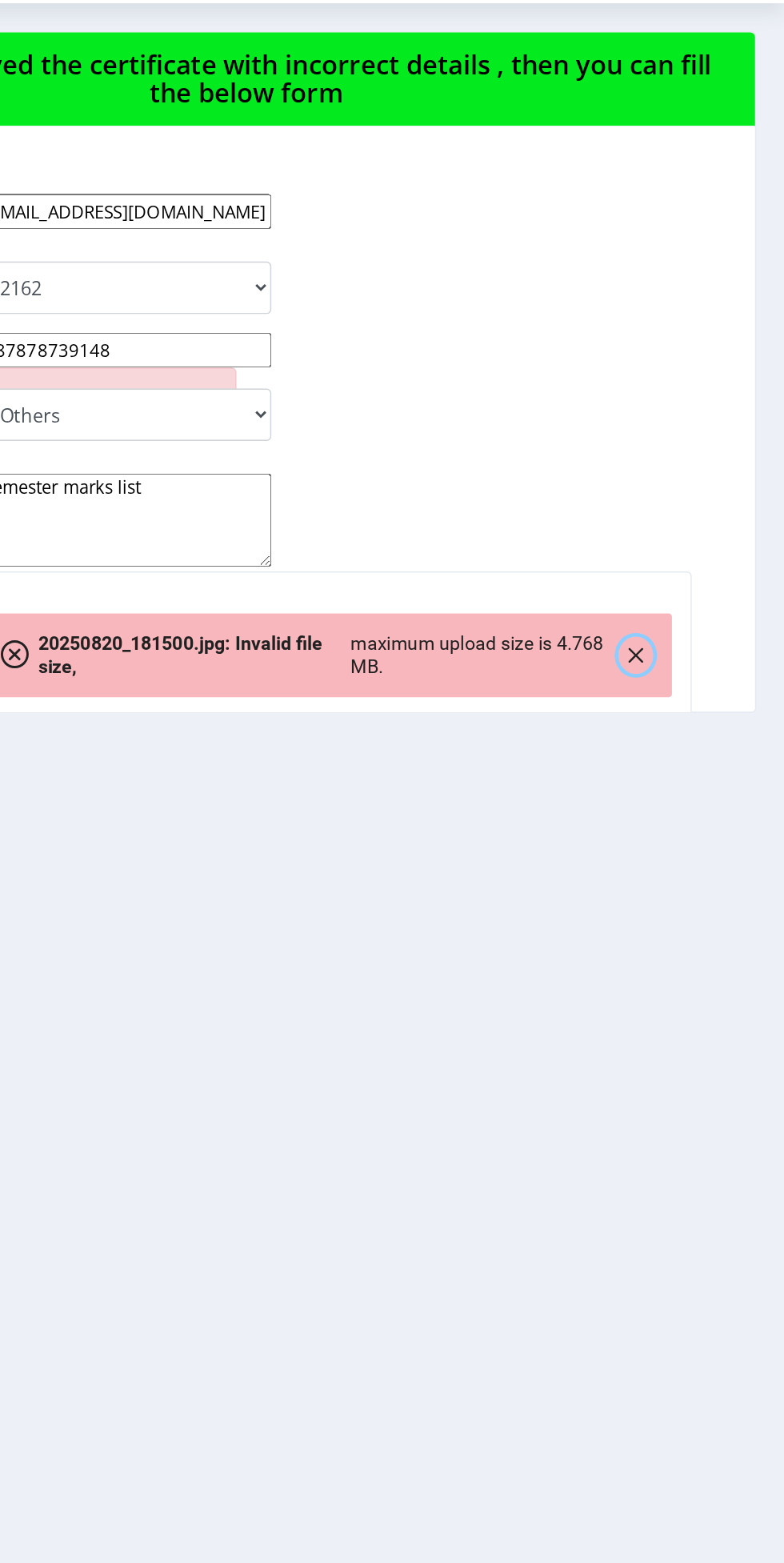
click at [672, 515] on button "button" at bounding box center [682, 509] width 24 height 26
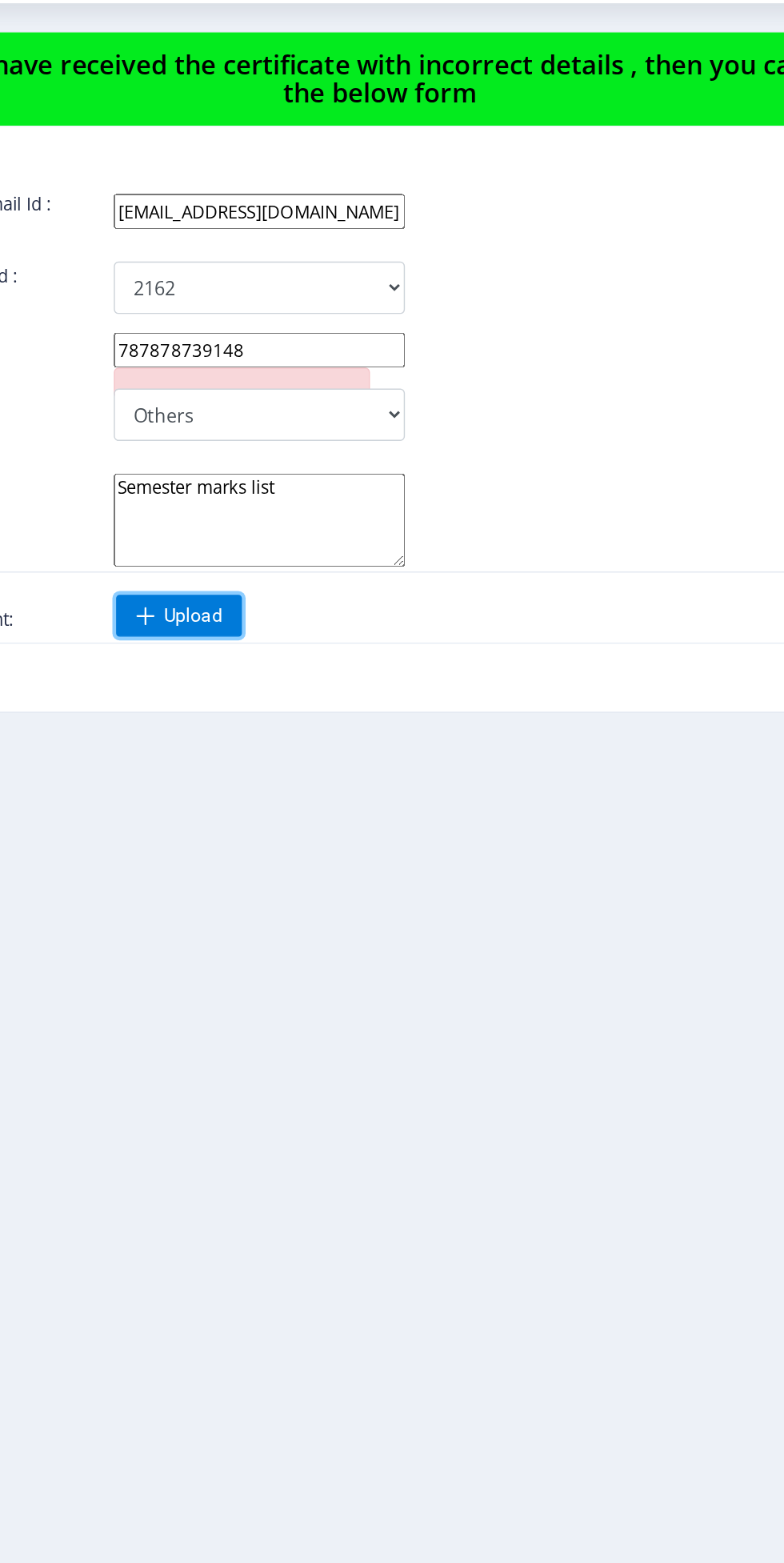
click at [267, 488] on span "Upload" at bounding box center [286, 481] width 40 height 16
click at [273, 484] on span "Upload" at bounding box center [286, 481] width 40 height 16
click at [271, 474] on span "Upload" at bounding box center [286, 481] width 40 height 16
